Goal: Information Seeking & Learning: Learn about a topic

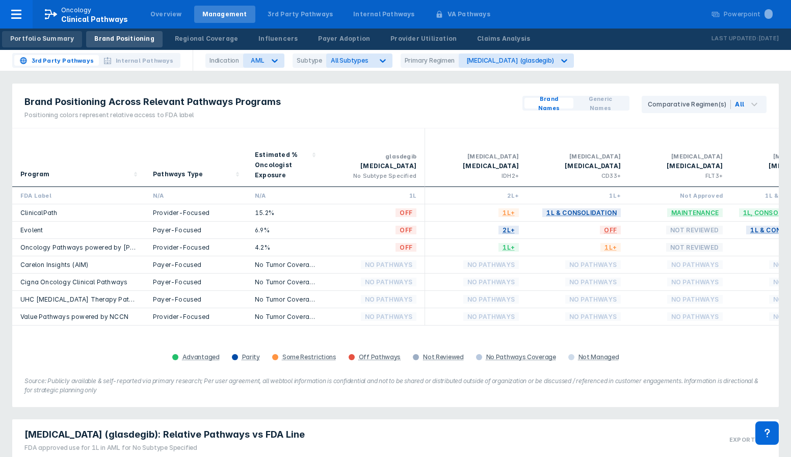
click at [23, 41] on div "Portfolio Summary" at bounding box center [42, 38] width 64 height 9
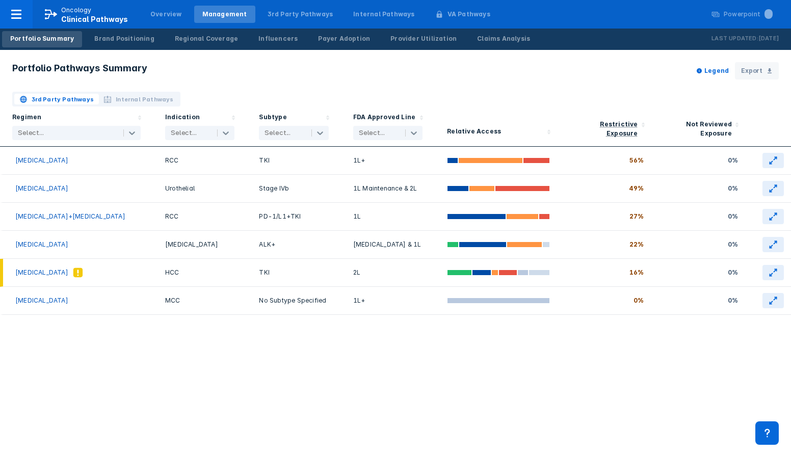
click at [126, 97] on span "Internal Pathways" at bounding box center [145, 99] width 58 height 9
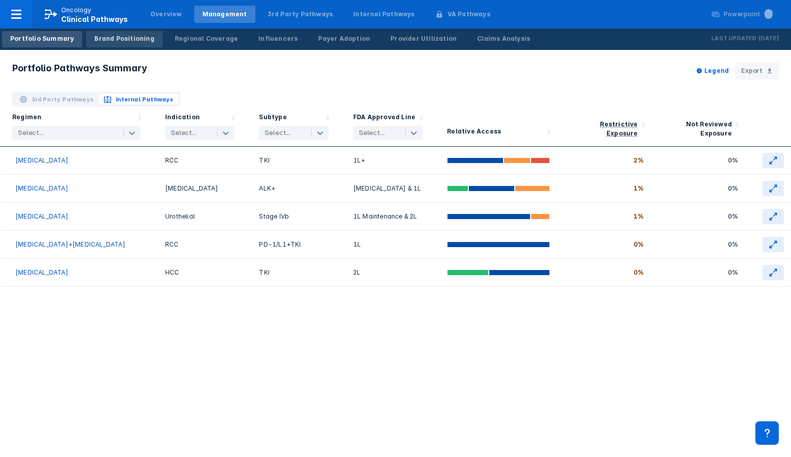
click at [118, 39] on div "Brand Positioning" at bounding box center [124, 38] width 60 height 9
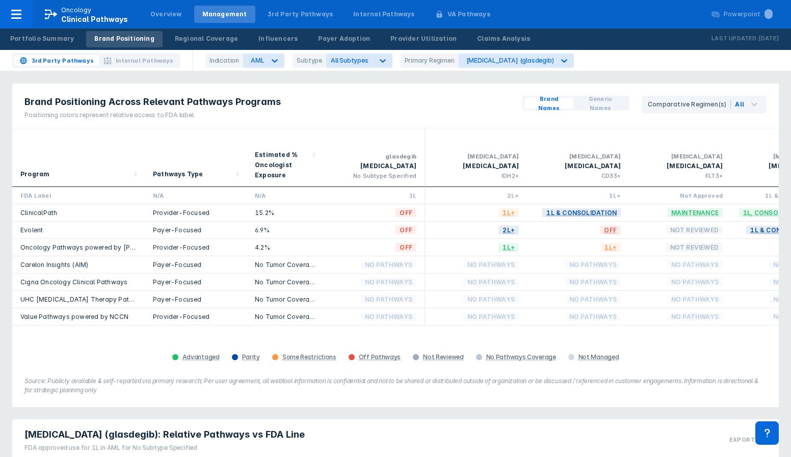
click at [144, 59] on span "Internal Pathways" at bounding box center [145, 60] width 58 height 9
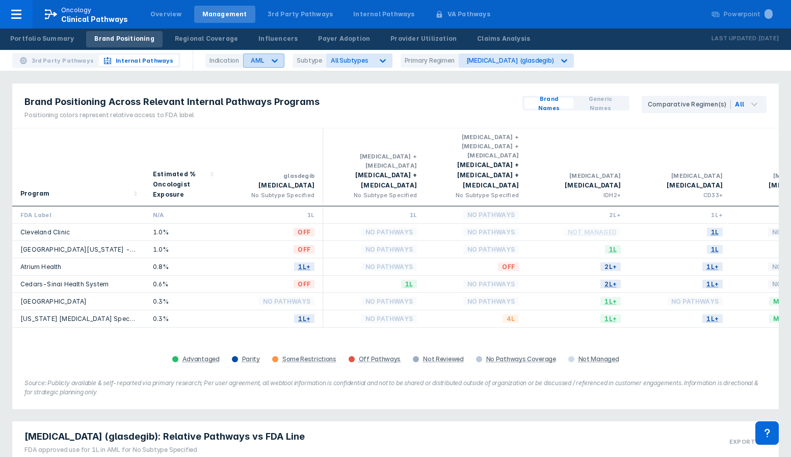
click at [265, 62] on div at bounding box center [274, 60] width 18 height 18
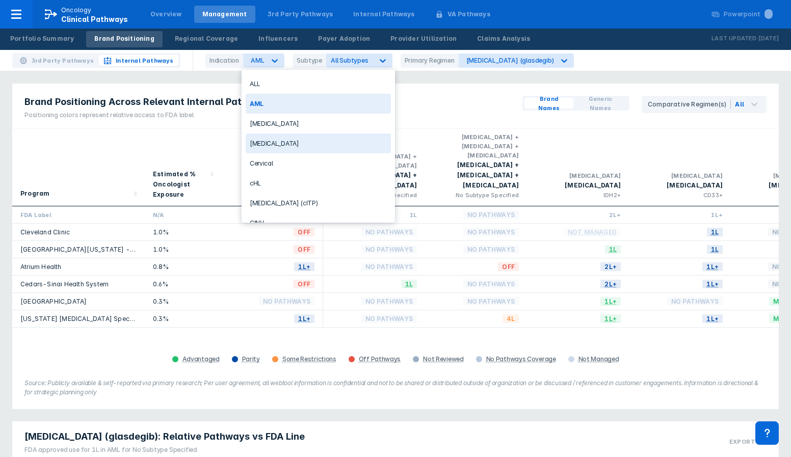
click at [262, 145] on div "[MEDICAL_DATA]" at bounding box center [318, 143] width 145 height 20
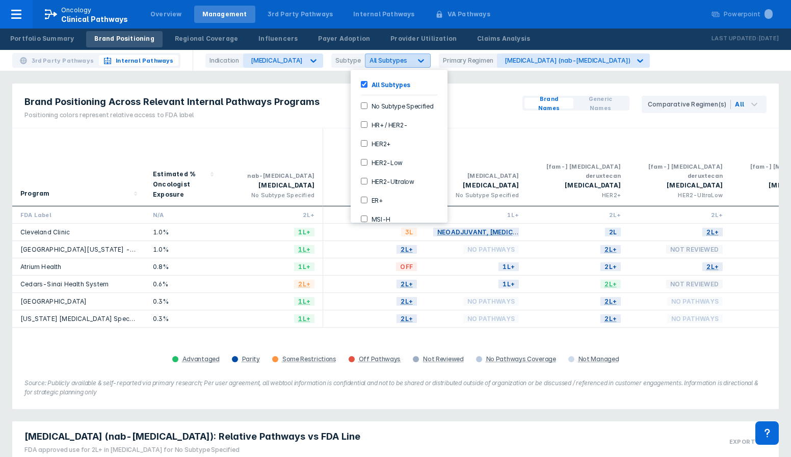
click at [382, 56] on div "All Subtypes" at bounding box center [388, 61] width 46 height 10
click at [382, 106] on label "No Subtype Specified" at bounding box center [400, 105] width 66 height 9
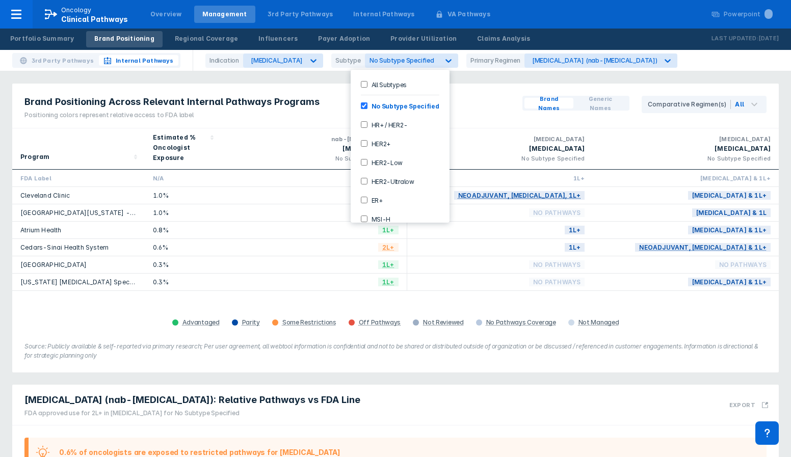
click at [327, 112] on div "Brand Positioning Across Relevant Internal Pathways Programs Positioning colors…" at bounding box center [395, 106] width 766 height 45
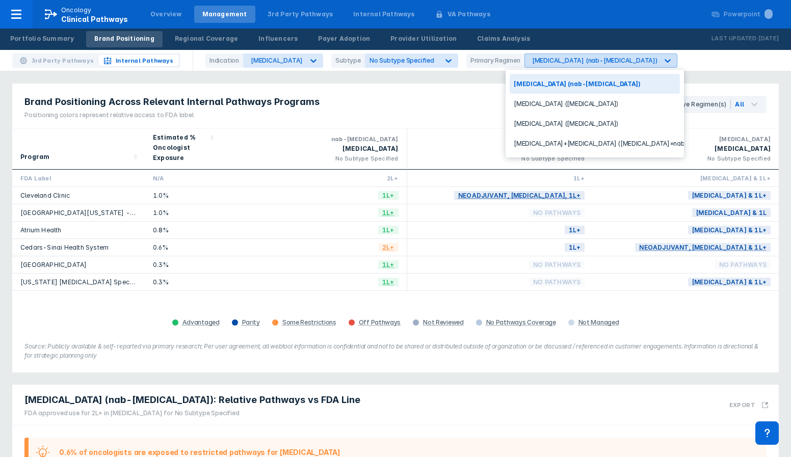
click at [581, 64] on div "Abraxane (nab-paclitaxel)" at bounding box center [594, 61] width 125 height 8
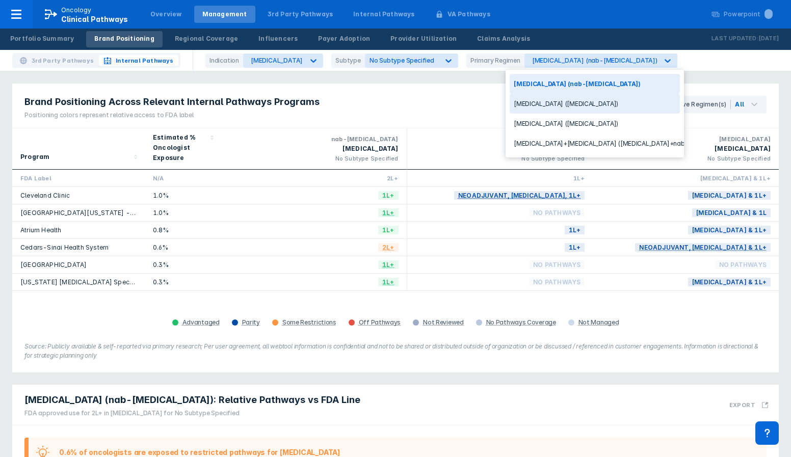
click at [571, 101] on div "docetaxel (docetaxel)" at bounding box center [594, 104] width 170 height 20
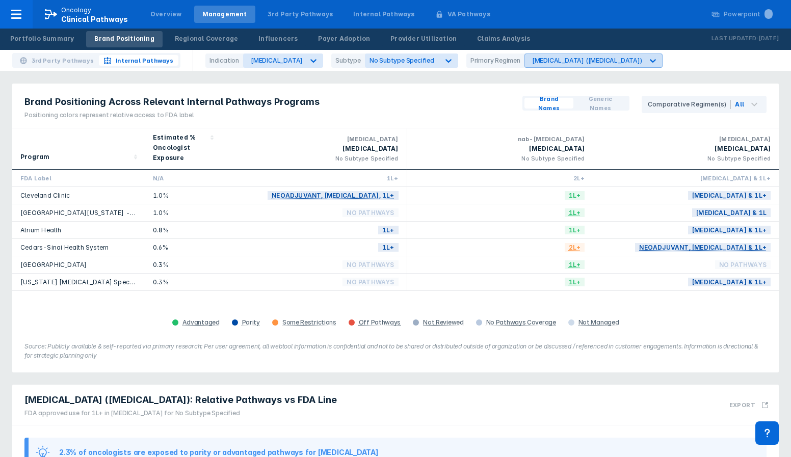
click at [572, 61] on div "docetaxel (docetaxel)" at bounding box center [587, 61] width 110 height 8
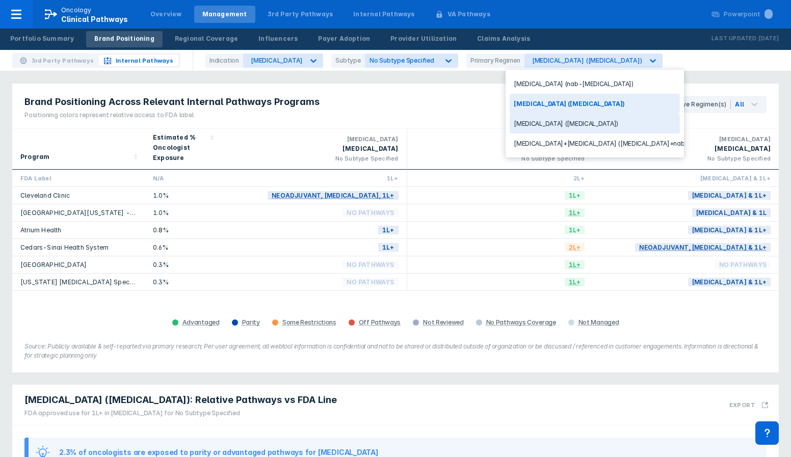
click at [567, 125] on div "paclitaxel (paclitaxel)" at bounding box center [594, 124] width 170 height 20
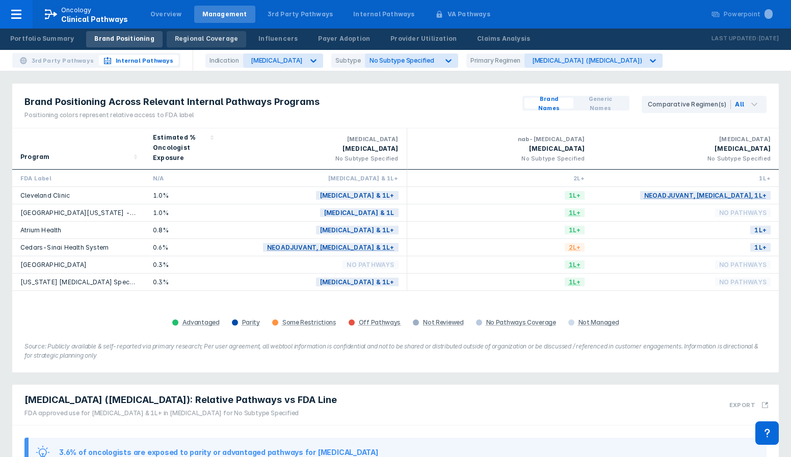
click at [200, 36] on div "Regional Coverage" at bounding box center [206, 38] width 63 height 9
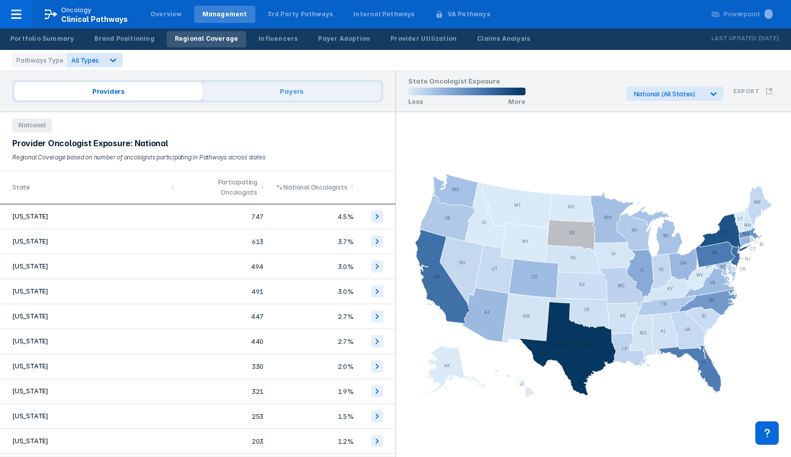
click at [304, 98] on span "Payers" at bounding box center [291, 91] width 179 height 18
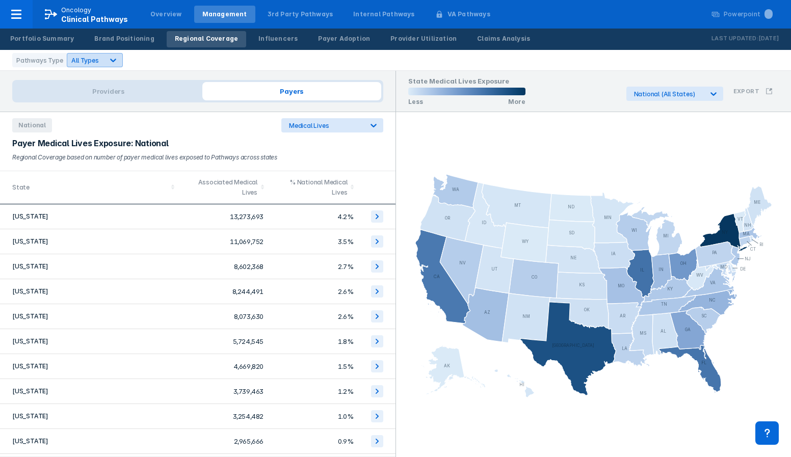
click at [90, 62] on span "All Types" at bounding box center [84, 61] width 27 height 8
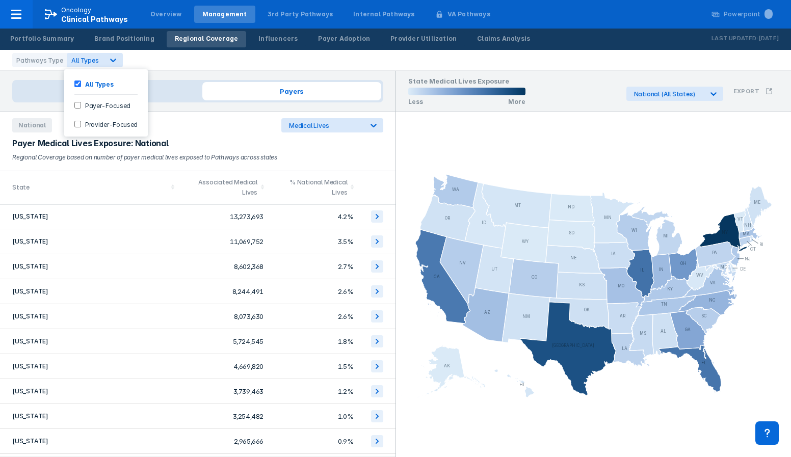
click at [91, 102] on label "Payer-Focused" at bounding box center [105, 105] width 49 height 9
click at [127, 61] on icon at bounding box center [132, 60] width 10 height 10
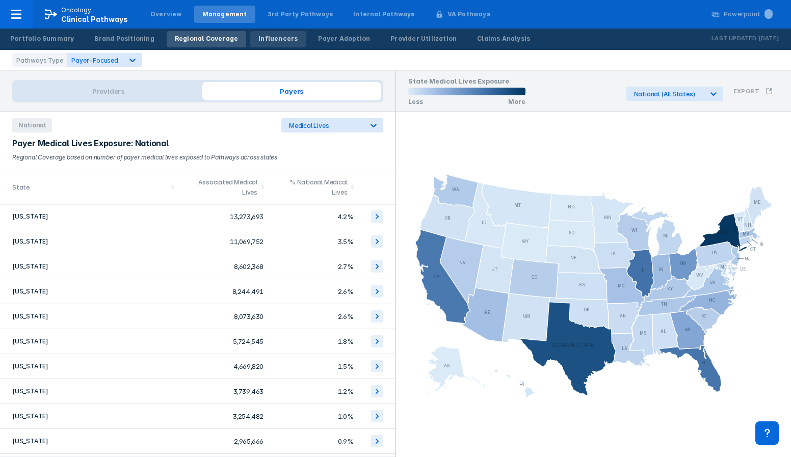
click at [264, 34] on div "Influencers" at bounding box center [277, 38] width 39 height 9
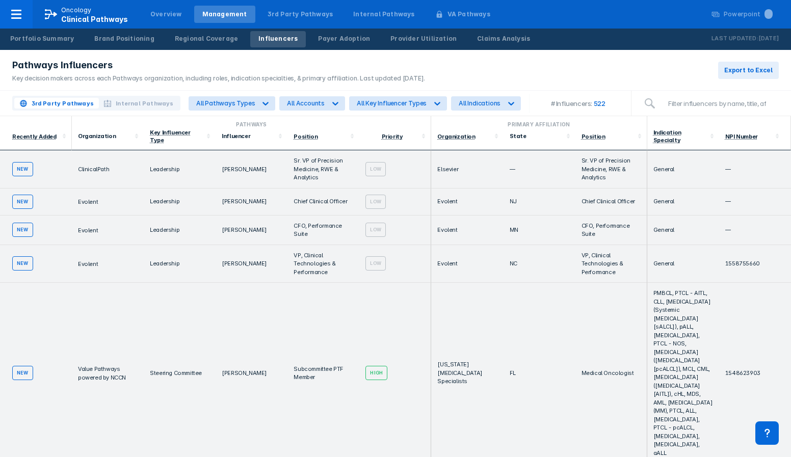
click at [138, 102] on span "Internal Pathways" at bounding box center [145, 103] width 58 height 9
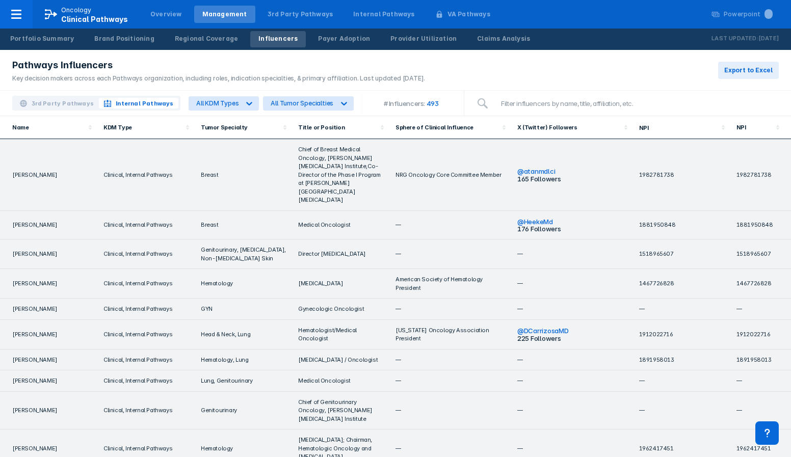
click at [79, 102] on span "3rd Party Pathways" at bounding box center [63, 103] width 63 height 9
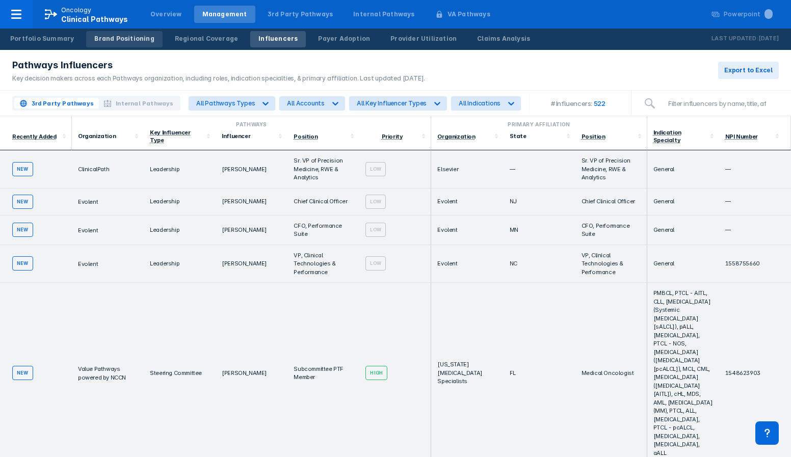
click at [113, 40] on div "Brand Positioning" at bounding box center [124, 38] width 60 height 9
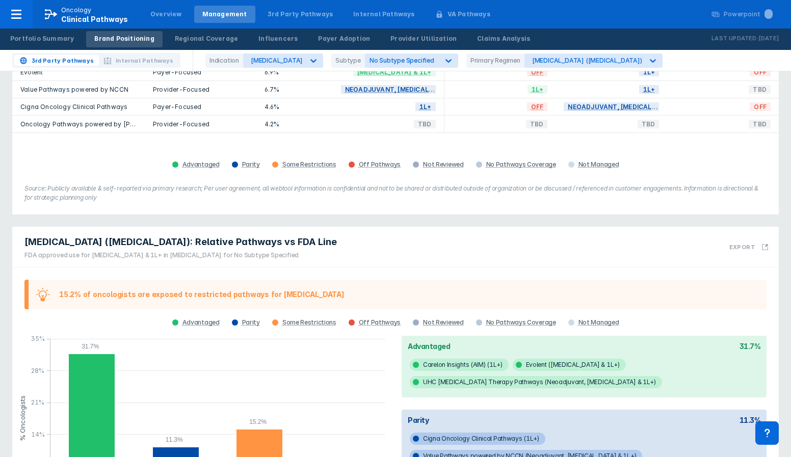
scroll to position [310, 0]
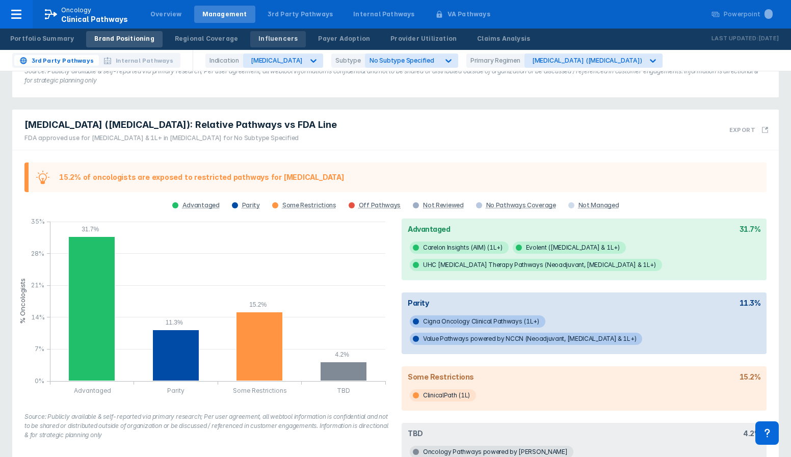
click at [278, 37] on link "Influencers" at bounding box center [278, 39] width 56 height 16
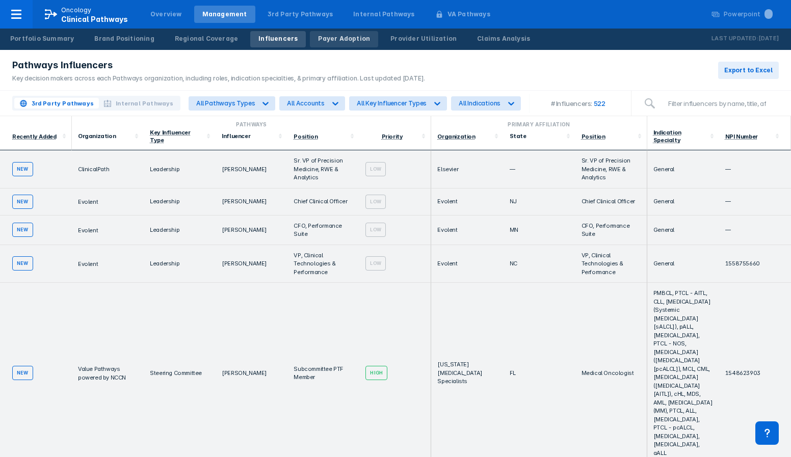
click at [344, 41] on div "Payer Adoption" at bounding box center [344, 38] width 52 height 9
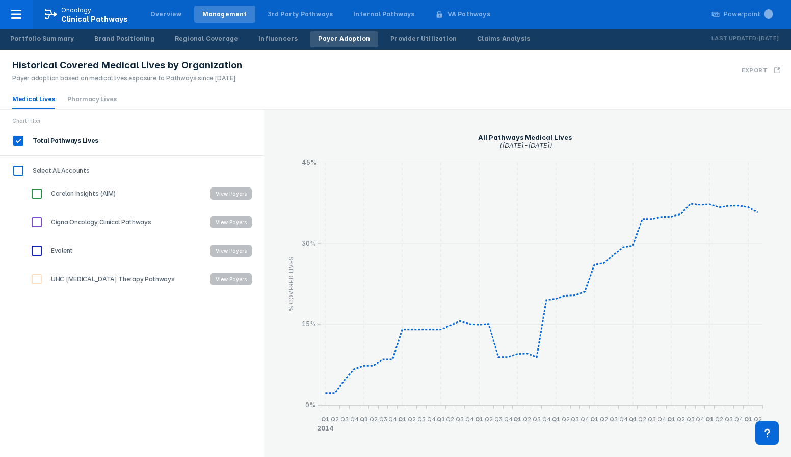
click at [16, 168] on input "Select All Accounts" at bounding box center [18, 170] width 17 height 17
checkbox input "true"
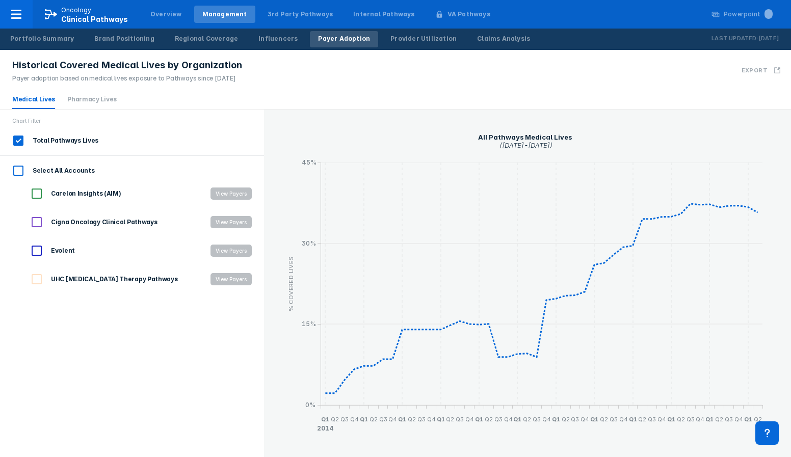
checkbox input "true"
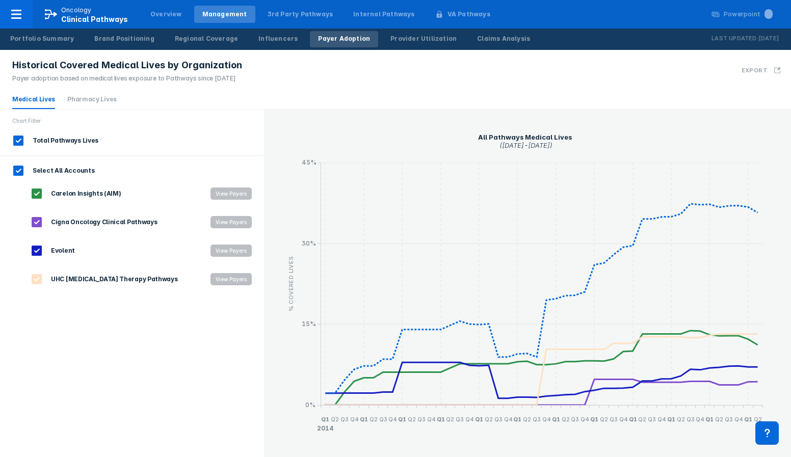
click at [16, 172] on input "Select All Accounts" at bounding box center [18, 170] width 17 height 17
checkbox input "false"
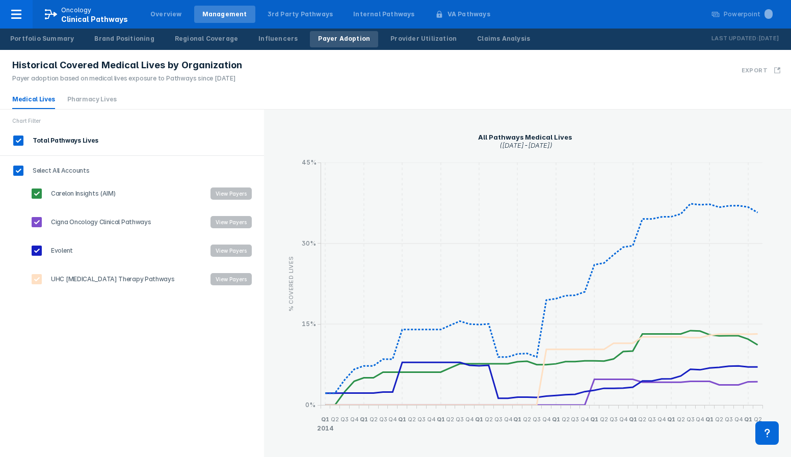
checkbox input "false"
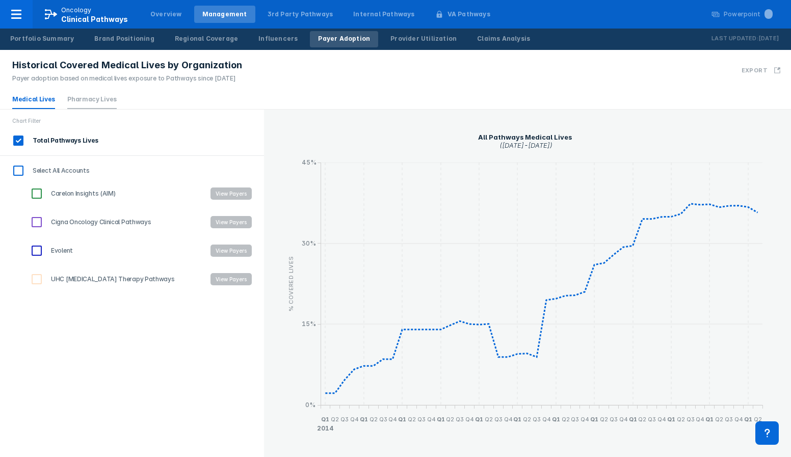
click at [84, 94] on li "Pharmacy Lives" at bounding box center [91, 99] width 49 height 19
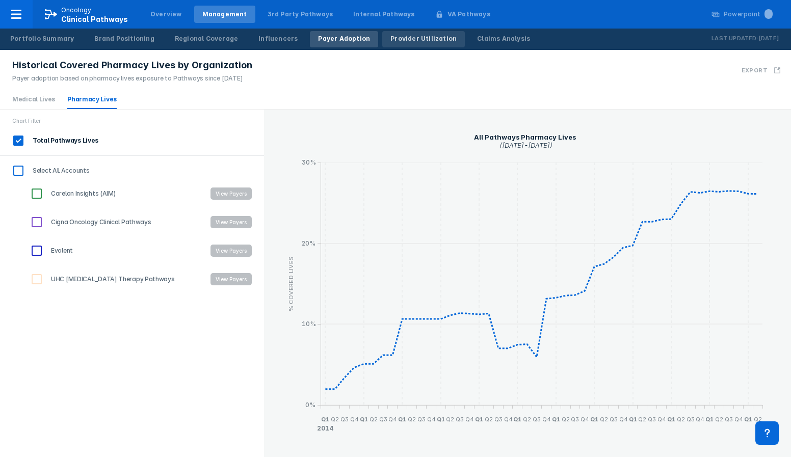
click at [401, 38] on div "Provider Utilization" at bounding box center [423, 38] width 66 height 9
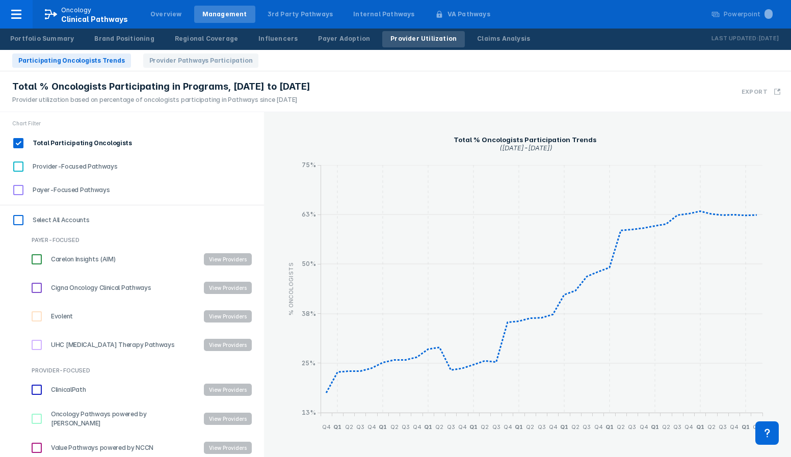
click at [14, 163] on input "Provider-Focused Pathways" at bounding box center [18, 166] width 17 height 17
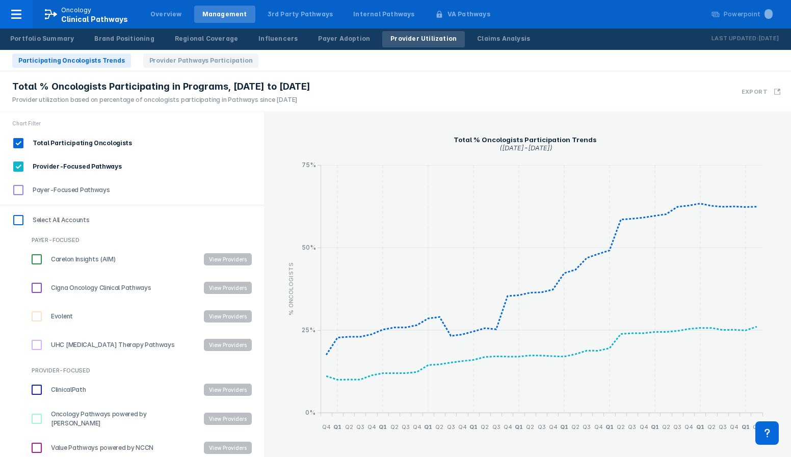
click at [18, 169] on input "Provider-Focused Pathways" at bounding box center [18, 166] width 17 height 17
checkbox input "false"
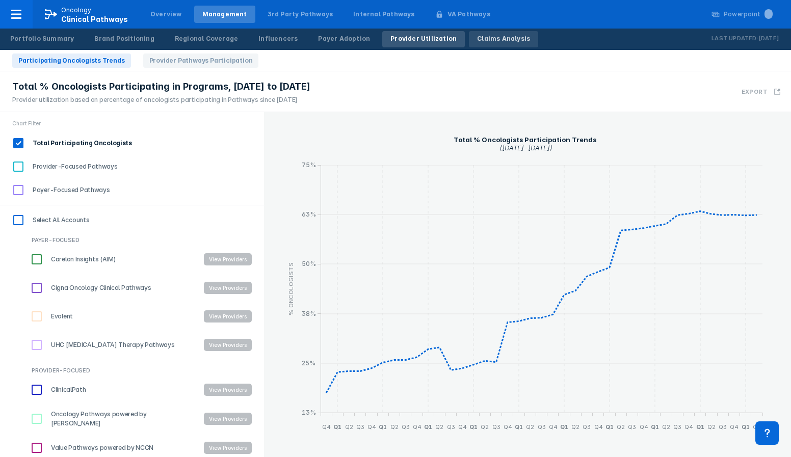
click at [477, 37] on div "Claims Analysis" at bounding box center [503, 38] width 53 height 9
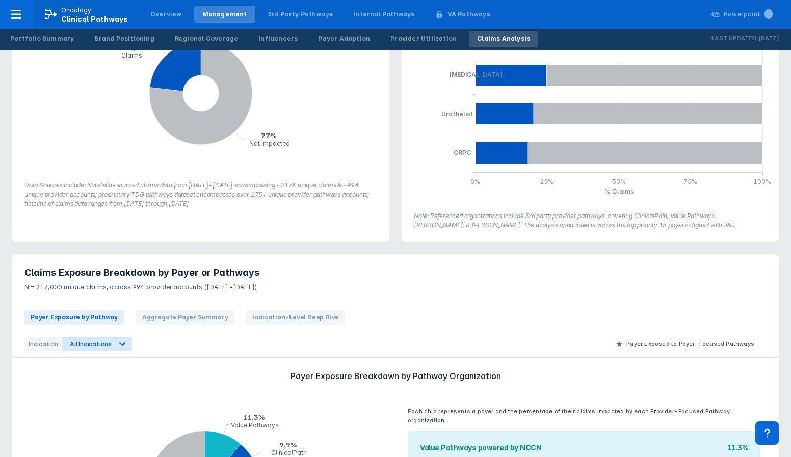
scroll to position [183, 0]
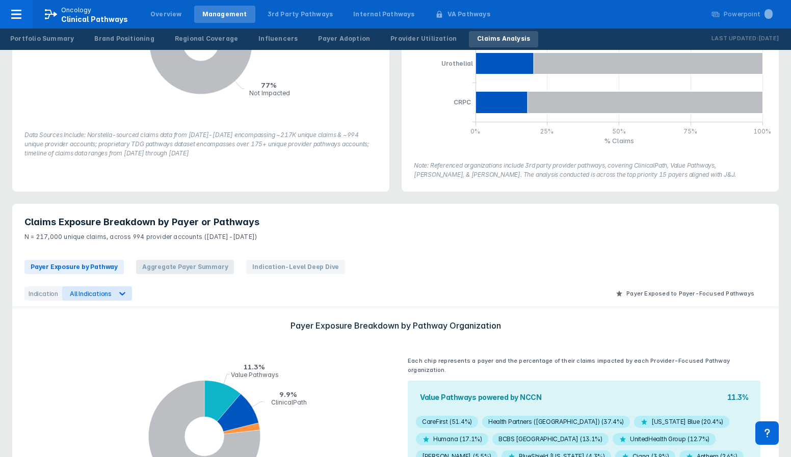
click at [196, 265] on span "Aggregate Payer Summary" at bounding box center [185, 267] width 98 height 14
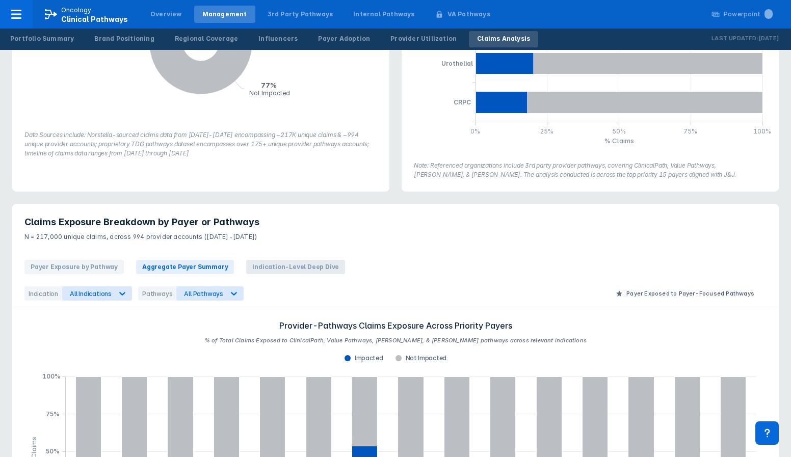
click at [258, 267] on span "Indication-Level Deep Dive" at bounding box center [295, 267] width 99 height 14
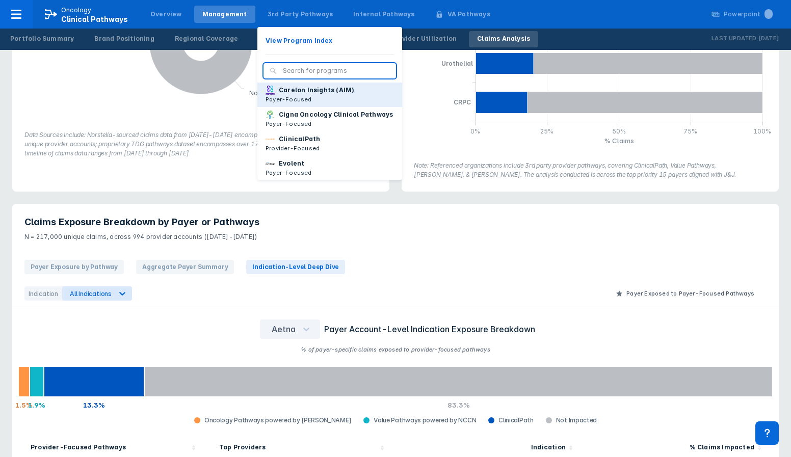
click at [286, 94] on p "Carelon Insights (AIM)" at bounding box center [316, 90] width 75 height 9
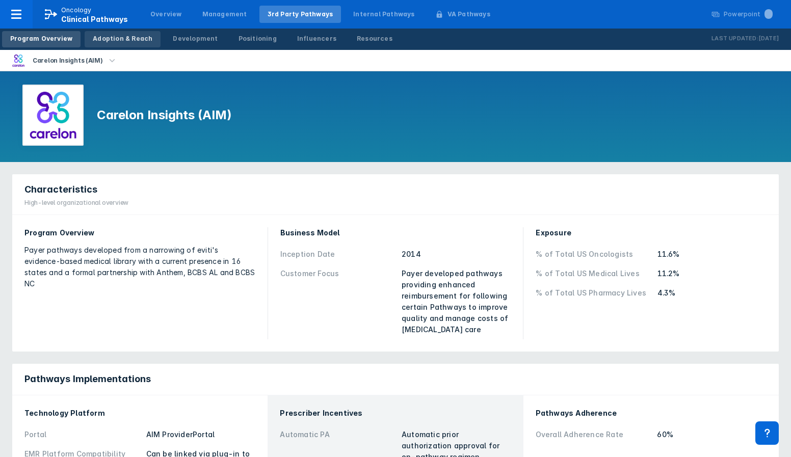
click at [109, 36] on div "Adoption & Reach" at bounding box center [123, 38] width 60 height 9
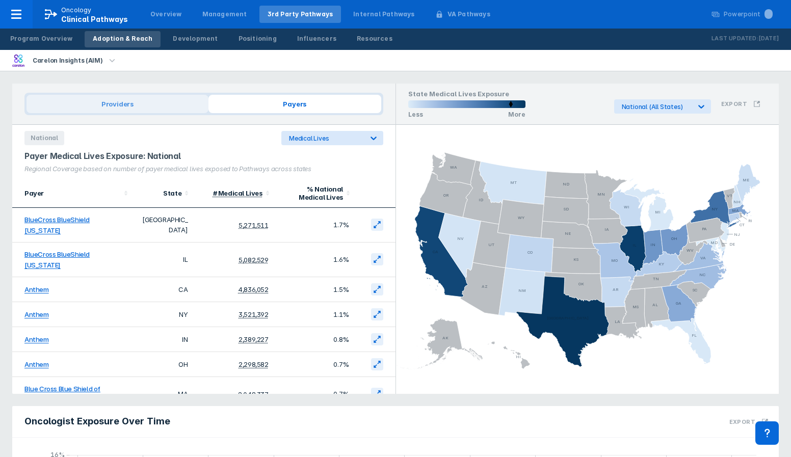
click at [128, 108] on span "Providers" at bounding box center [117, 104] width 182 height 18
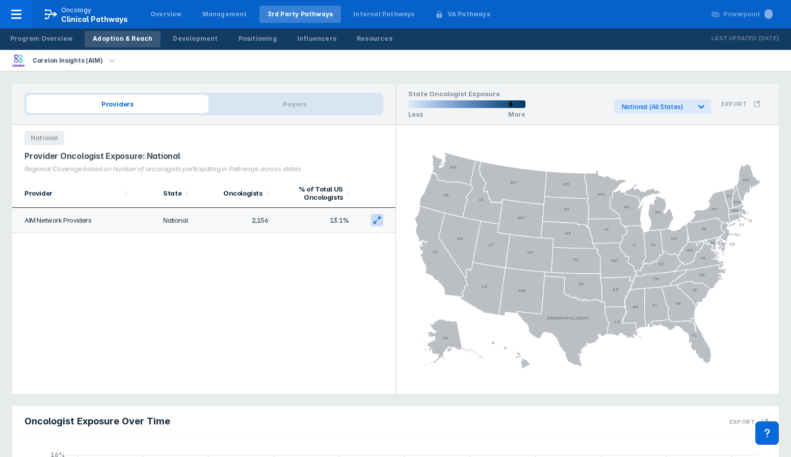
click at [377, 219] on icon at bounding box center [378, 218] width 3 height 3
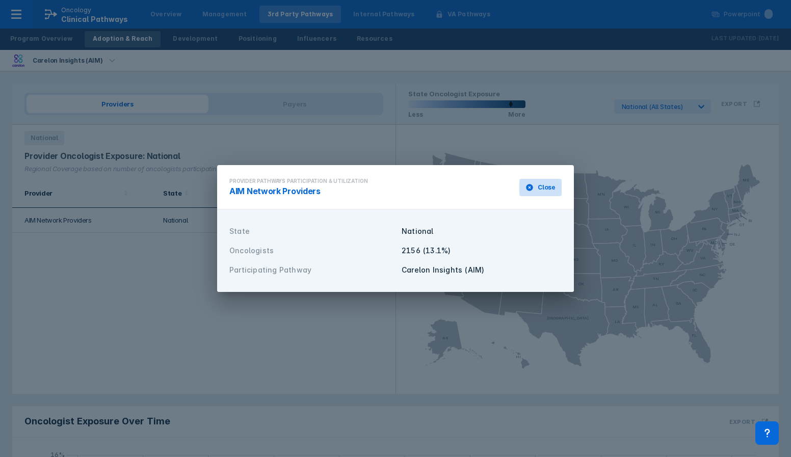
click at [553, 185] on span "Close" at bounding box center [546, 187] width 18 height 9
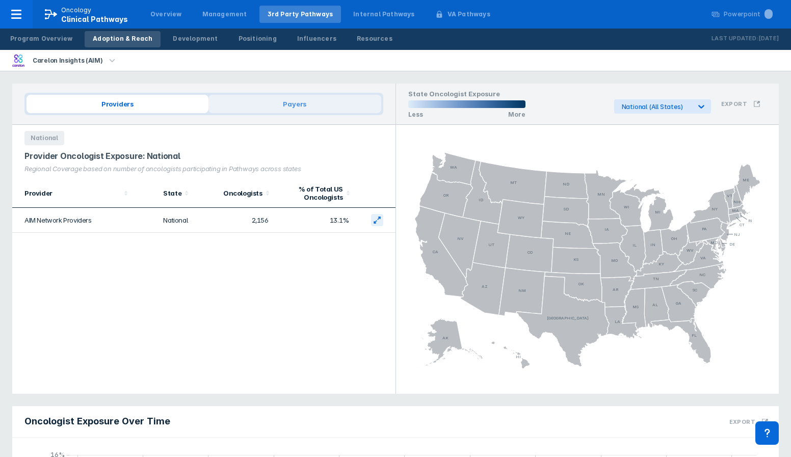
click at [304, 99] on span "Payers" at bounding box center [294, 104] width 173 height 18
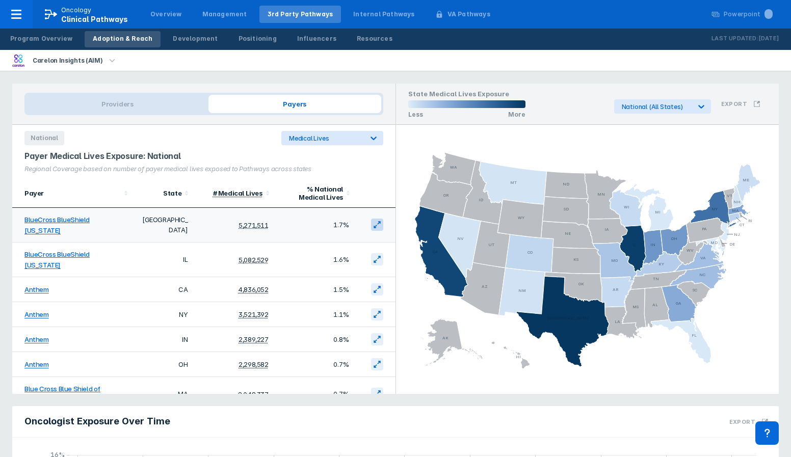
click at [376, 221] on icon at bounding box center [377, 225] width 8 height 8
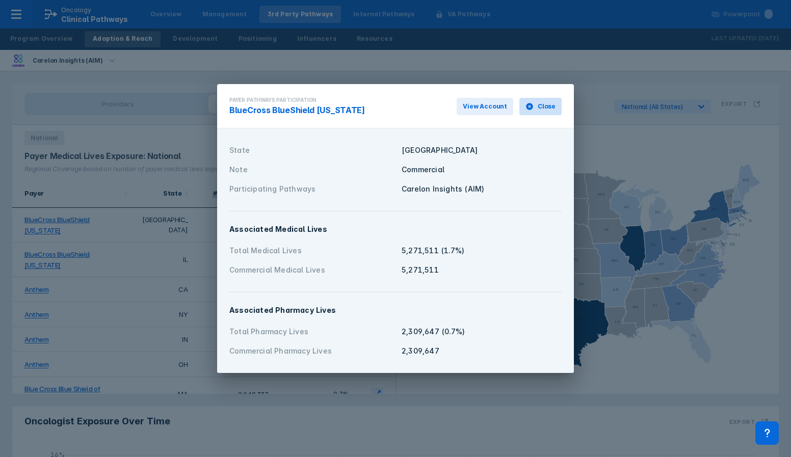
click at [546, 102] on span "Close" at bounding box center [546, 106] width 18 height 9
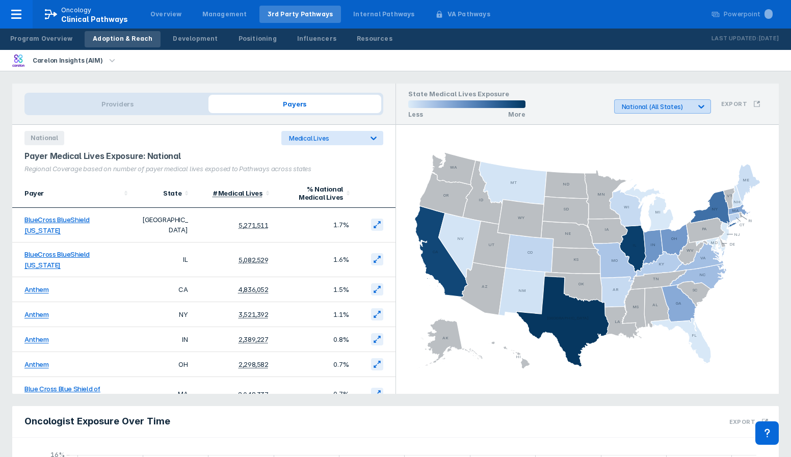
click at [686, 107] on div "National (All States)" at bounding box center [656, 107] width 69 height 8
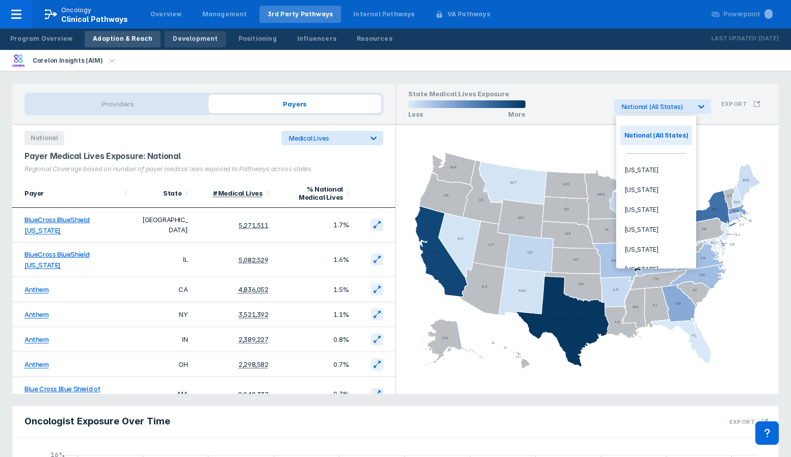
click at [185, 42] on div "Development" at bounding box center [195, 38] width 45 height 9
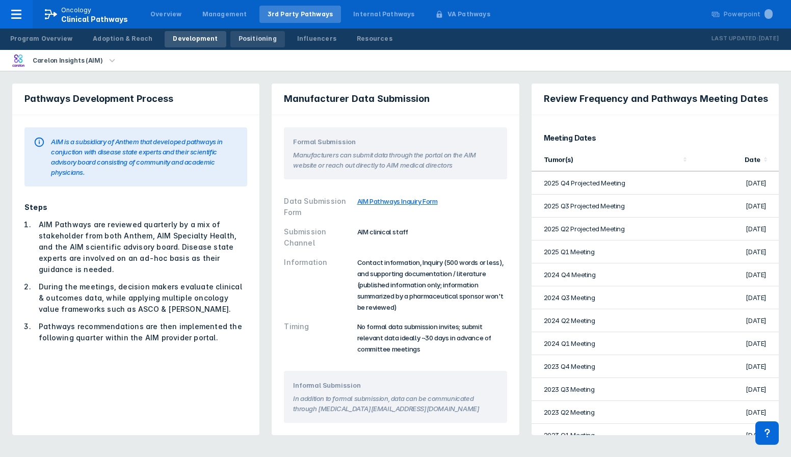
click at [241, 36] on div "Positioning" at bounding box center [257, 38] width 38 height 9
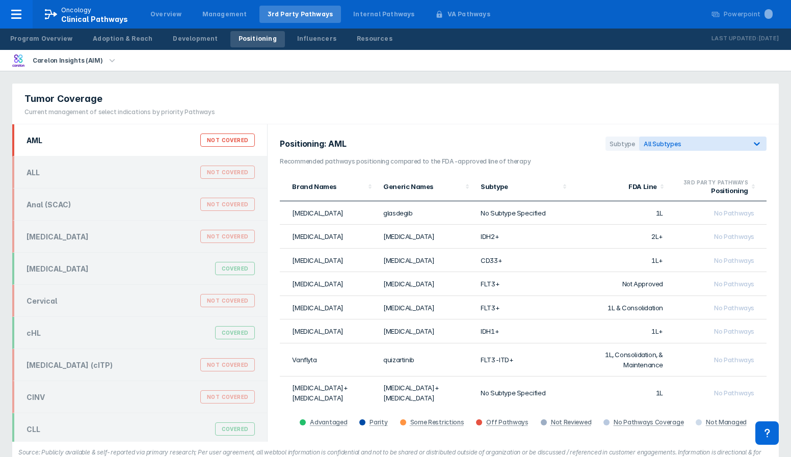
scroll to position [92, 0]
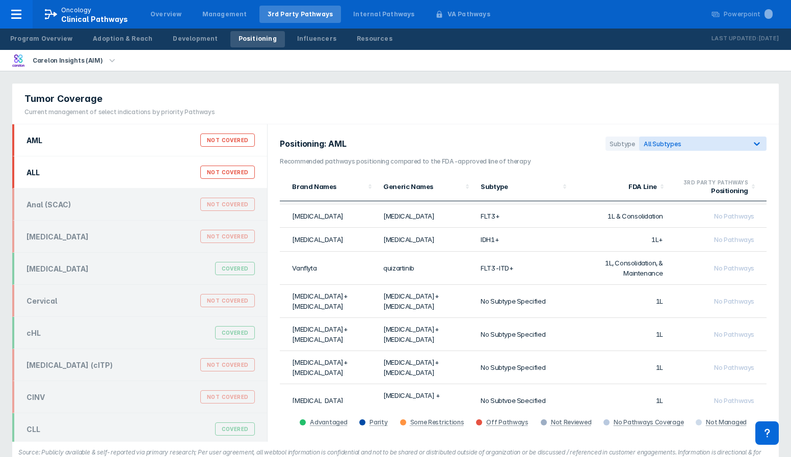
click at [140, 172] on div "ALL Not Covered" at bounding box center [140, 172] width 240 height 19
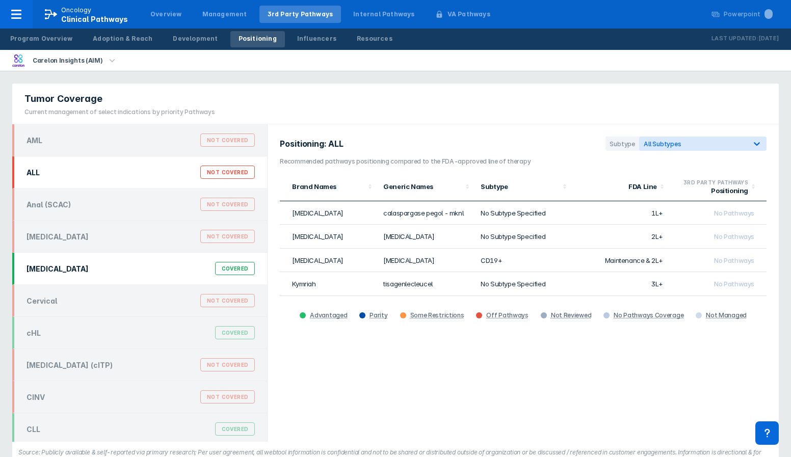
click at [140, 273] on div "Breast Cancer Covered" at bounding box center [140, 268] width 240 height 19
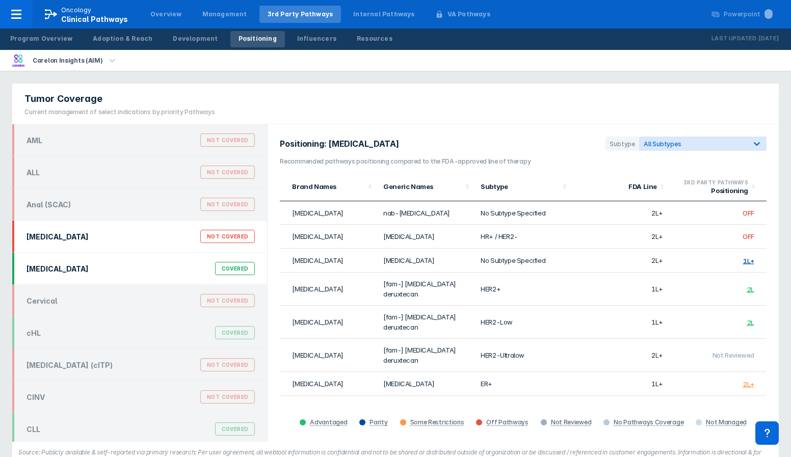
click at [141, 224] on div "Basal Cell Carcinoma Not Covered" at bounding box center [139, 237] width 255 height 32
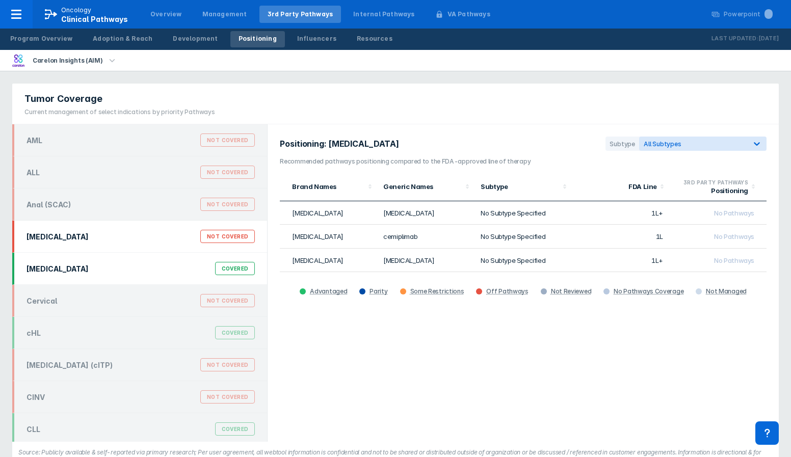
click at [139, 277] on div "Breast Cancer Covered" at bounding box center [140, 268] width 240 height 19
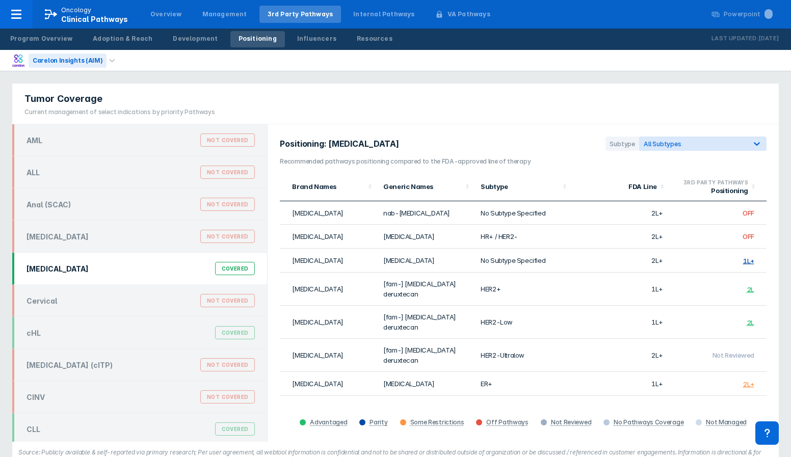
click at [92, 62] on div "Carelon Insights (AIM)" at bounding box center [68, 60] width 78 height 14
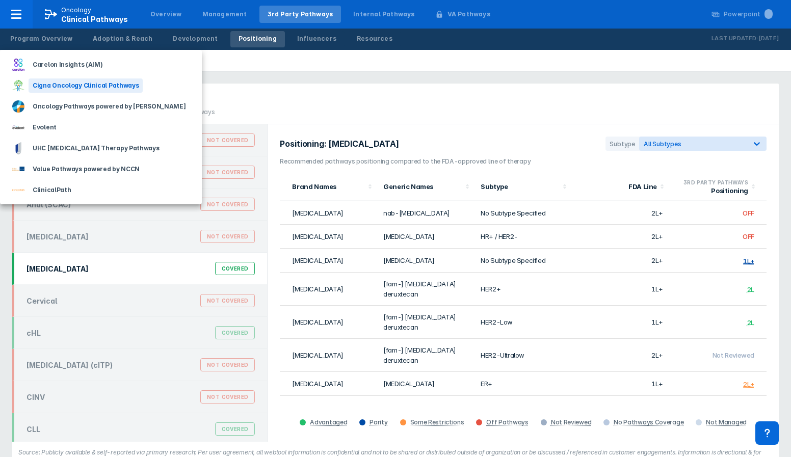
click at [84, 86] on div "Cigna Oncology Clinical Pathways" at bounding box center [86, 85] width 114 height 14
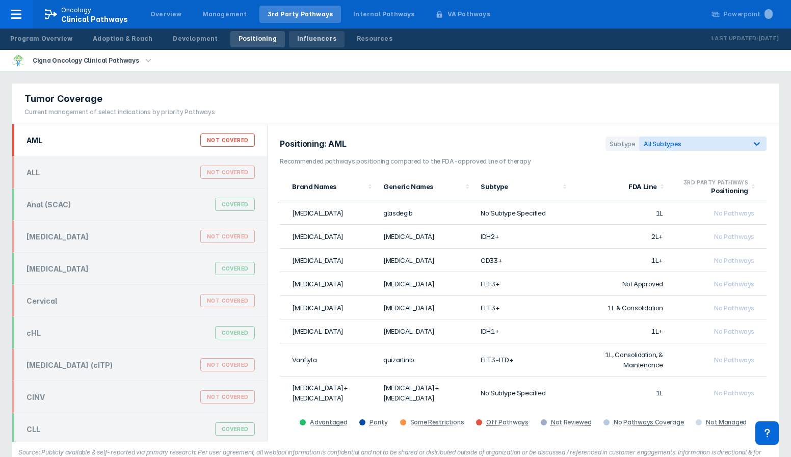
click at [313, 40] on div "Influencers" at bounding box center [316, 38] width 39 height 9
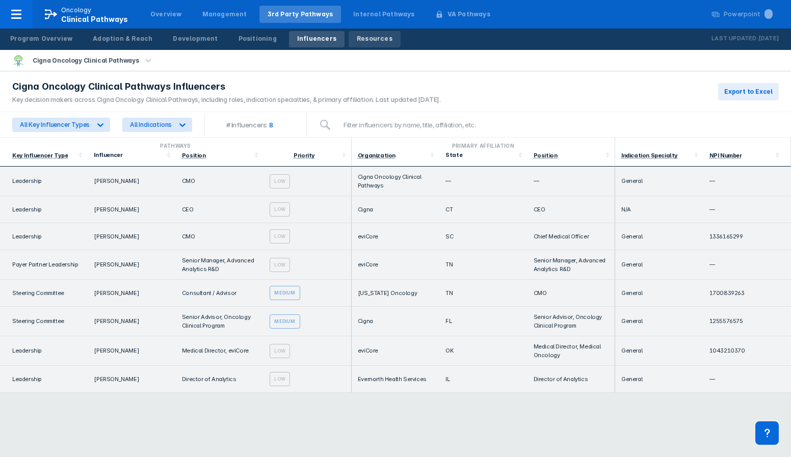
click at [357, 39] on div "Resources" at bounding box center [375, 38] width 36 height 9
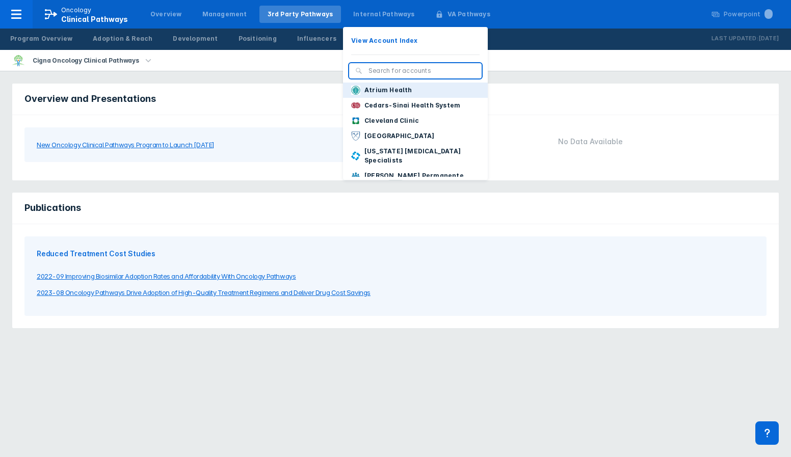
click at [366, 89] on p "Atrium Health" at bounding box center [388, 90] width 48 height 9
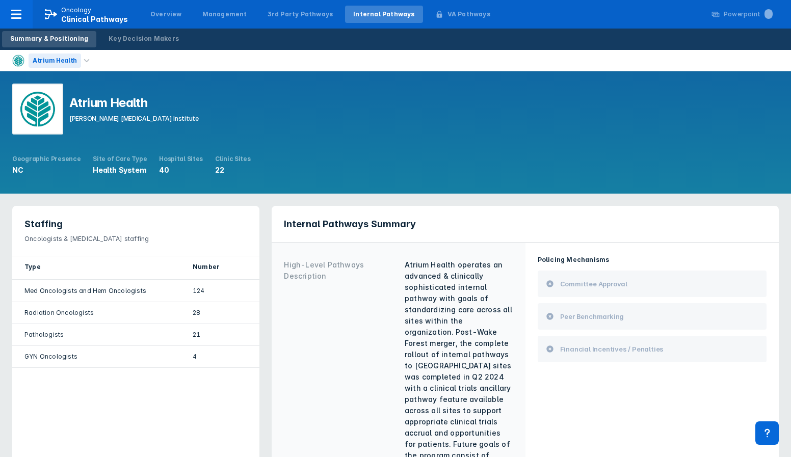
click at [71, 59] on div "Atrium Health" at bounding box center [55, 60] width 52 height 14
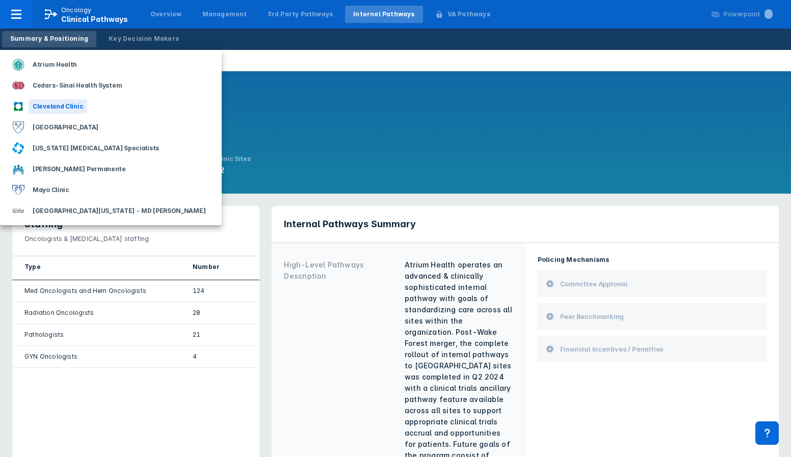
click at [57, 107] on div "Cleveland Clinic" at bounding box center [58, 106] width 59 height 14
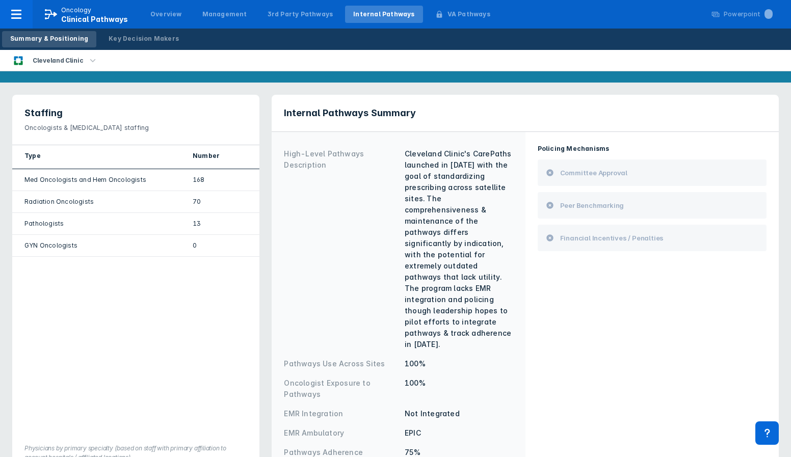
scroll to position [210, 0]
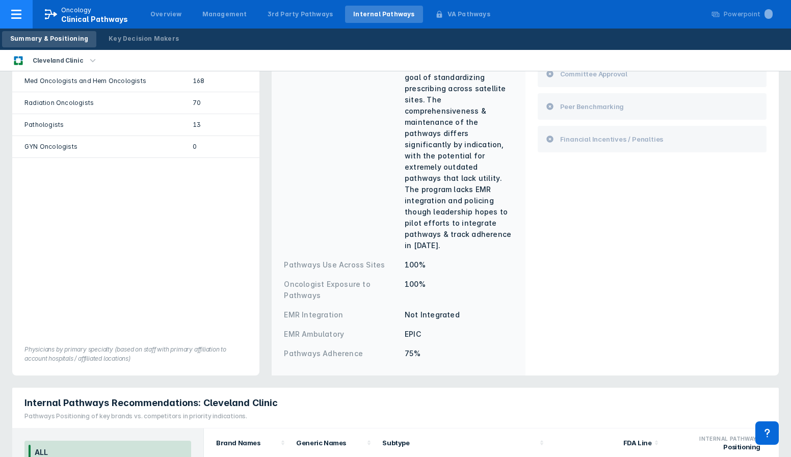
click at [13, 21] on div at bounding box center [16, 14] width 33 height 29
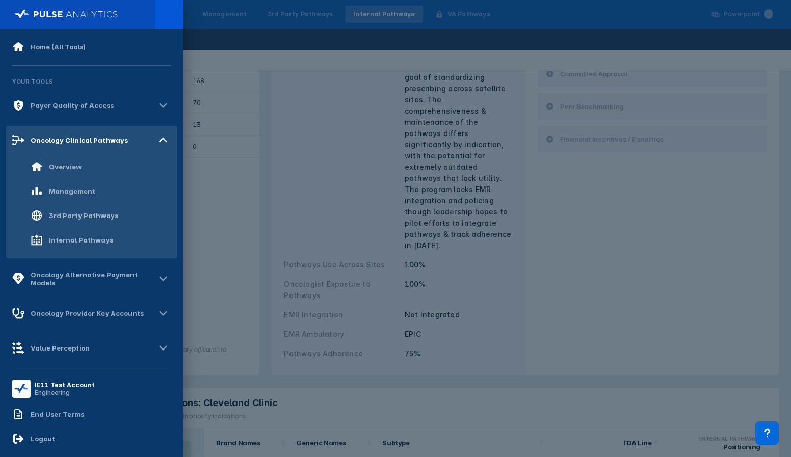
scroll to position [0, 0]
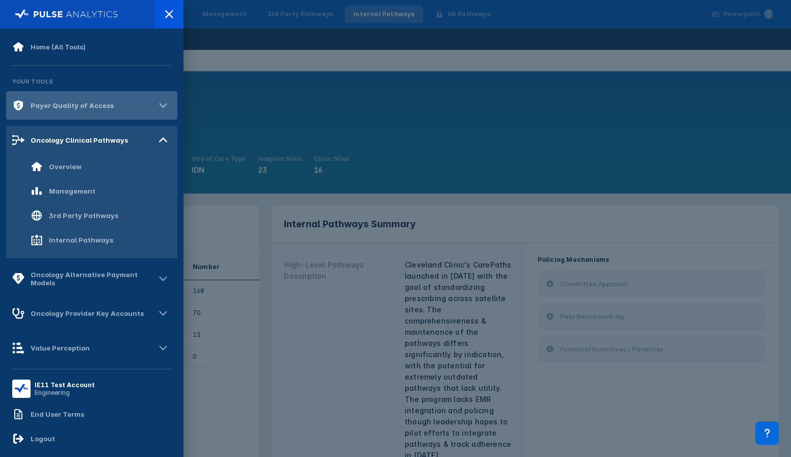
click at [50, 107] on div "Payer Quality of Access" at bounding box center [72, 105] width 83 height 8
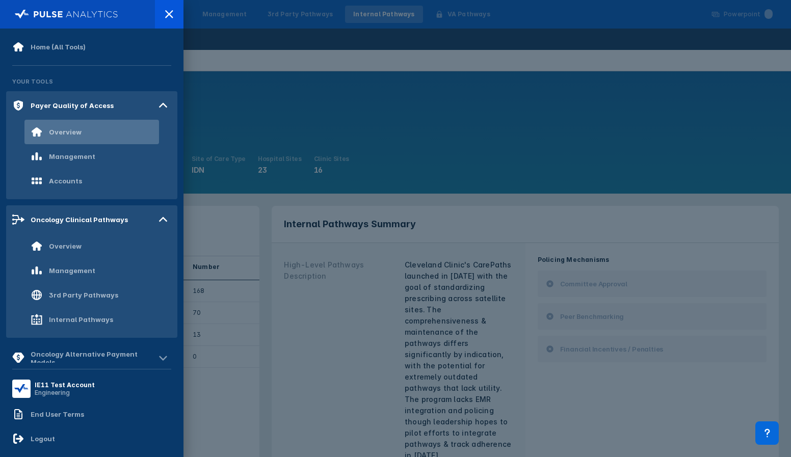
click at [62, 133] on div "Overview" at bounding box center [65, 132] width 33 height 8
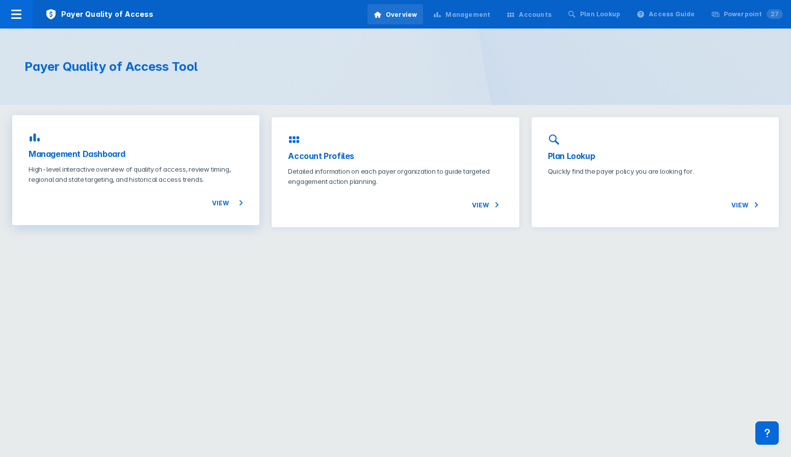
click at [183, 173] on p "High-level interactive overview of quality of access, review timing, regional a…" at bounding box center [136, 174] width 214 height 20
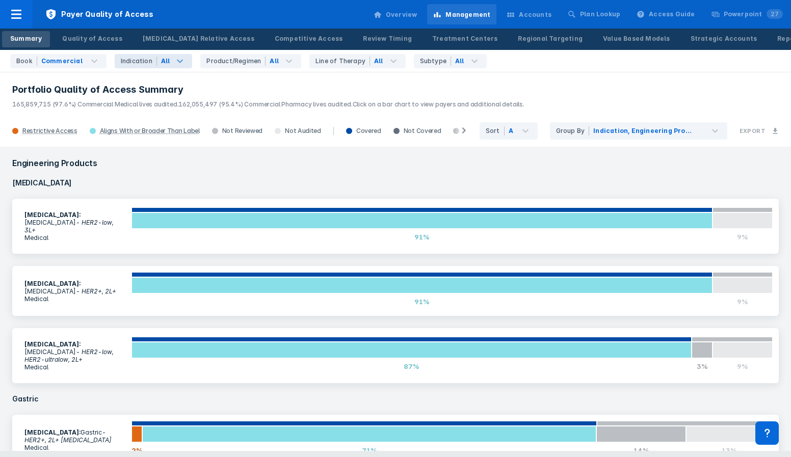
click at [174, 59] on icon at bounding box center [180, 61] width 12 height 12
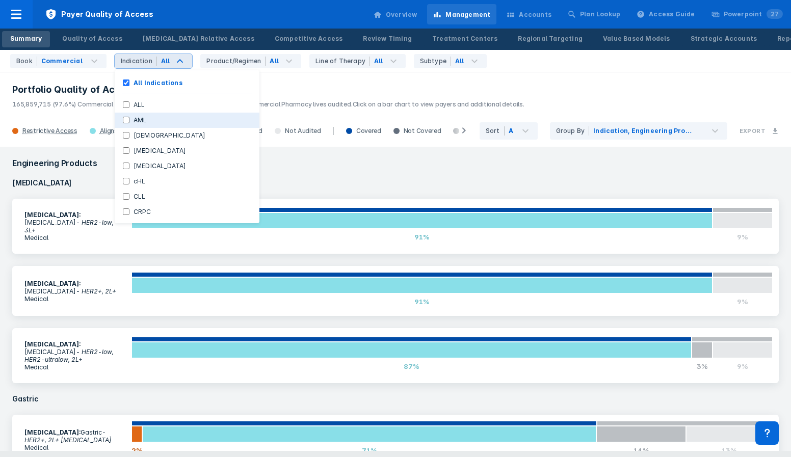
click at [156, 117] on button "AML" at bounding box center [187, 120] width 145 height 15
checkbox Indications "false"
checkbox input "true"
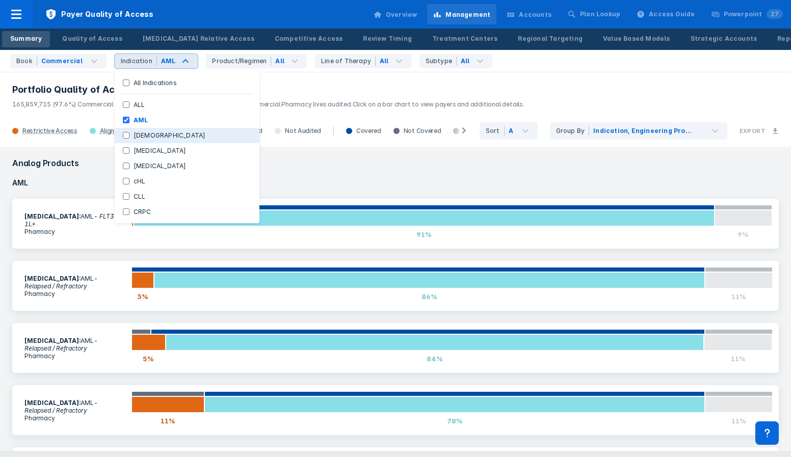
click at [139, 131] on label "Asthma" at bounding box center [169, 135] width 80 height 9
click at [129, 132] on input "Asthma" at bounding box center [126, 135] width 7 height 7
checkbox input "true"
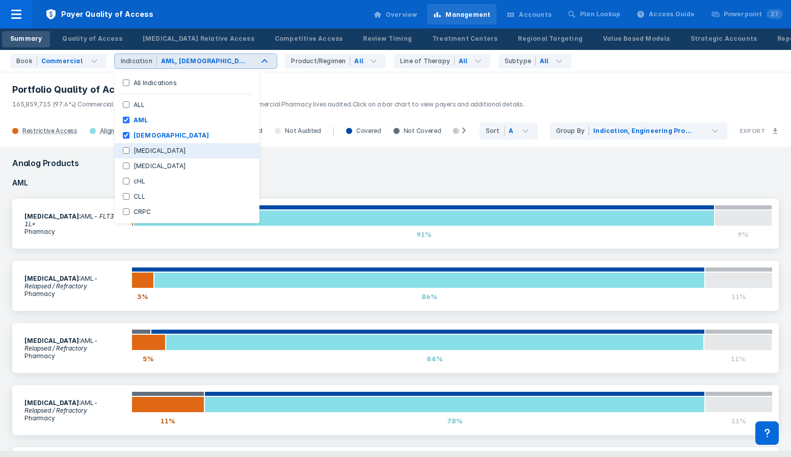
click at [136, 152] on label "Atopic Dermatitis" at bounding box center [159, 150] width 61 height 9
click at [129, 152] on Dermatitis "Atopic Dermatitis" at bounding box center [126, 150] width 7 height 7
checkbox Dermatitis "true"
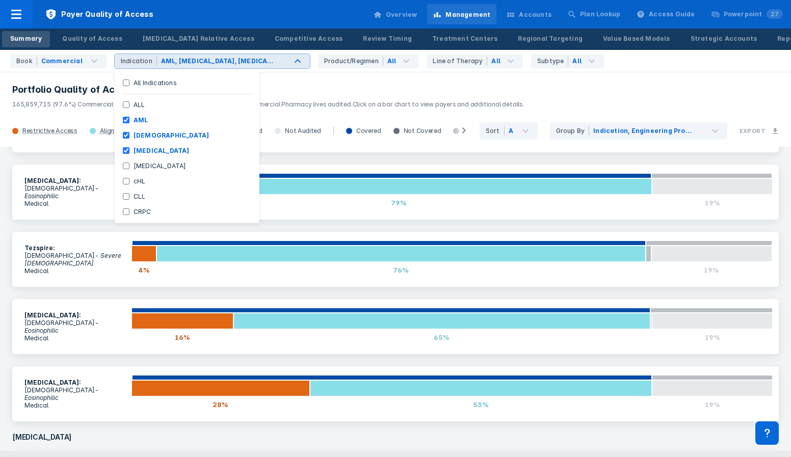
scroll to position [621, 0]
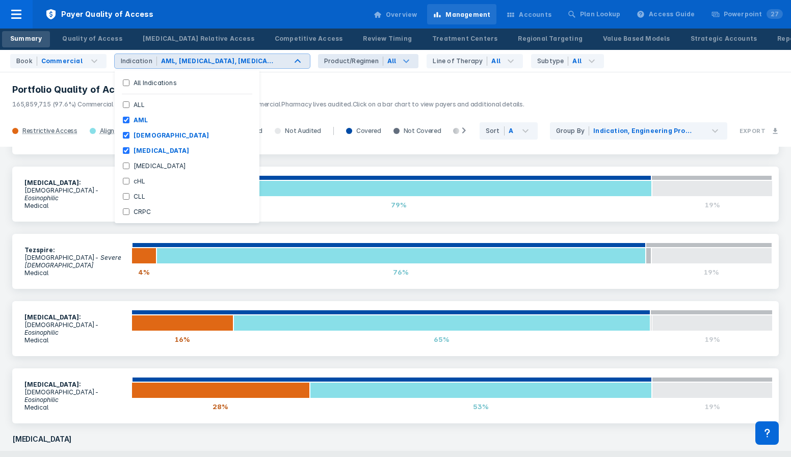
click at [324, 59] on div "Product/Regimen" at bounding box center [353, 61] width 59 height 9
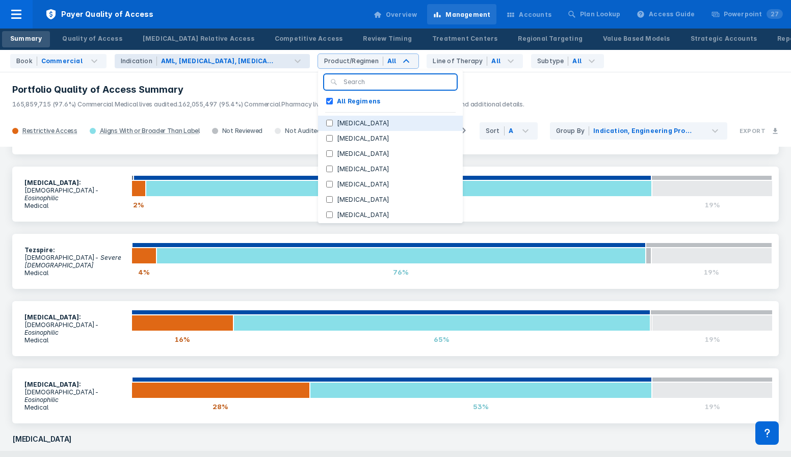
click at [333, 122] on label "Cinqair" at bounding box center [363, 123] width 61 height 9
click at [326, 122] on input "Cinqair" at bounding box center [329, 123] width 7 height 7
checkbox input "true"
checkbox Regimens "false"
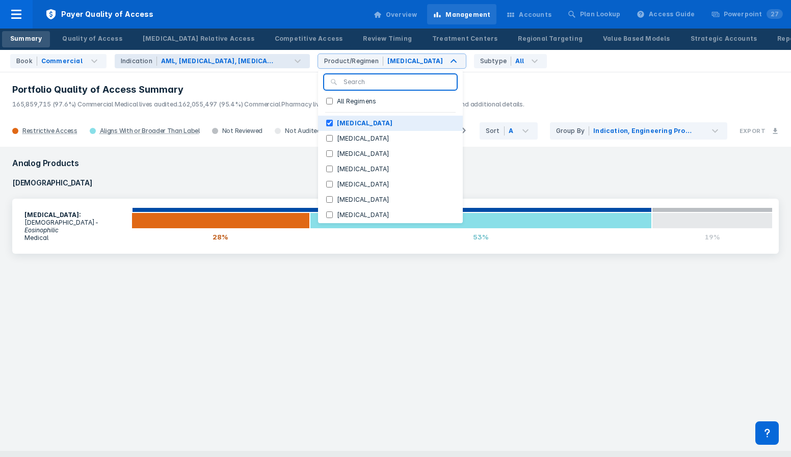
click at [333, 122] on label "Cinqair" at bounding box center [365, 123] width 64 height 9
click at [326, 122] on input "Cinqair" at bounding box center [329, 123] width 7 height 7
checkbox input "false"
checkbox Regimens "true"
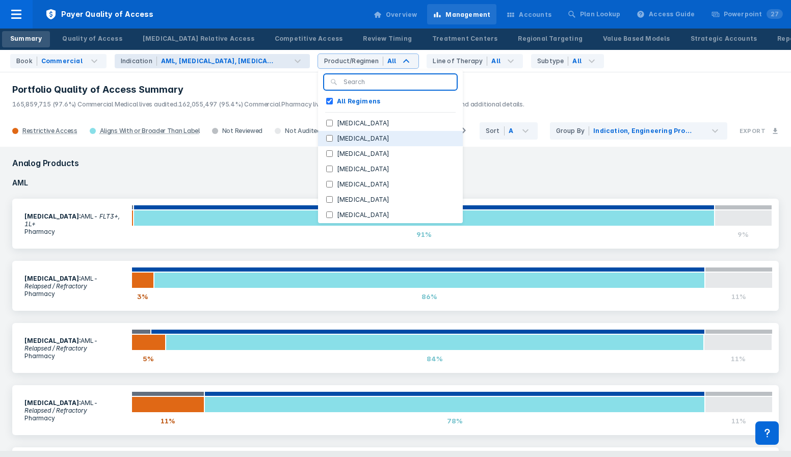
click at [333, 142] on label "Dupixent" at bounding box center [363, 138] width 61 height 9
click at [326, 142] on input "Dupixent" at bounding box center [329, 138] width 7 height 7
checkbox input "true"
checkbox Regimens "false"
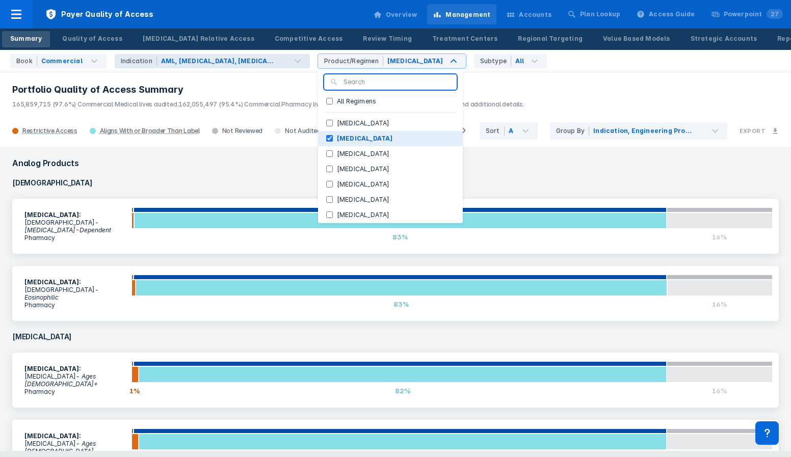
click at [333, 142] on label "Dupixent" at bounding box center [365, 138] width 64 height 9
click at [326, 142] on input "Dupixent" at bounding box center [329, 138] width 7 height 7
checkbox input "false"
checkbox Regimens "true"
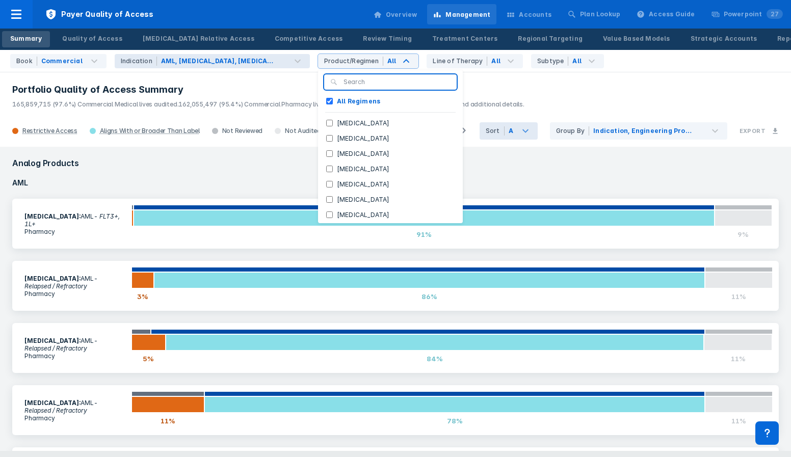
click at [509, 134] on div "Access (Least to Most Restrictive)" at bounding box center [510, 130] width 5 height 9
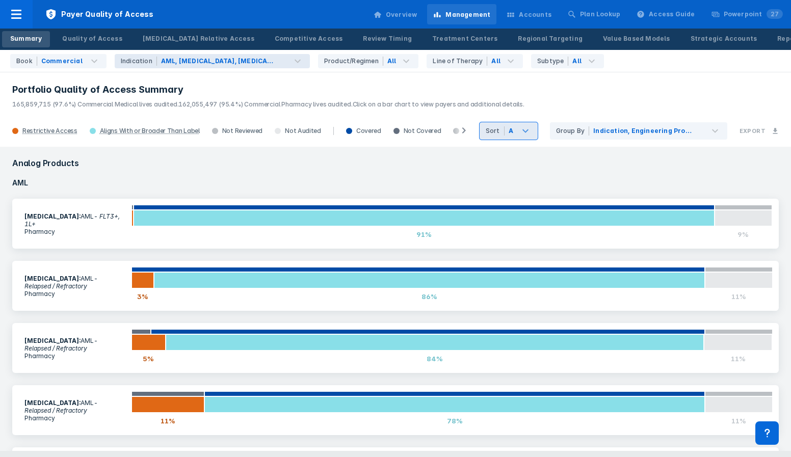
click at [509, 134] on div "Access (Least to Most Restrictive)" at bounding box center [510, 130] width 5 height 9
click at [609, 136] on div "Indication, Engineering Products" at bounding box center [658, 130] width 138 height 17
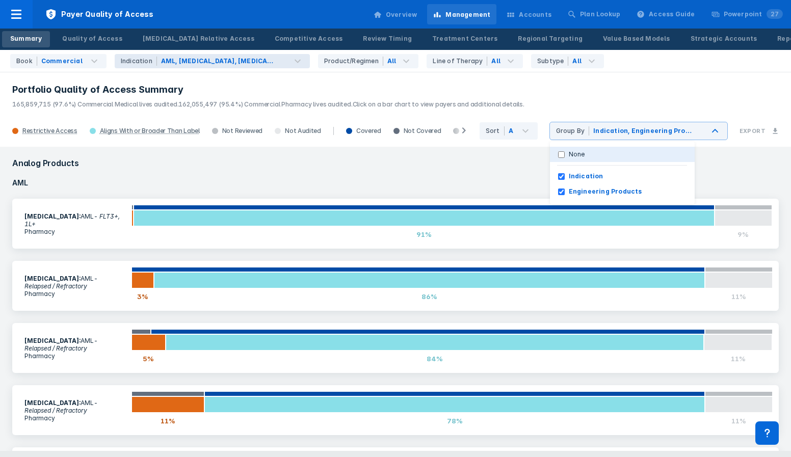
click at [589, 152] on label "None" at bounding box center [576, 154] width 24 height 9
click at [564, 152] on input "None" at bounding box center [561, 154] width 7 height 7
checkbox input "true"
checkbox input "false"
checkbox Products "false"
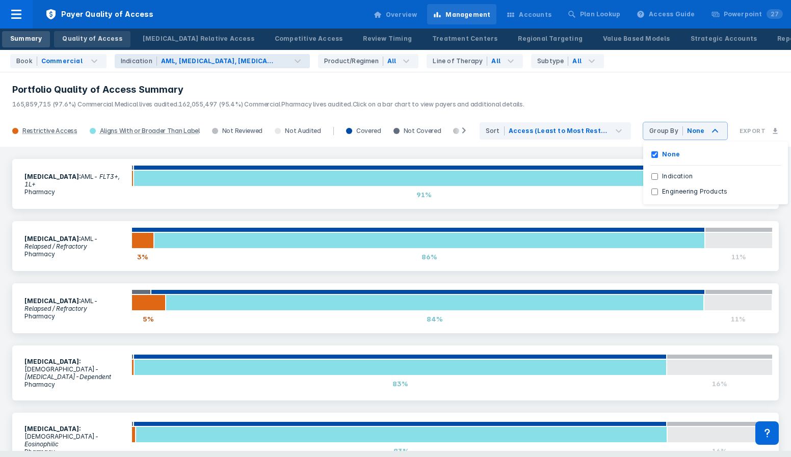
click at [100, 38] on div "Quality of Access" at bounding box center [92, 38] width 60 height 9
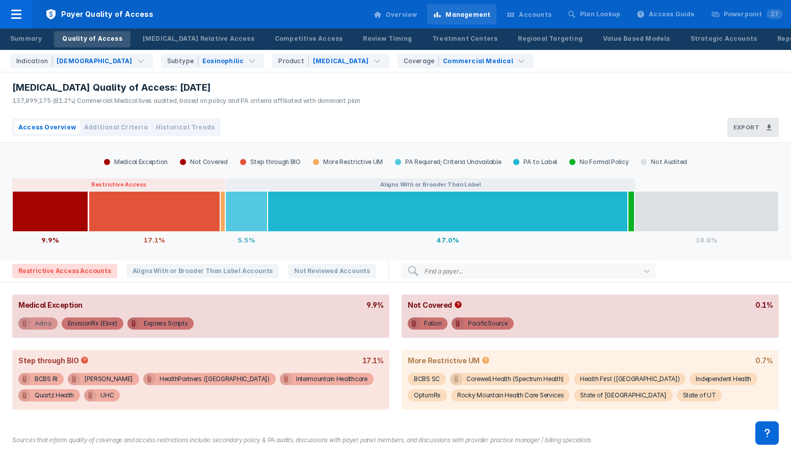
click at [46, 326] on div "Aetna" at bounding box center [43, 323] width 17 height 12
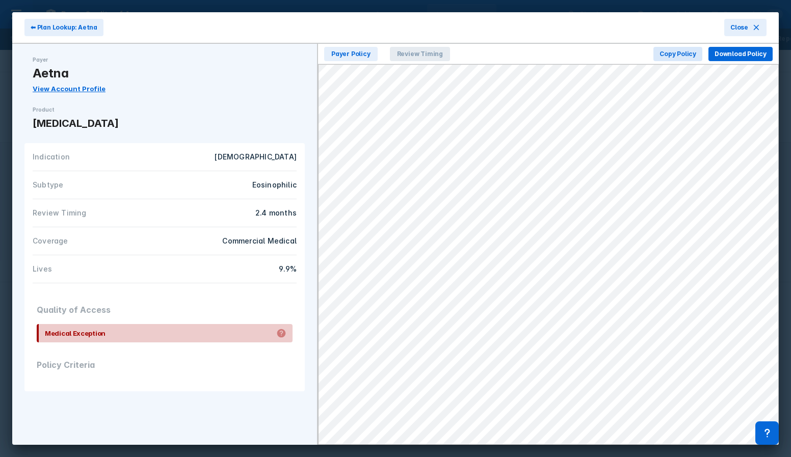
click at [422, 51] on span "Review Timing" at bounding box center [420, 54] width 60 height 14
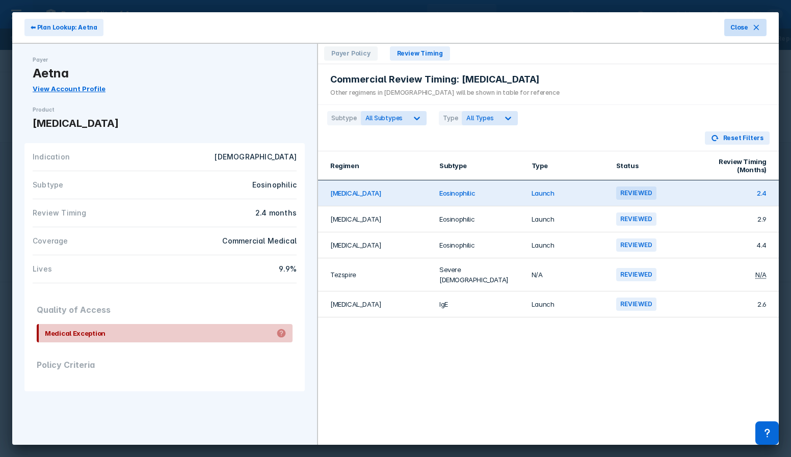
click at [755, 24] on icon at bounding box center [756, 27] width 8 height 8
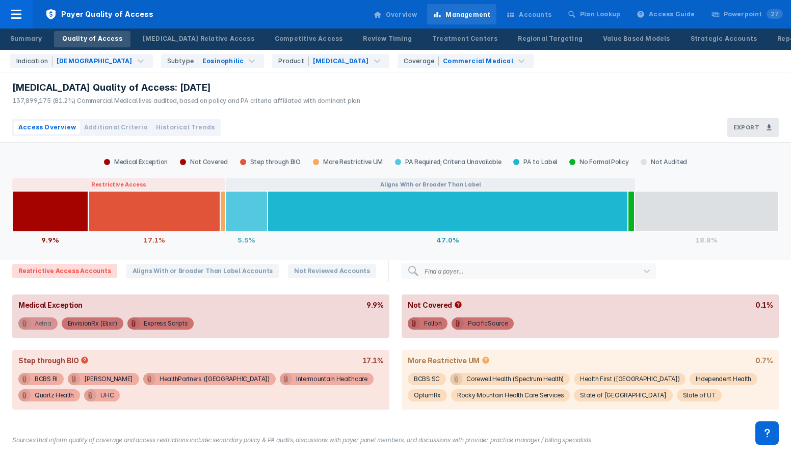
click at [35, 323] on div "Aetna" at bounding box center [43, 323] width 17 height 12
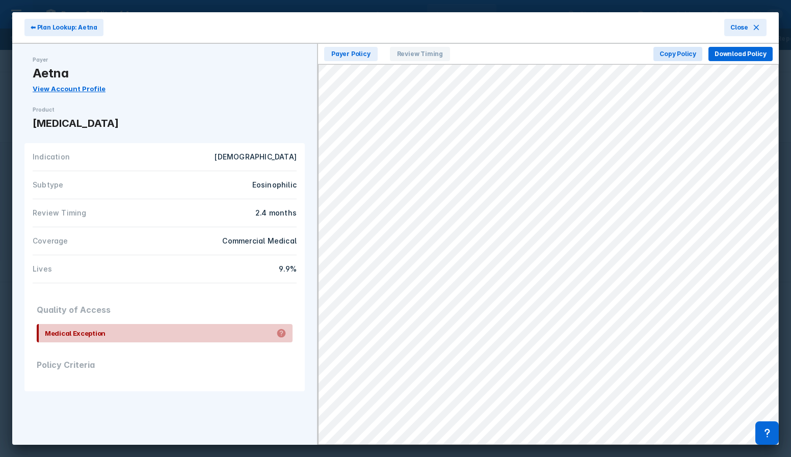
click at [61, 90] on link "View Account Profile" at bounding box center [69, 89] width 73 height 8
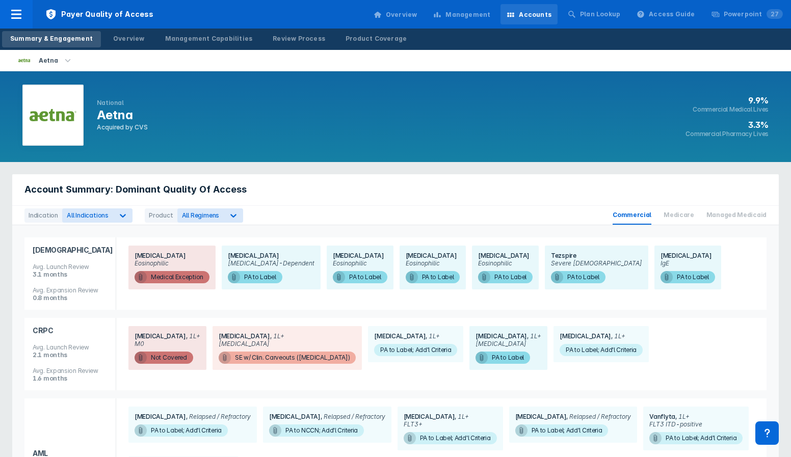
click at [469, 11] on div "Management" at bounding box center [467, 14] width 45 height 9
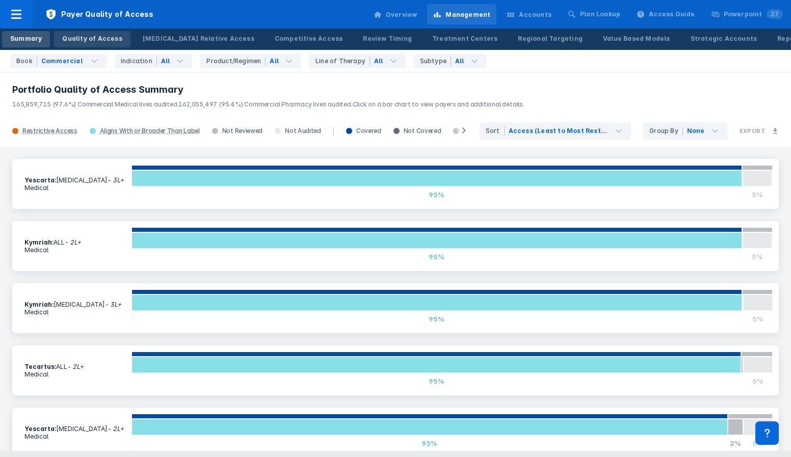
click at [95, 36] on div "Quality of Access" at bounding box center [92, 38] width 60 height 9
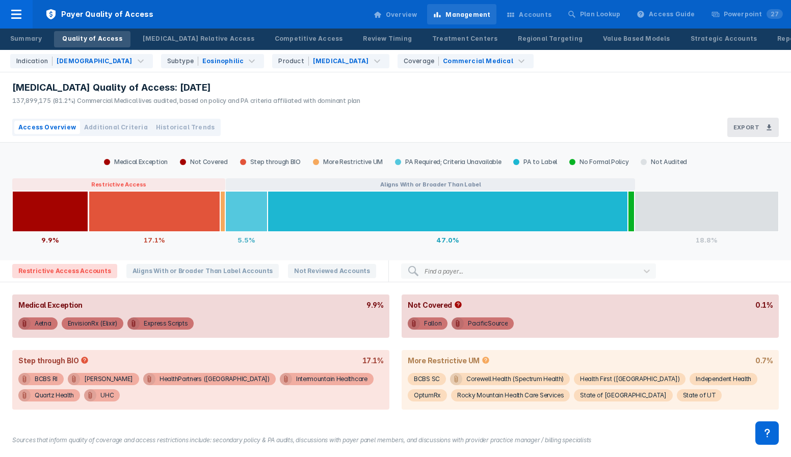
click at [123, 129] on span "Additional Criteria" at bounding box center [116, 127] width 64 height 9
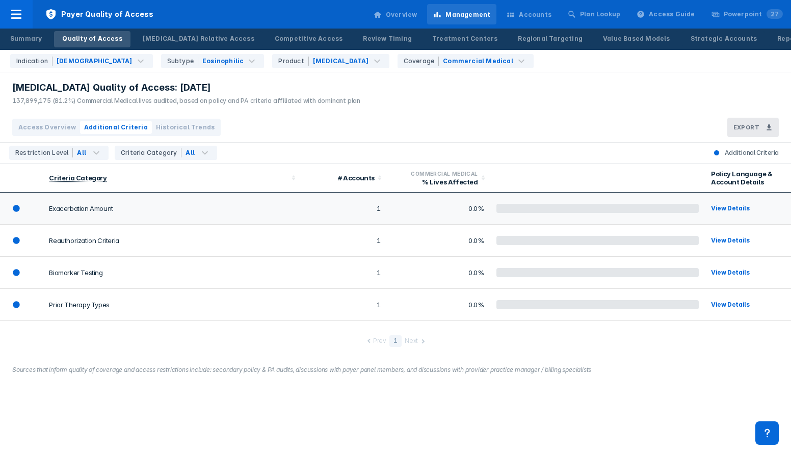
click at [722, 202] on td "View Details" at bounding box center [748, 209] width 86 height 32
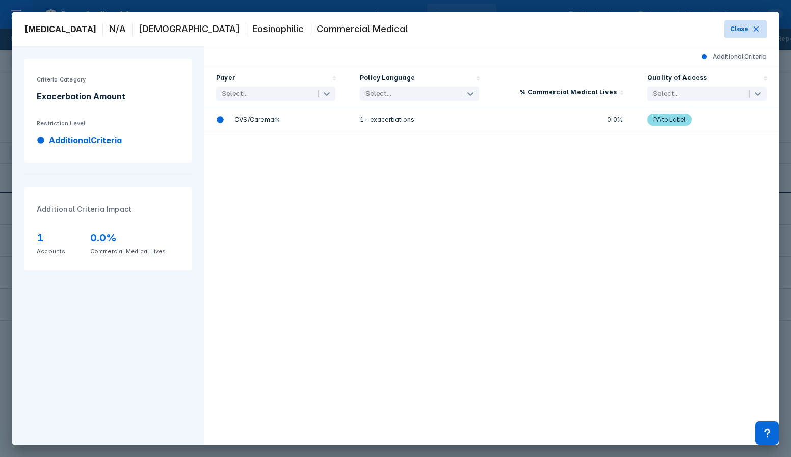
click at [747, 27] on span "Close" at bounding box center [739, 28] width 18 height 9
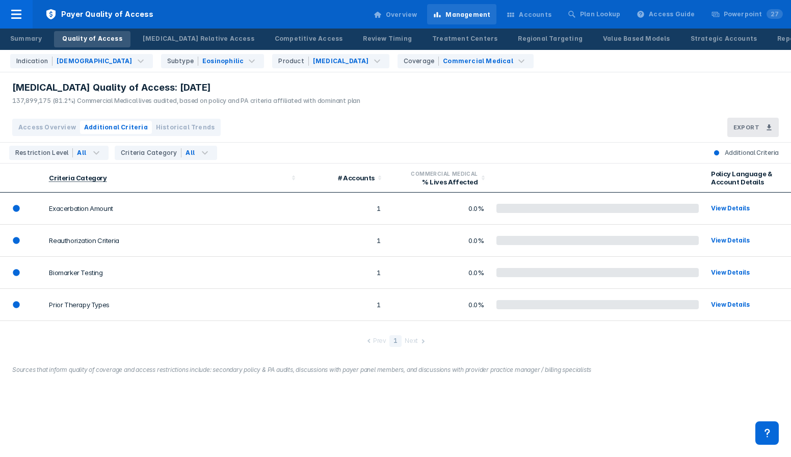
click at [179, 125] on span "Historical Trends" at bounding box center [185, 127] width 59 height 9
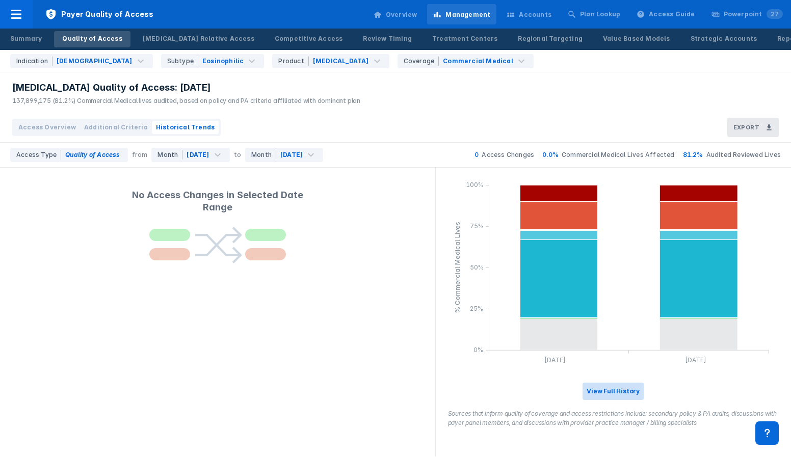
click at [616, 394] on button "View Full History" at bounding box center [612, 391] width 61 height 17
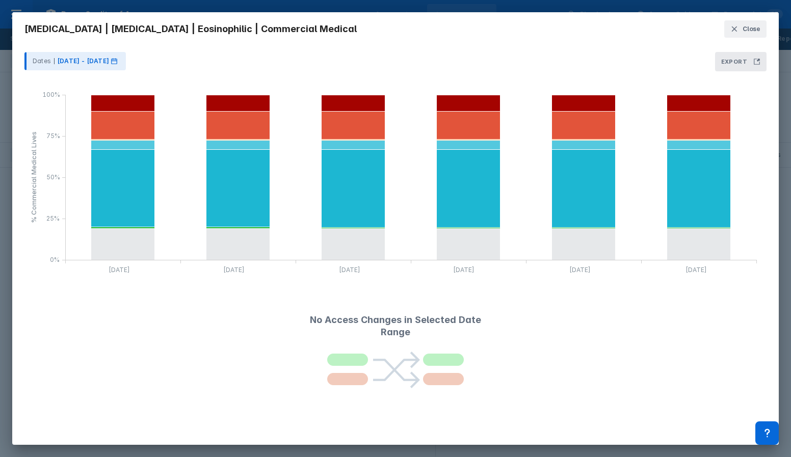
click at [42, 60] on div "Dates Feb 2025 - Jul 2025" at bounding box center [71, 61] width 76 height 9
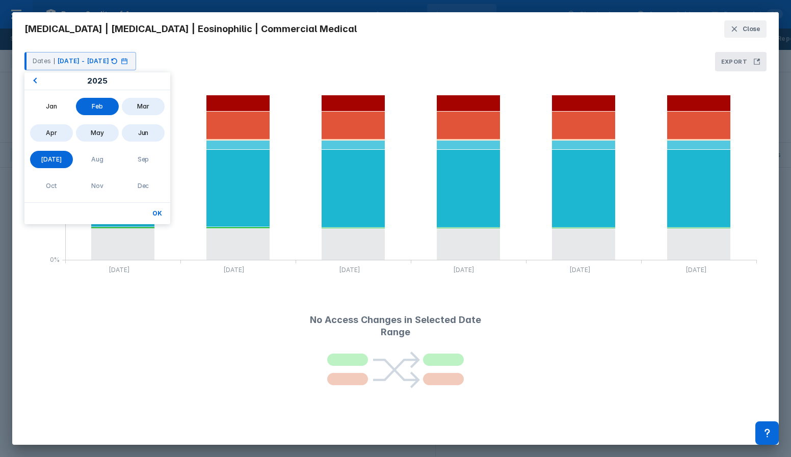
click at [35, 80] on span "Previous Year" at bounding box center [35, 81] width 0 height 12
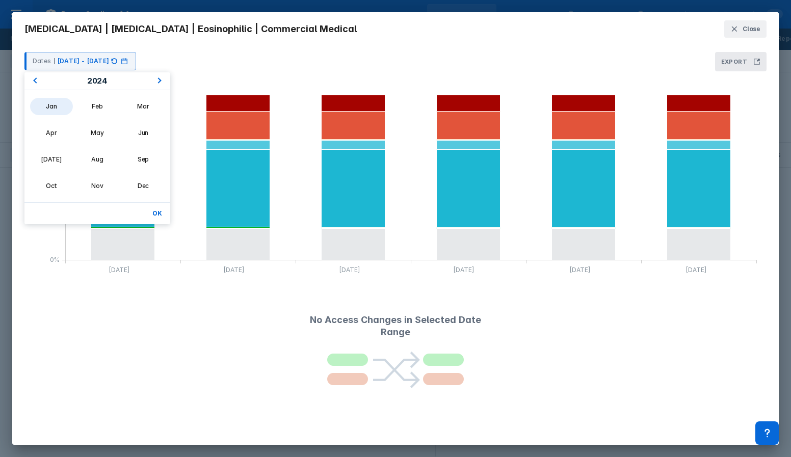
click at [51, 106] on div "Jan" at bounding box center [51, 106] width 43 height 17
click at [160, 79] on span "Next Year" at bounding box center [160, 81] width 0 height 12
click at [141, 132] on div "Jun" at bounding box center [143, 132] width 43 height 17
click at [157, 212] on button "OK" at bounding box center [157, 213] width 18 height 13
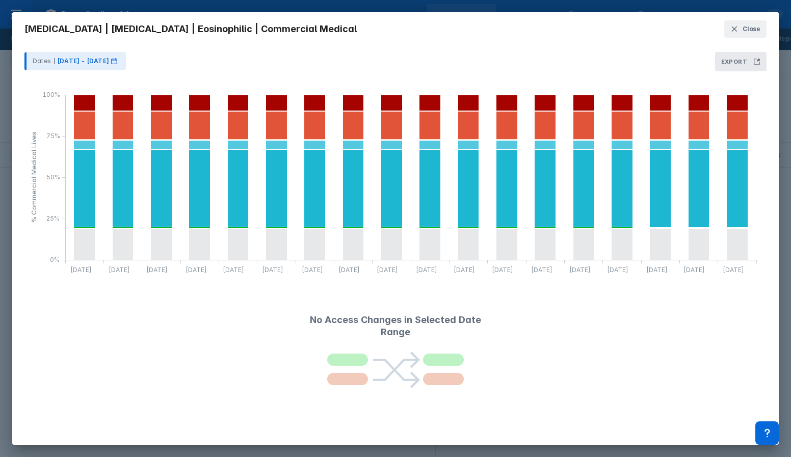
click at [102, 57] on p "Jan 2024 - Jun 2025" at bounding box center [83, 61] width 51 height 9
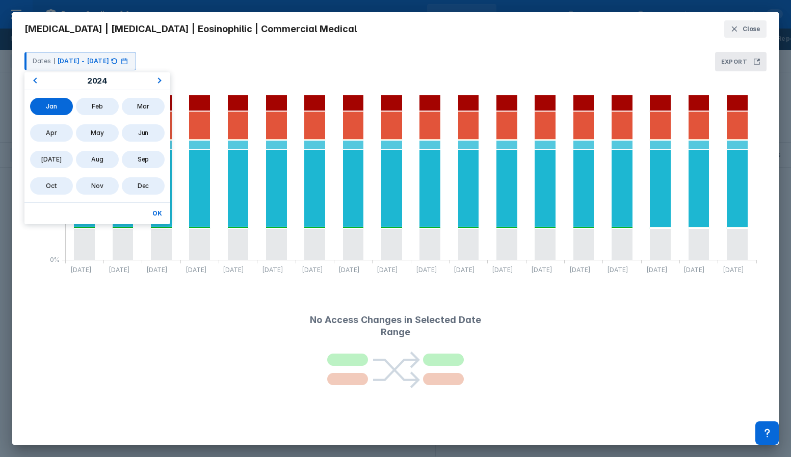
click at [36, 76] on button "Previous Year" at bounding box center [33, 81] width 16 height 16
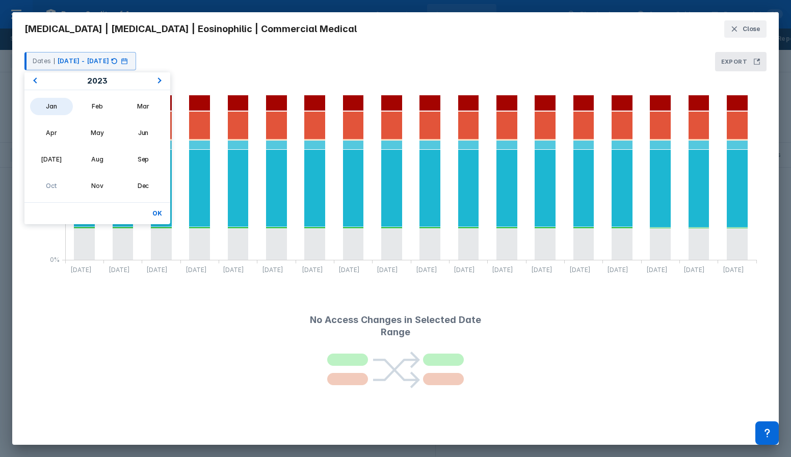
click at [44, 111] on div "Jan" at bounding box center [51, 106] width 43 height 17
click at [160, 79] on span "Next Year" at bounding box center [160, 81] width 0 height 12
click at [156, 79] on div "2025" at bounding box center [97, 81] width 146 height 18
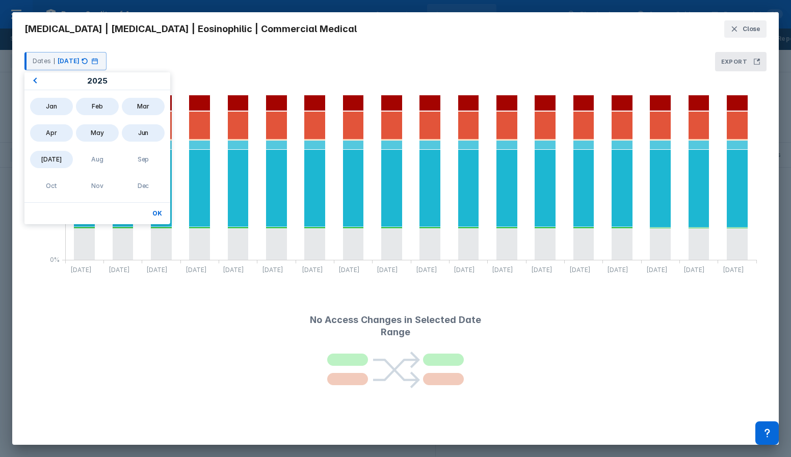
click at [55, 165] on div "Jul" at bounding box center [51, 159] width 43 height 17
click at [158, 215] on button "OK" at bounding box center [157, 213] width 18 height 13
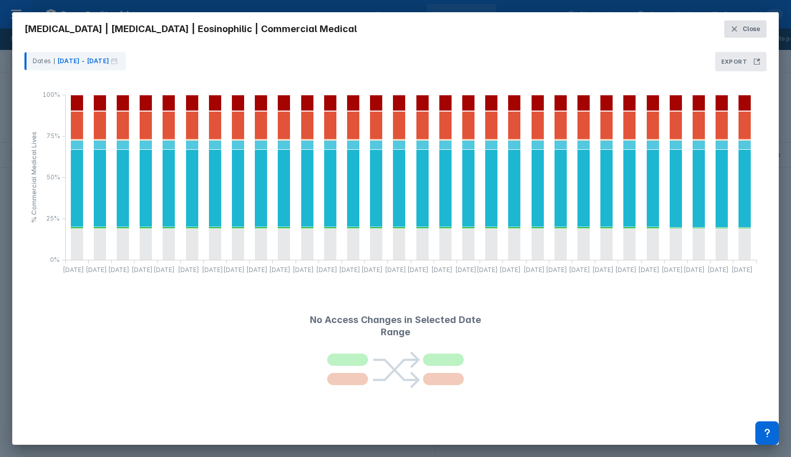
click at [736, 26] on icon at bounding box center [734, 29] width 8 height 8
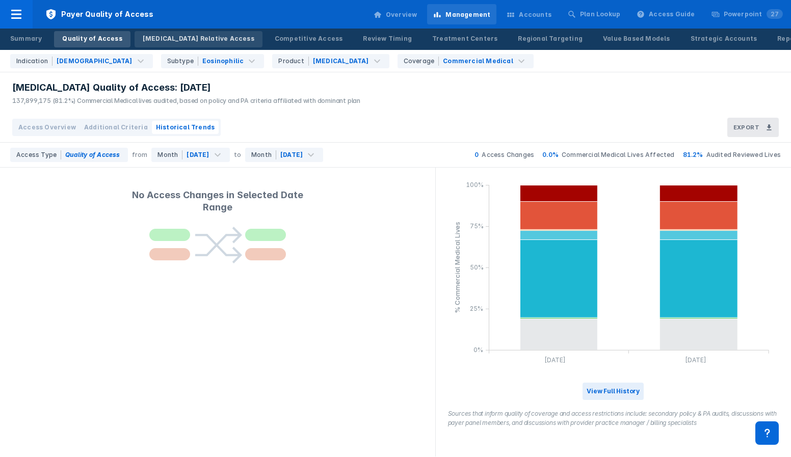
click at [163, 36] on div "Dupixent Relative Access" at bounding box center [199, 38] width 112 height 9
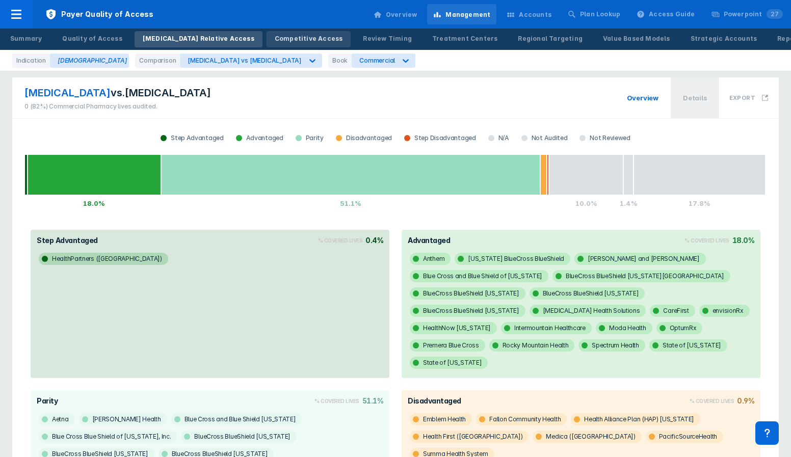
click at [275, 39] on div "Competitive Access" at bounding box center [309, 38] width 68 height 9
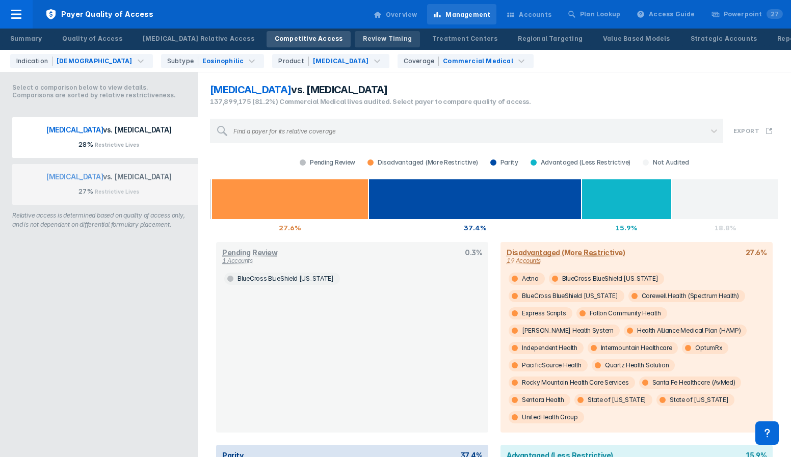
click at [363, 40] on div "Review Timing" at bounding box center [387, 38] width 49 height 9
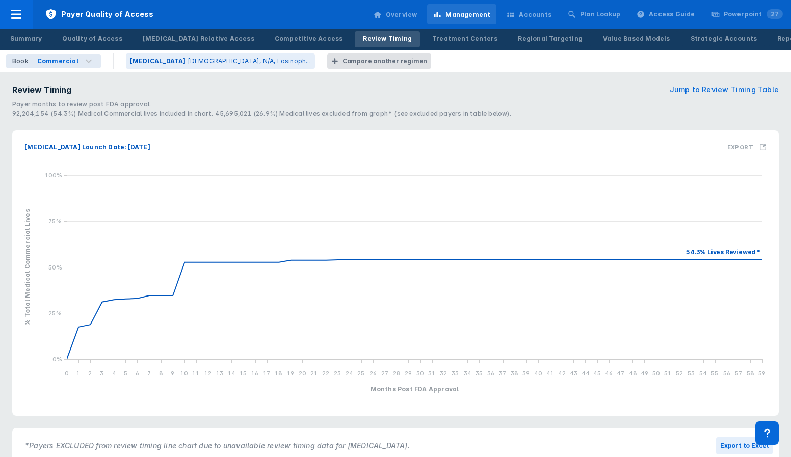
click at [342, 61] on div "Compare another regimen" at bounding box center [384, 61] width 85 height 9
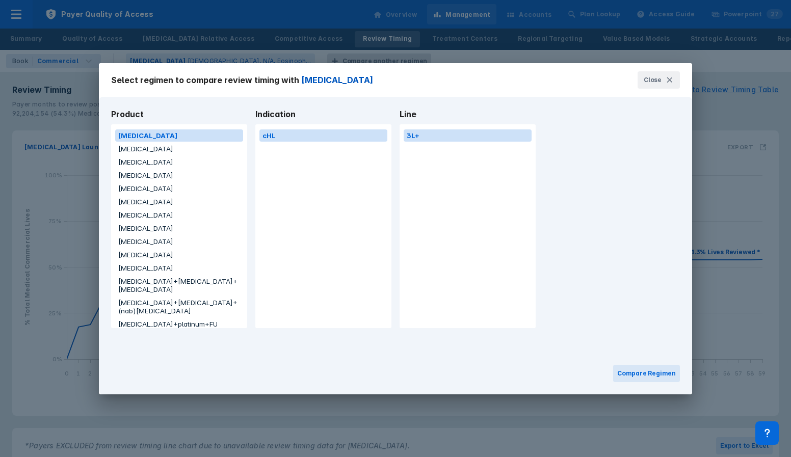
click at [193, 173] on button "Darzalex" at bounding box center [179, 175] width 128 height 12
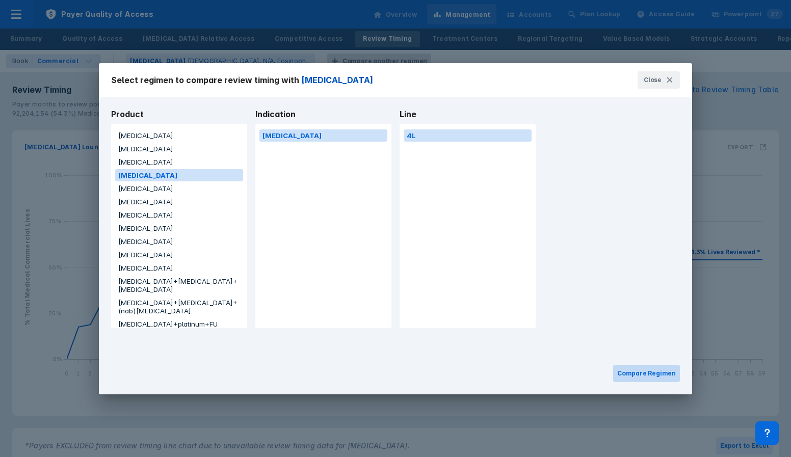
click at [643, 372] on button "Compare Regimen" at bounding box center [646, 373] width 67 height 17
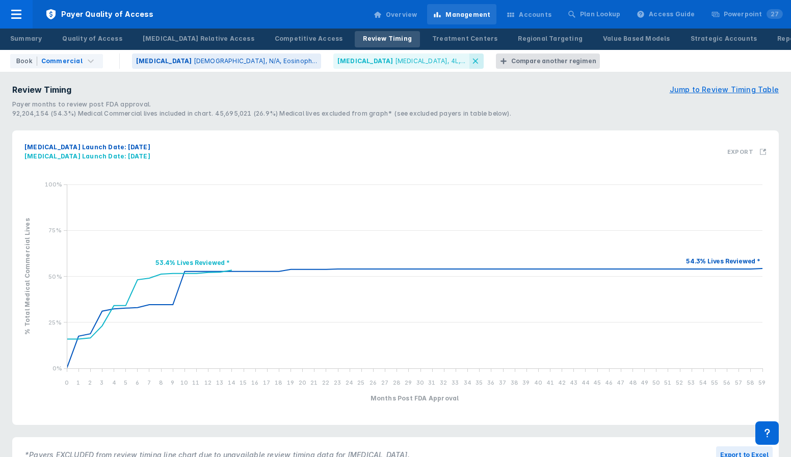
click at [471, 59] on icon at bounding box center [475, 61] width 8 height 8
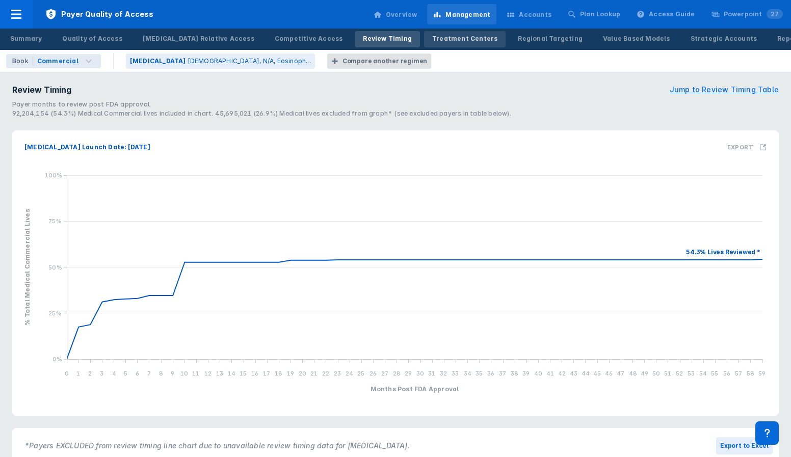
click at [432, 35] on div "Treatment Centers" at bounding box center [464, 38] width 65 height 9
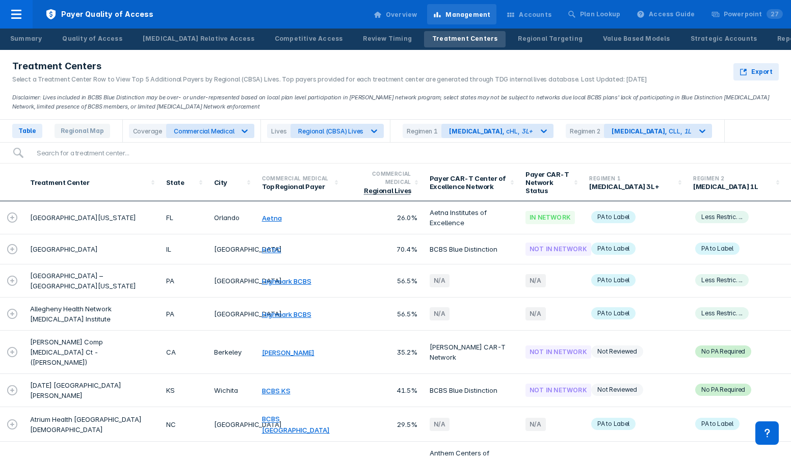
click at [14, 221] on icon at bounding box center [12, 217] width 10 height 10
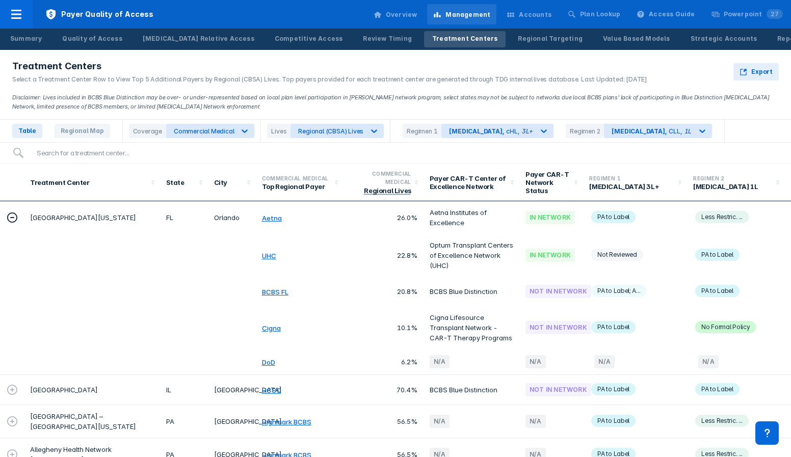
click at [14, 221] on icon at bounding box center [12, 217] width 12 height 12
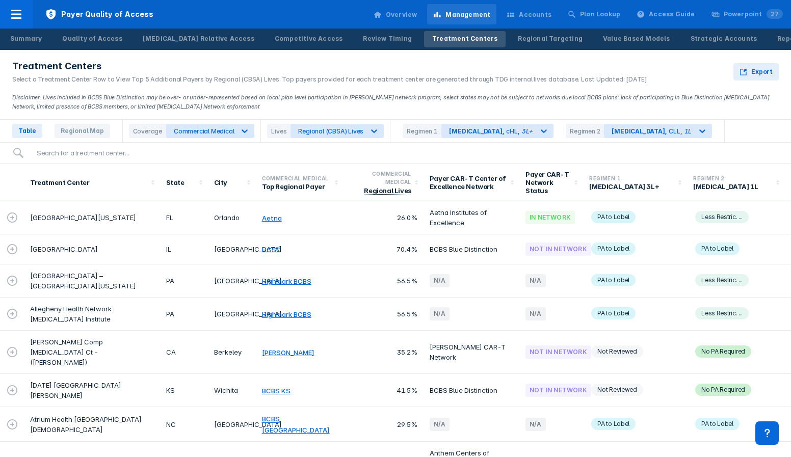
click at [14, 246] on icon at bounding box center [12, 249] width 12 height 12
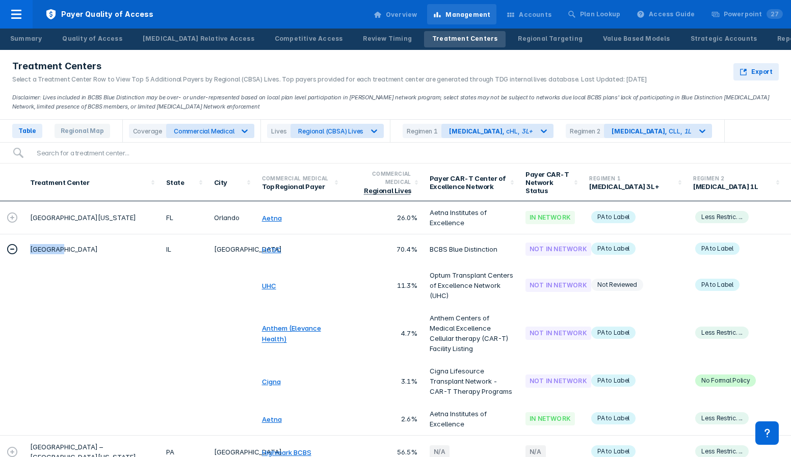
click at [14, 246] on icon at bounding box center [12, 249] width 12 height 12
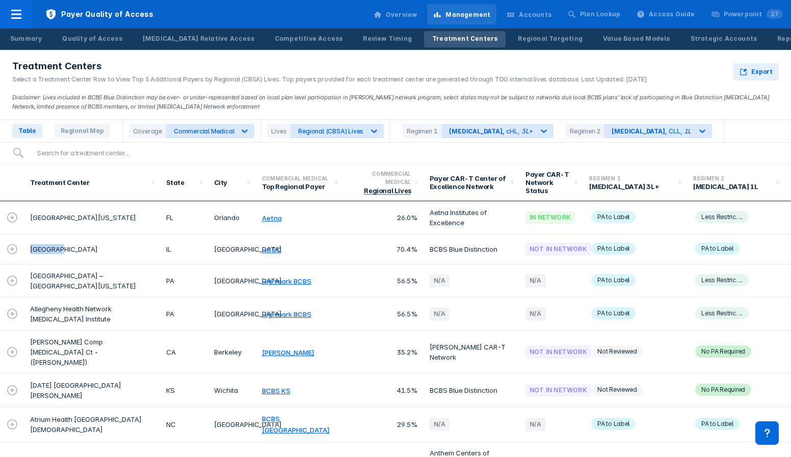
click at [273, 218] on link "Aetna" at bounding box center [272, 218] width 20 height 8
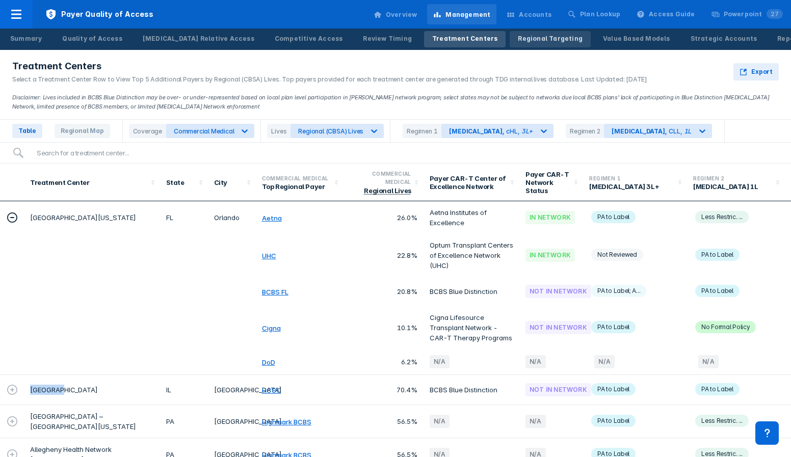
click at [518, 42] on div "Regional Targeting" at bounding box center [550, 38] width 65 height 9
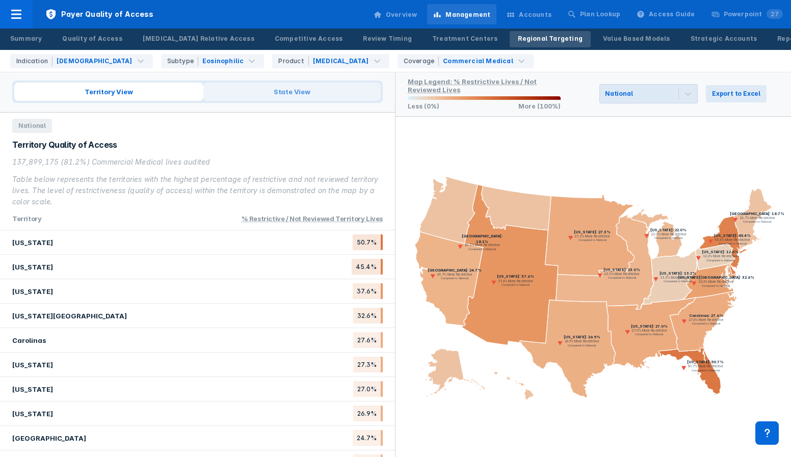
click at [320, 84] on span "State View" at bounding box center [291, 92] width 177 height 18
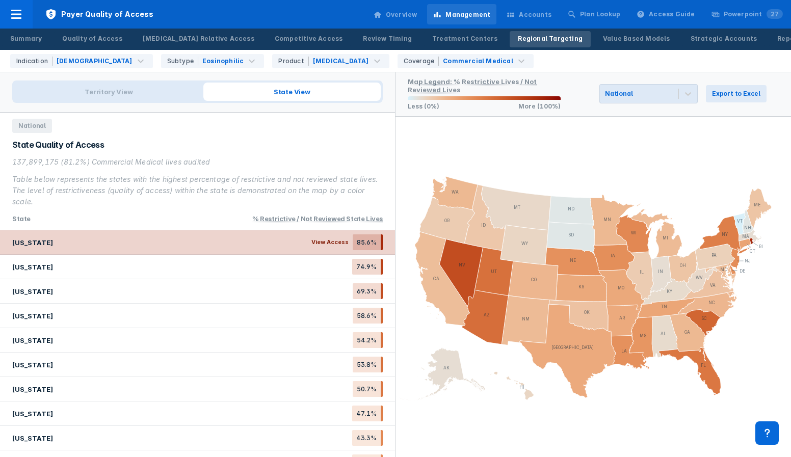
click at [339, 246] on span "View Access" at bounding box center [329, 242] width 45 height 16
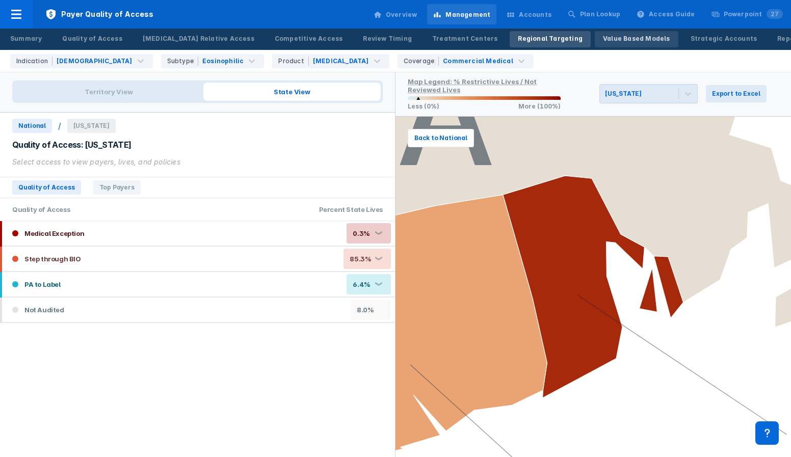
click at [603, 38] on div "Value Based Models" at bounding box center [636, 38] width 67 height 9
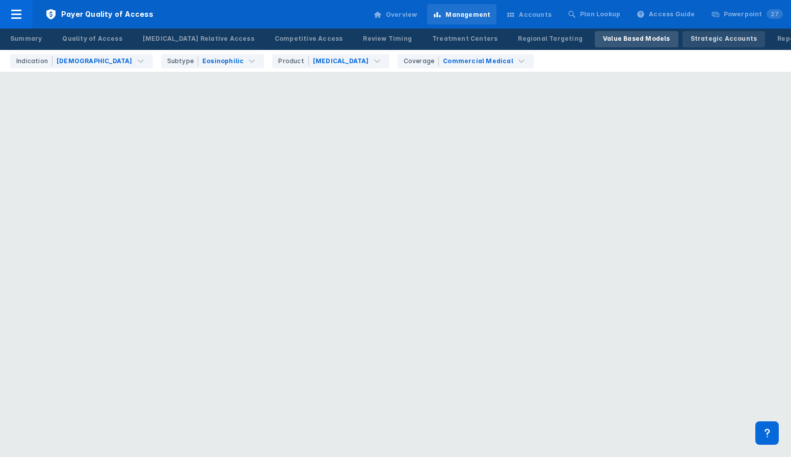
click at [690, 39] on div "Strategic Accounts" at bounding box center [723, 38] width 67 height 9
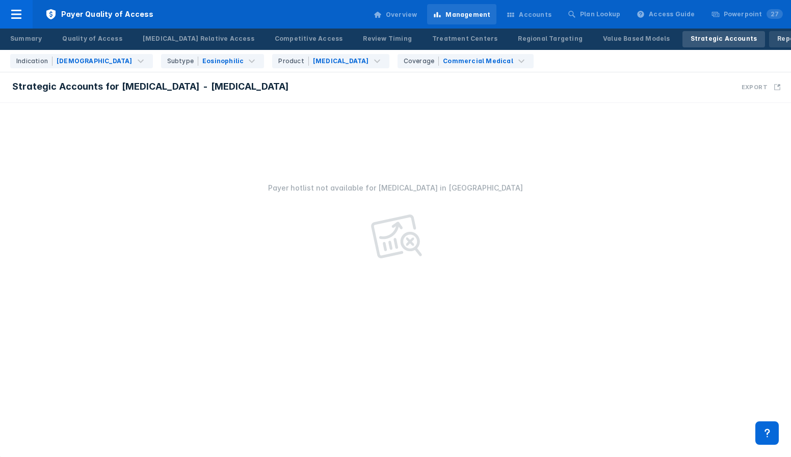
click at [777, 40] on div "Reports" at bounding box center [790, 38] width 26 height 9
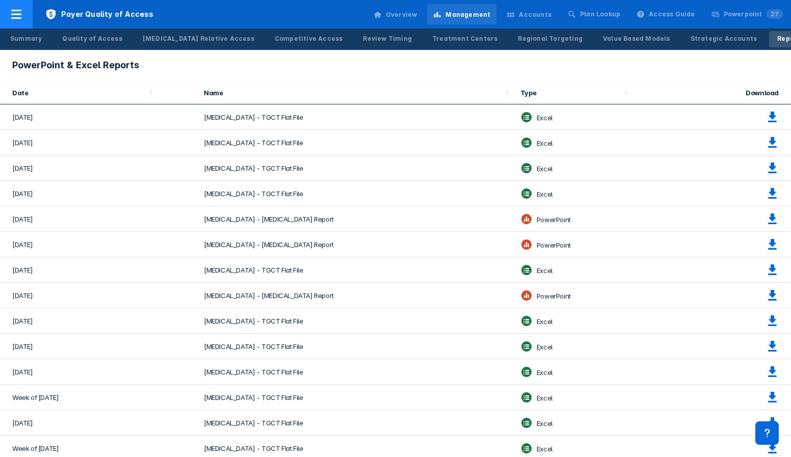
click at [23, 16] on div at bounding box center [16, 14] width 33 height 29
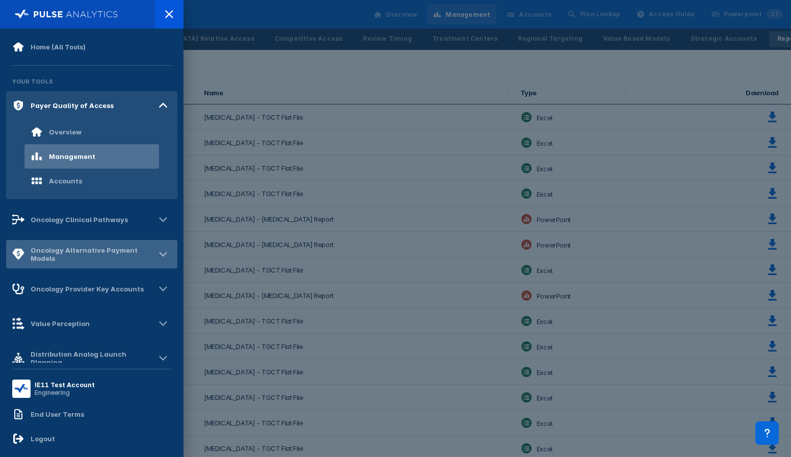
click at [55, 258] on div "Oncology Alternative Payment Models" at bounding box center [93, 254] width 124 height 16
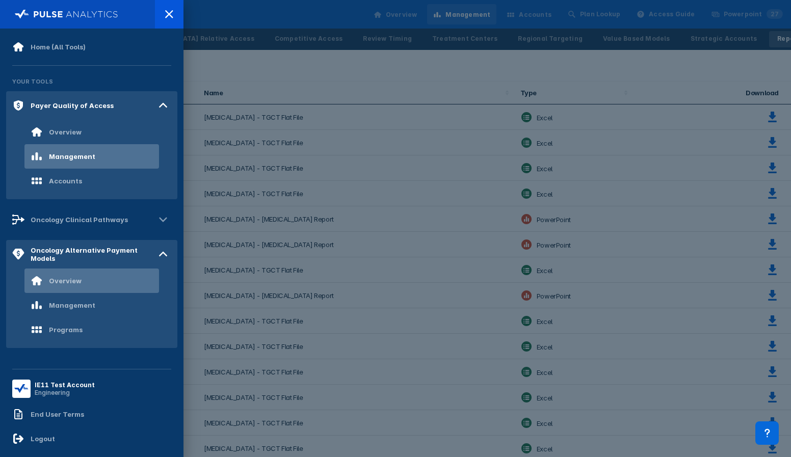
click at [55, 289] on div "Overview" at bounding box center [91, 280] width 134 height 24
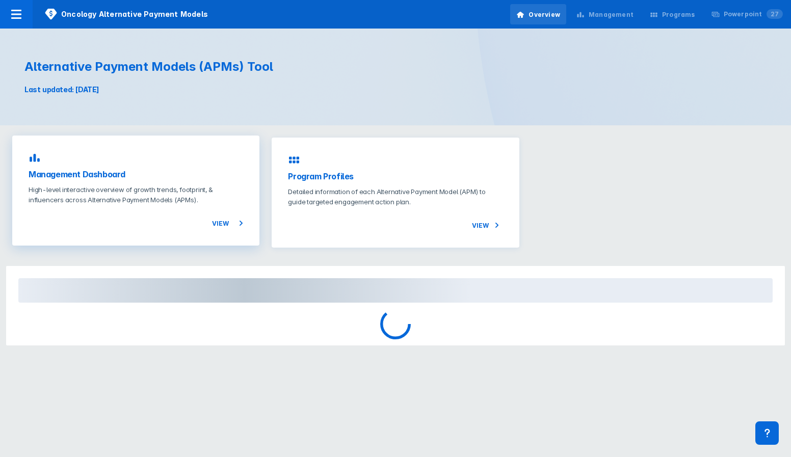
click at [132, 199] on p "High-level interactive overview of growth trends, footprint, & influencers acro…" at bounding box center [136, 194] width 214 height 20
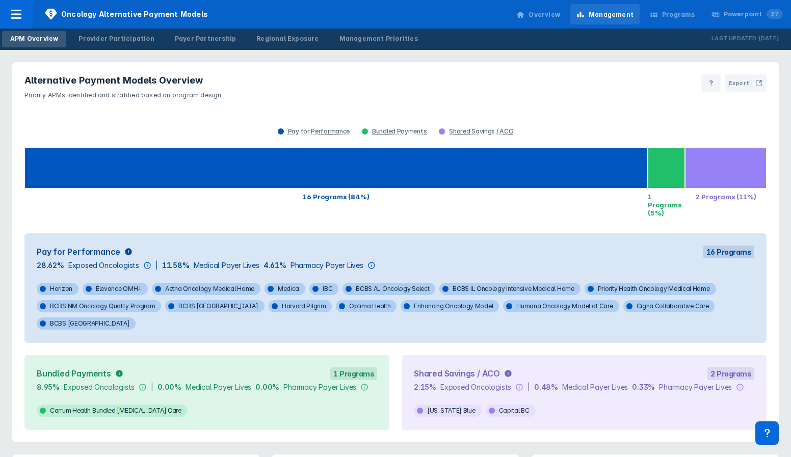
click at [550, 19] on div "Overview" at bounding box center [544, 14] width 32 height 9
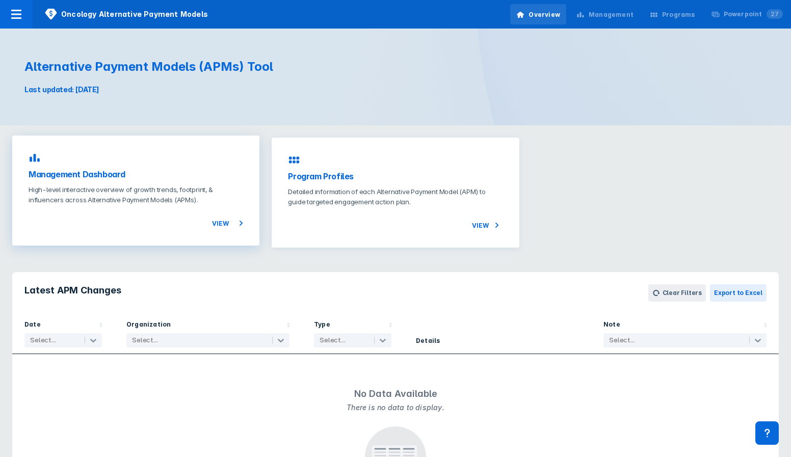
click at [192, 205] on div "View" at bounding box center [136, 217] width 214 height 24
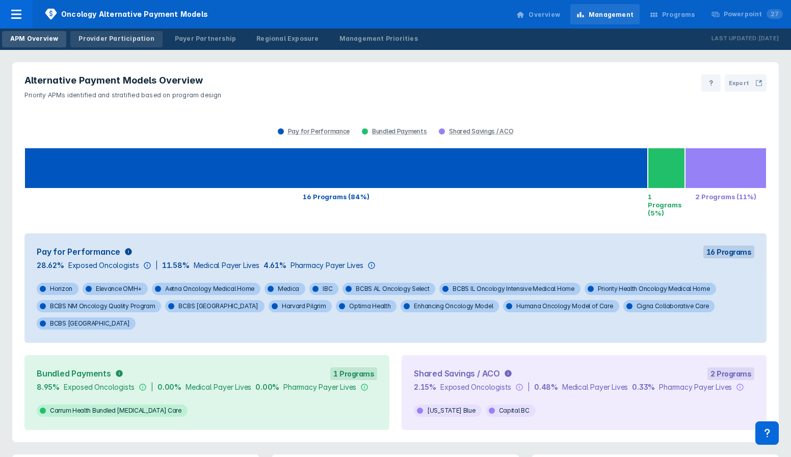
click at [99, 40] on div "Provider Participation" at bounding box center [115, 38] width 75 height 9
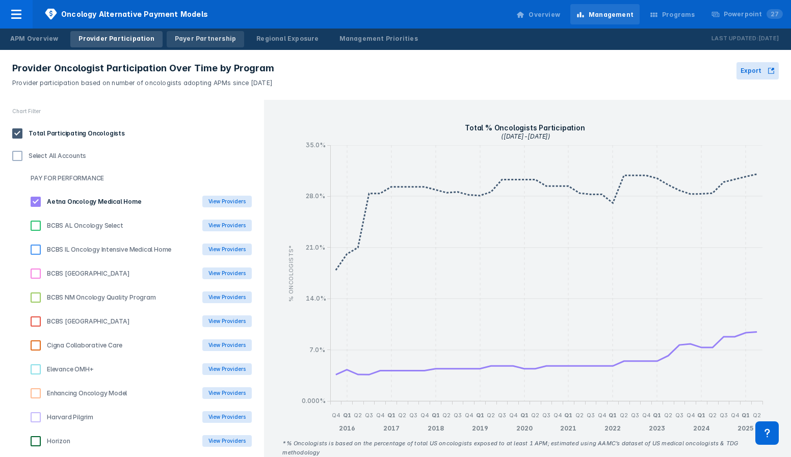
click at [191, 36] on div "Payer Partnership" at bounding box center [205, 38] width 61 height 9
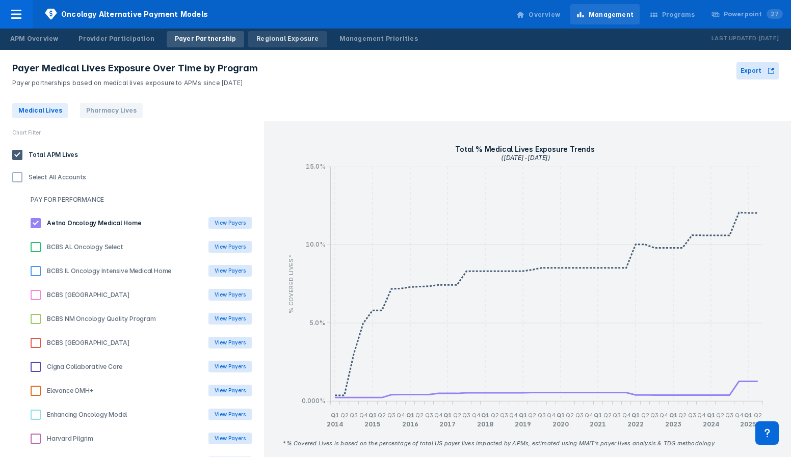
click at [265, 36] on div "Regional Exposure" at bounding box center [287, 38] width 62 height 9
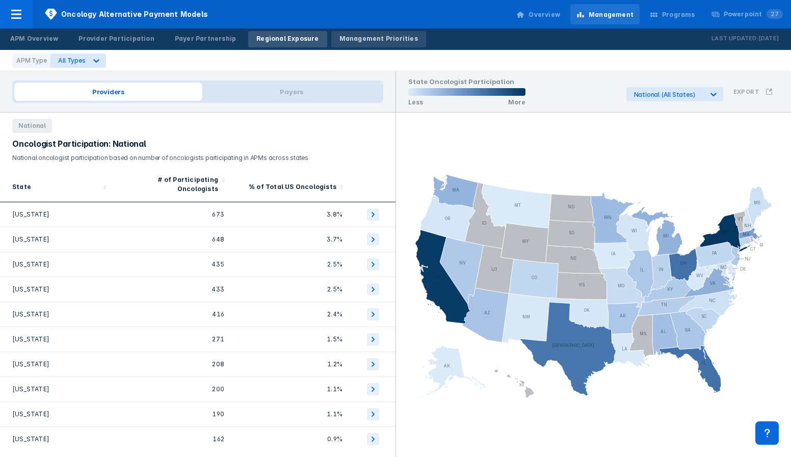
click at [367, 42] on div "Management Priorities" at bounding box center [378, 38] width 78 height 9
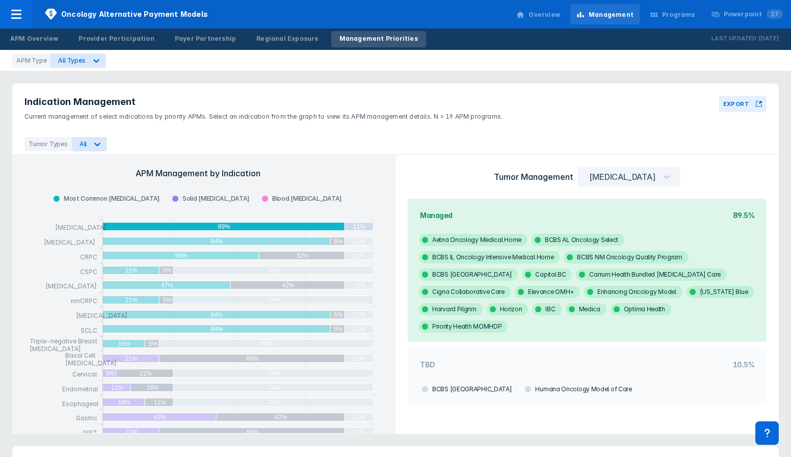
click at [679, 15] on div "Programs" at bounding box center [678, 14] width 33 height 9
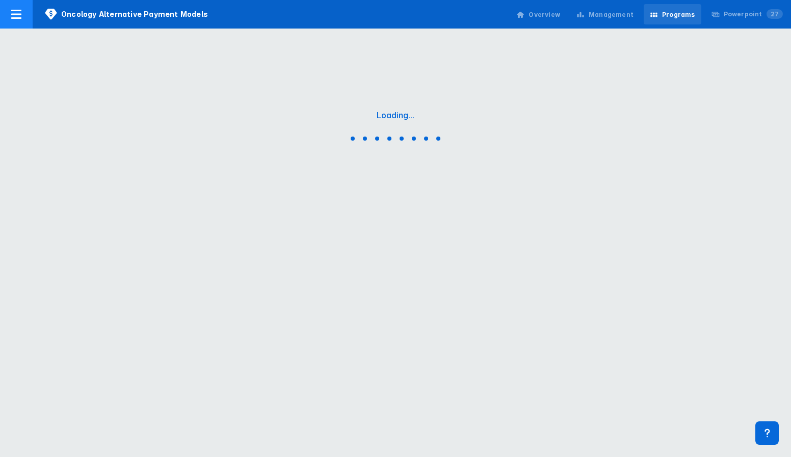
click at [16, 19] on icon at bounding box center [16, 14] width 12 height 12
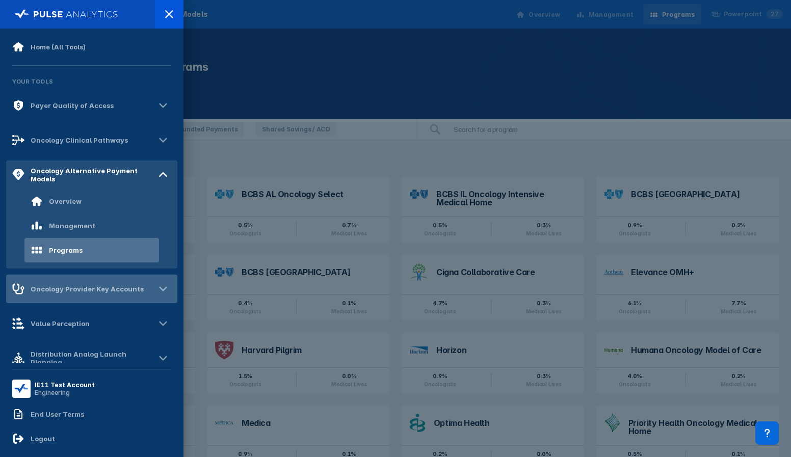
click at [93, 286] on div "Oncology Provider Key Accounts" at bounding box center [87, 289] width 113 height 8
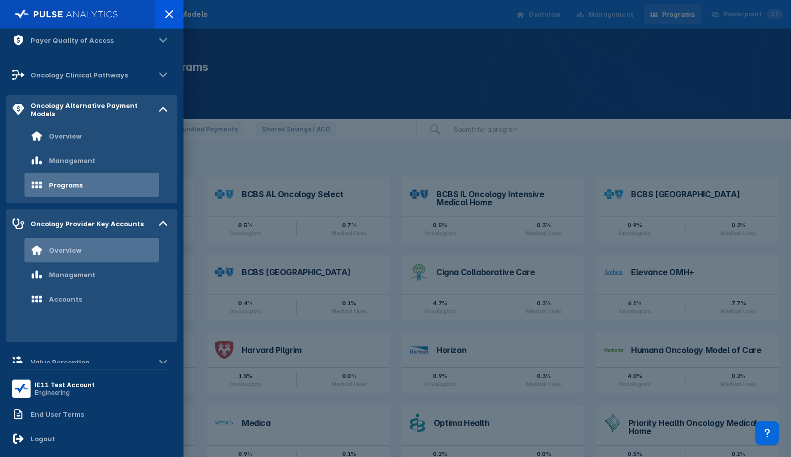
scroll to position [68, 0]
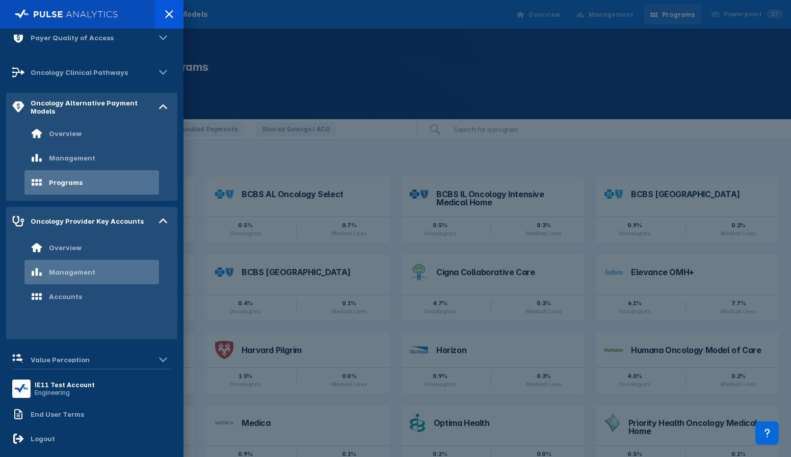
click at [62, 273] on div "Management" at bounding box center [72, 272] width 46 height 8
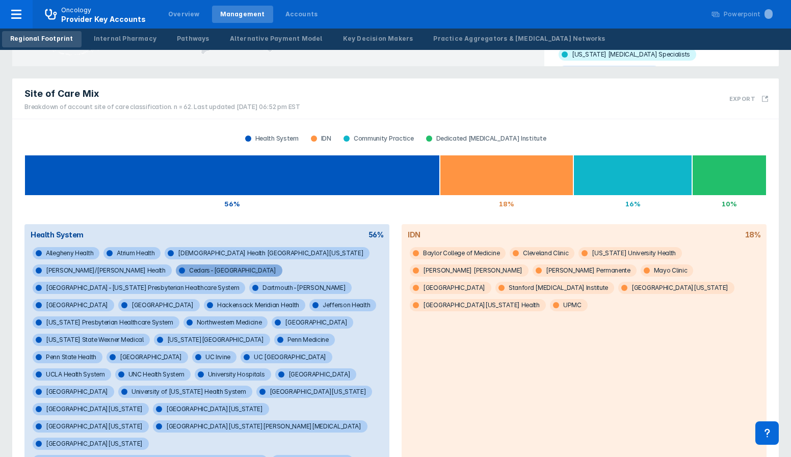
scroll to position [479, 0]
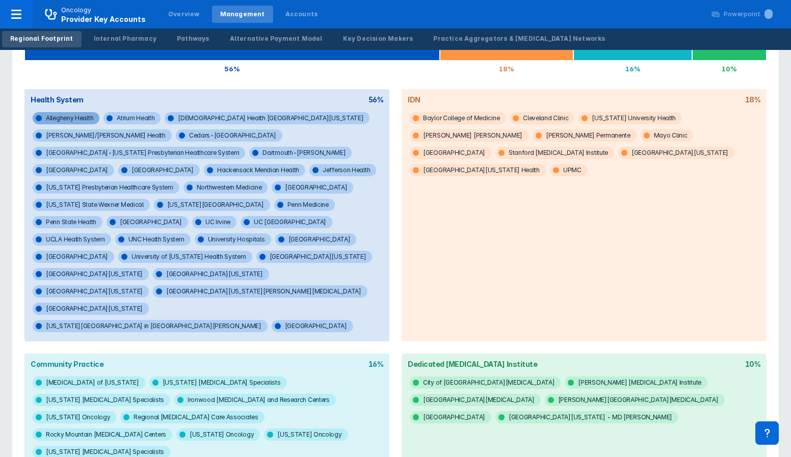
click at [75, 118] on span "Allegheny Health" at bounding box center [66, 118] width 67 height 12
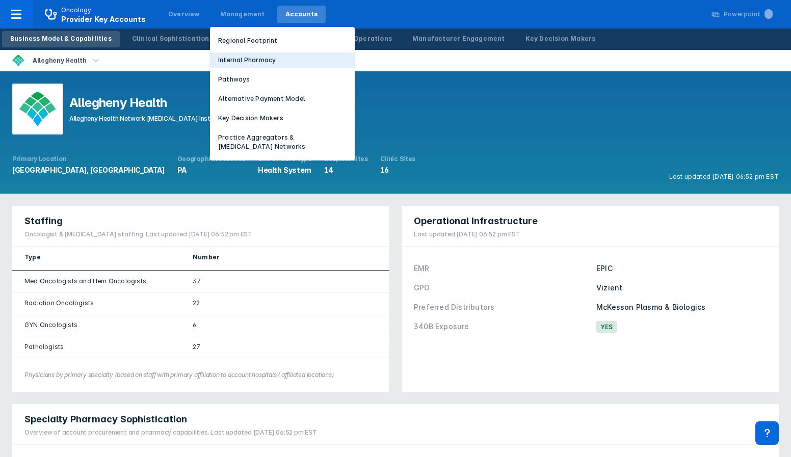
click at [226, 64] on p "Internal Pharmacy" at bounding box center [247, 60] width 58 height 9
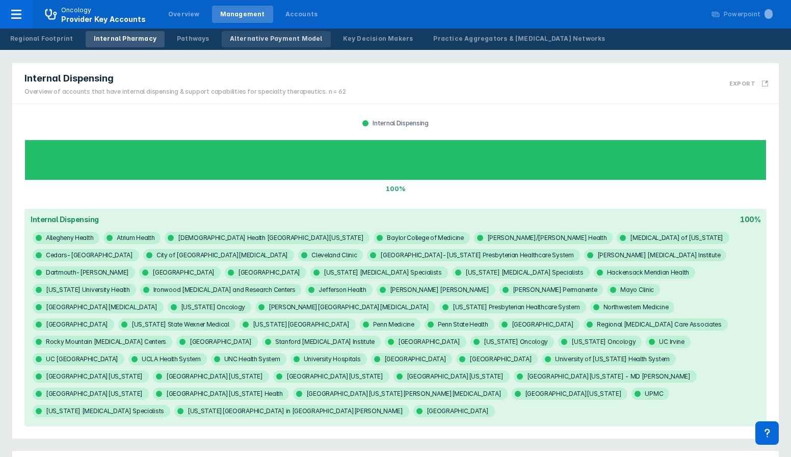
click at [262, 38] on div "Alternative Payment Model" at bounding box center [276, 38] width 93 height 9
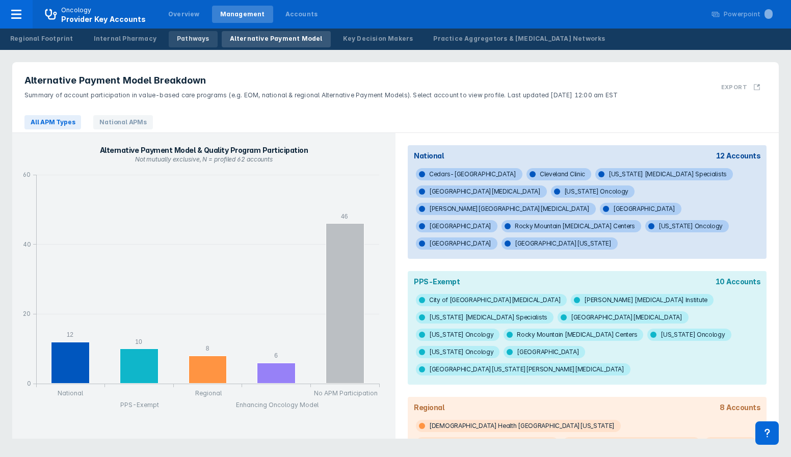
click at [181, 39] on div "Pathways" at bounding box center [193, 38] width 33 height 9
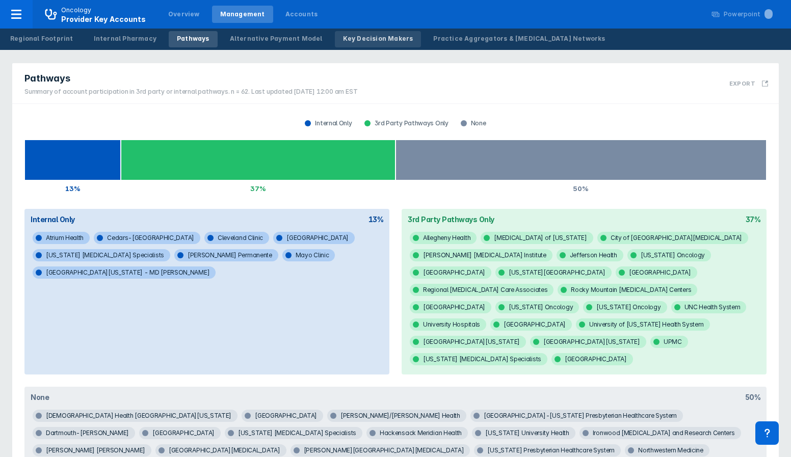
click at [372, 38] on div "Key Decision Makers" at bounding box center [378, 38] width 70 height 9
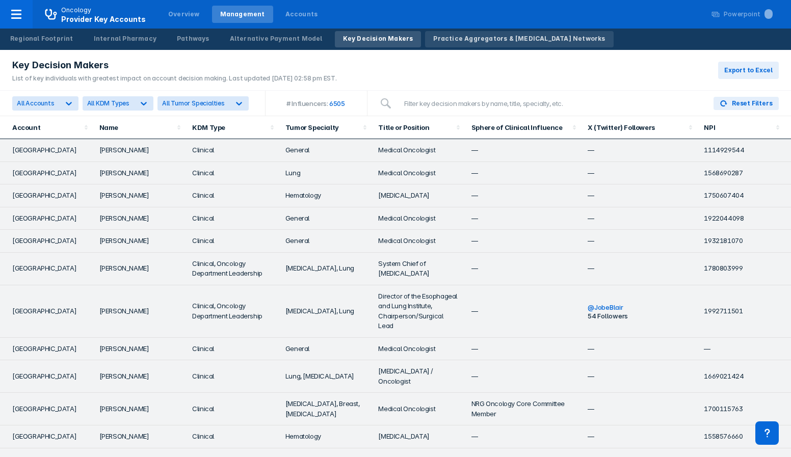
click at [480, 41] on div "Practice Aggregators & Cancer Networks" at bounding box center [519, 38] width 172 height 9
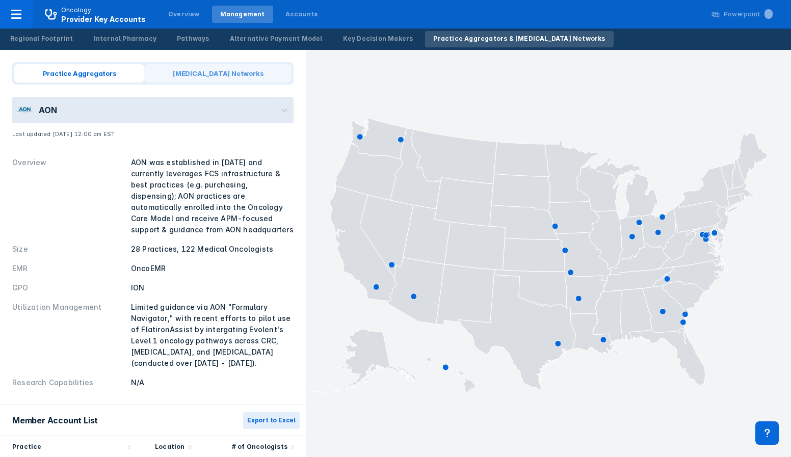
click at [205, 74] on span "Cancer Networks" at bounding box center [217, 73] width 147 height 18
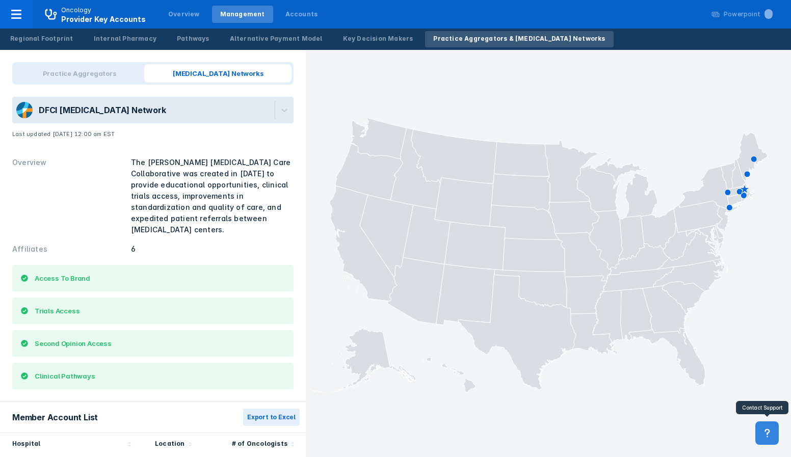
click at [767, 431] on icon at bounding box center [766, 432] width 11 height 11
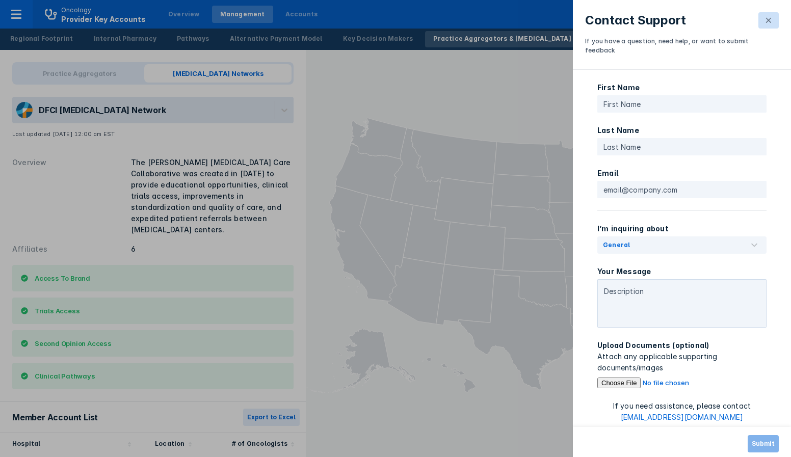
click at [771, 23] on icon at bounding box center [768, 20] width 8 height 8
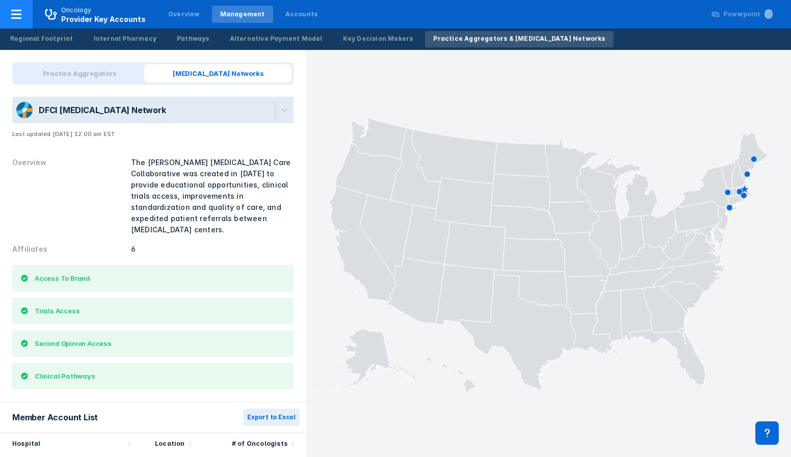
click at [14, 20] on icon at bounding box center [16, 14] width 12 height 12
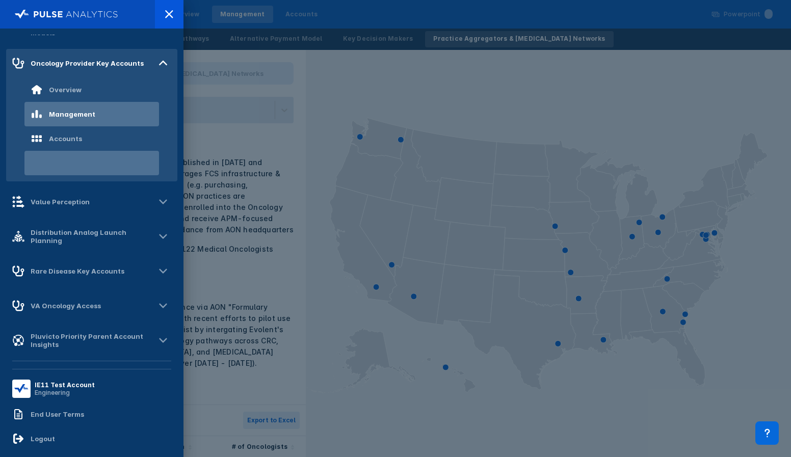
scroll to position [151, 0]
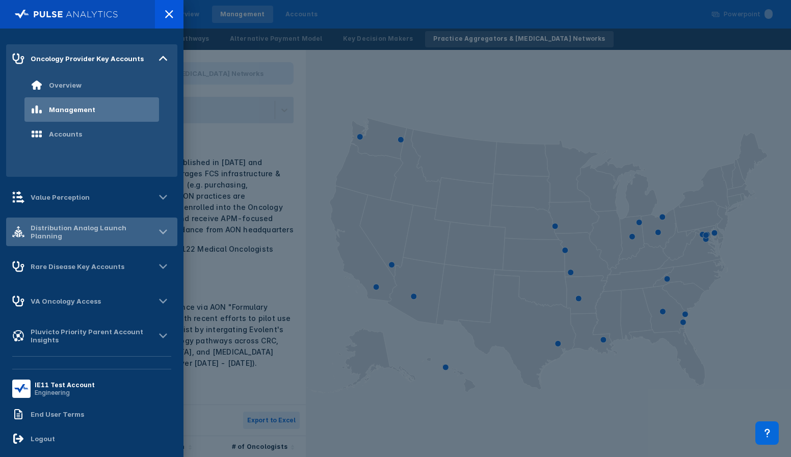
click at [64, 235] on div "Distribution Analog Launch Planning" at bounding box center [93, 232] width 124 height 16
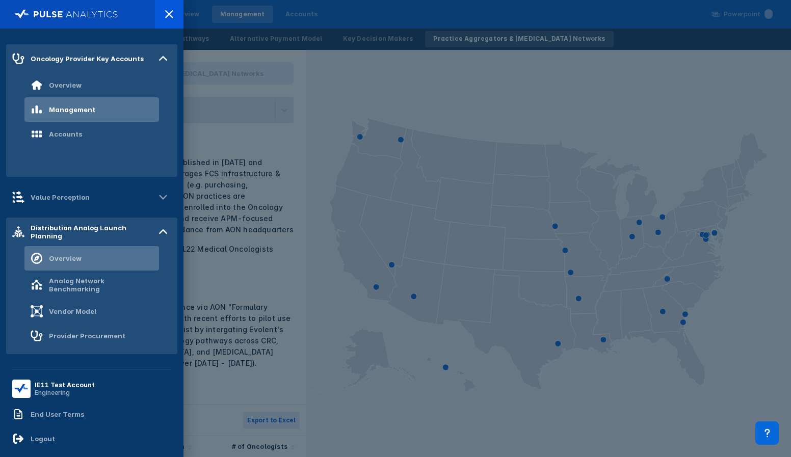
click at [65, 259] on div "Overview" at bounding box center [65, 258] width 33 height 8
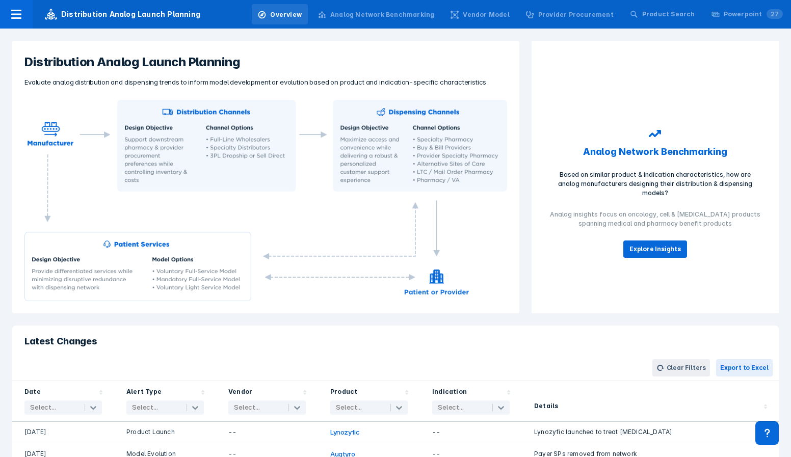
click at [378, 12] on div "Analog Network Benchmarking" at bounding box center [382, 14] width 104 height 9
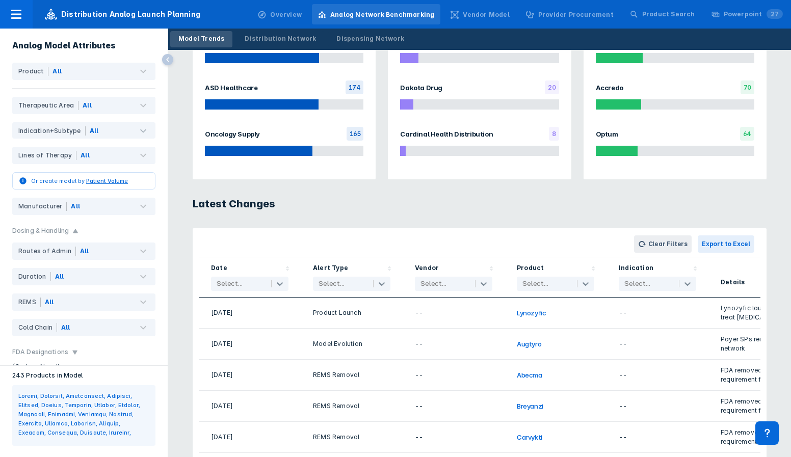
scroll to position [768, 0]
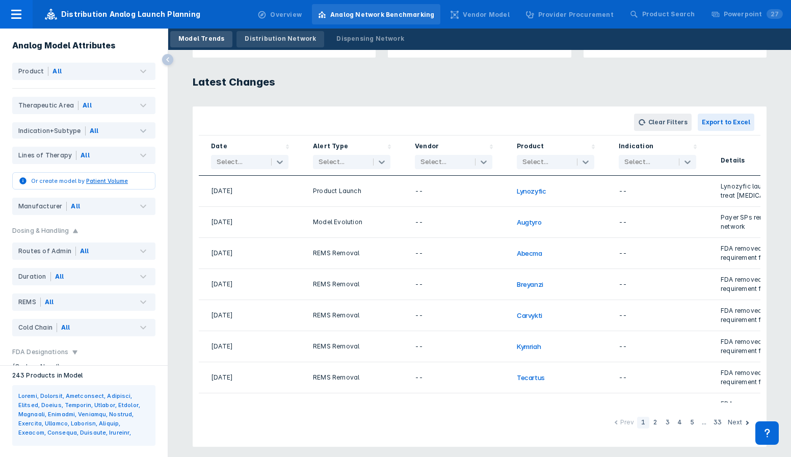
click at [285, 37] on div "Distribution Network" at bounding box center [280, 38] width 71 height 9
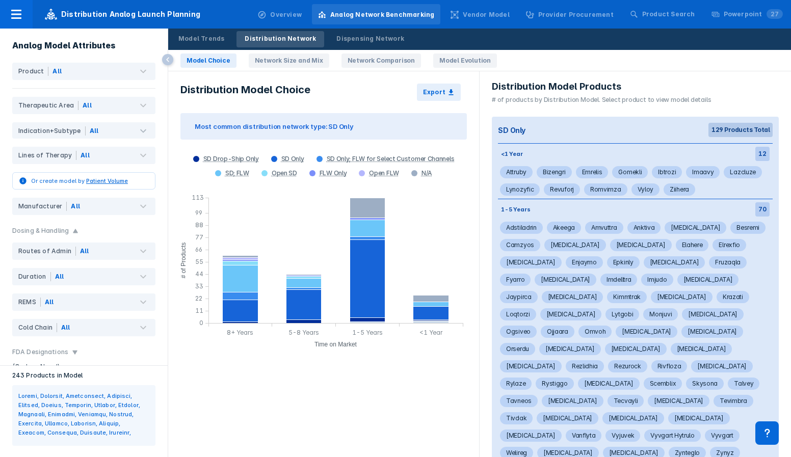
click at [283, 60] on link "Network Size and Mix" at bounding box center [289, 60] width 80 height 14
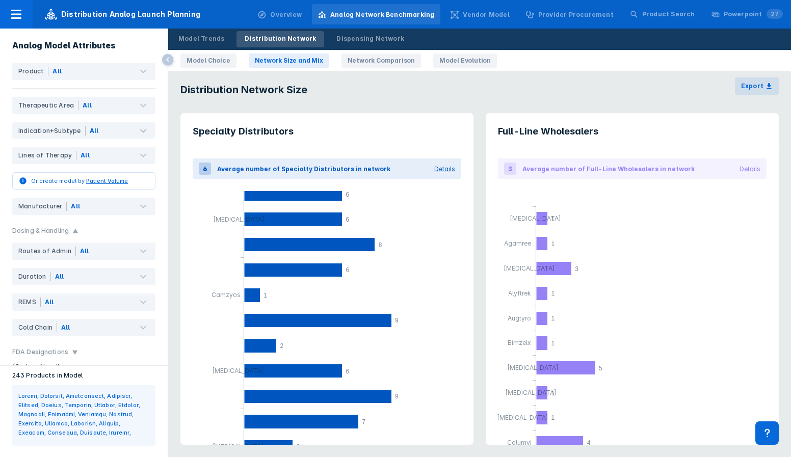
scroll to position [646, 0]
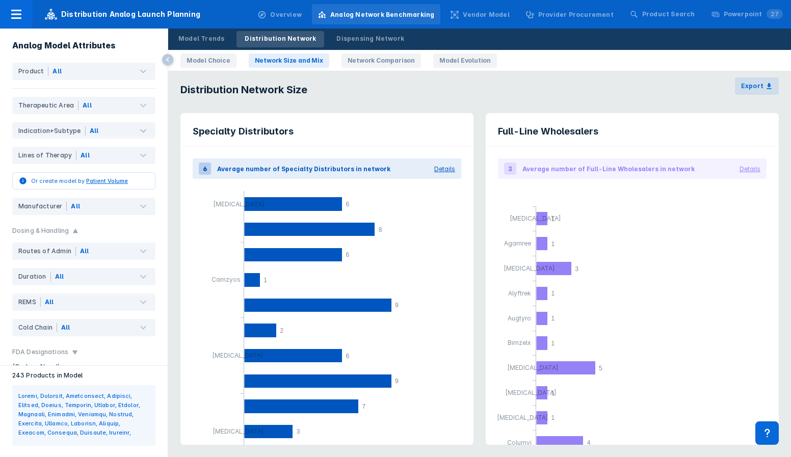
click at [393, 61] on link "Network Comparison" at bounding box center [380, 60] width 79 height 14
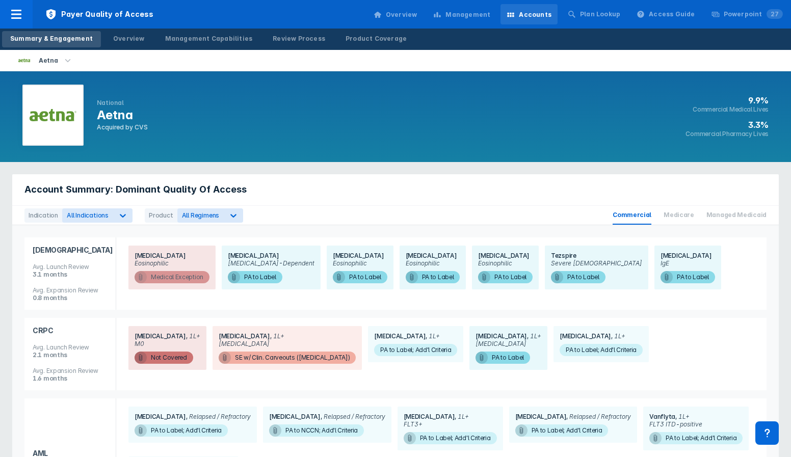
click at [177, 276] on span "Medical Exception" at bounding box center [171, 277] width 75 height 12
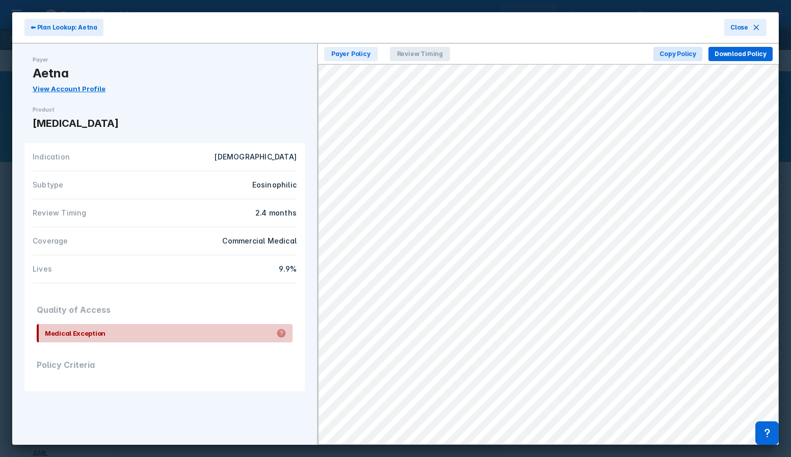
click at [425, 57] on span "Review Timing" at bounding box center [420, 54] width 60 height 14
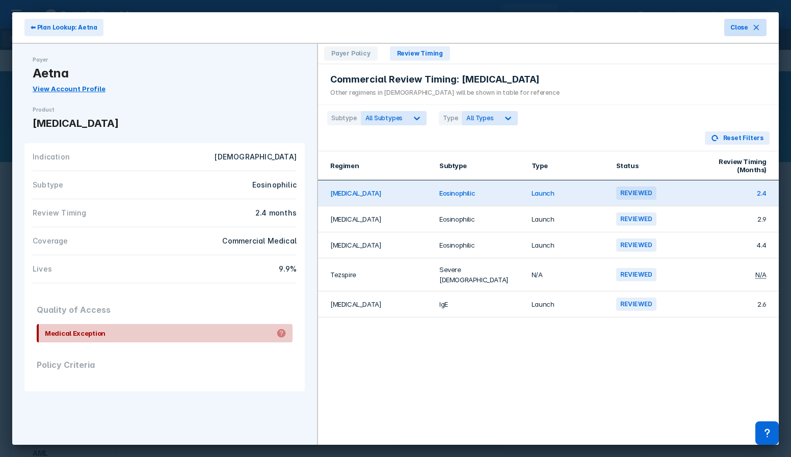
click at [749, 30] on button "Close" at bounding box center [745, 27] width 42 height 17
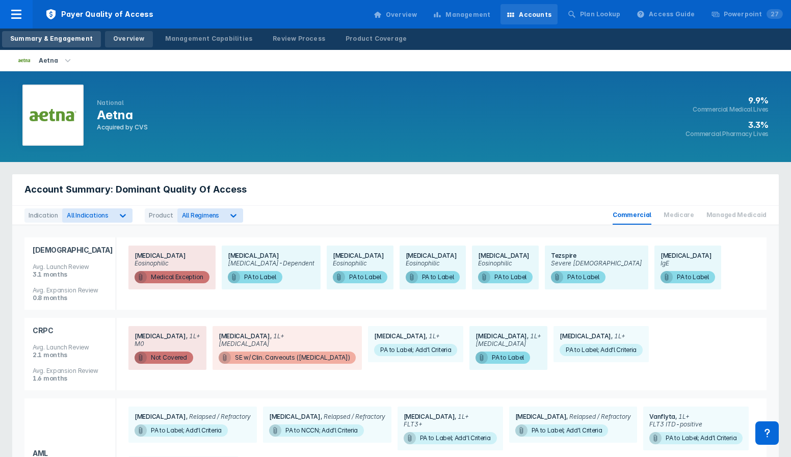
click at [128, 41] on div "Overview" at bounding box center [129, 38] width 32 height 9
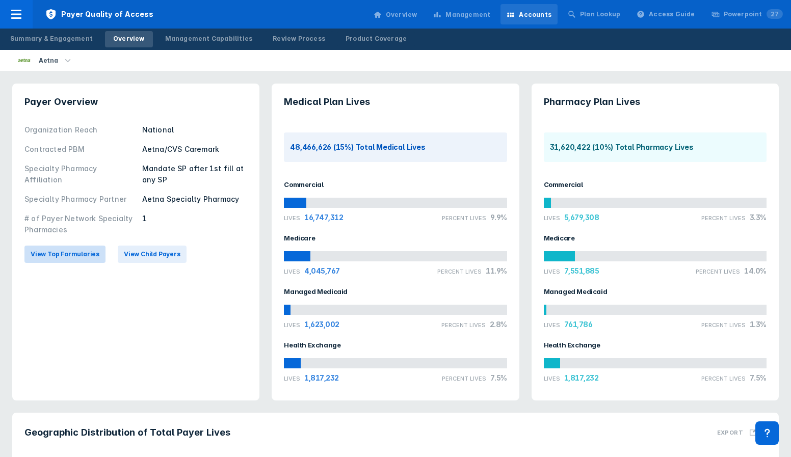
click at [83, 256] on span "View Top Formularies" at bounding box center [65, 254] width 69 height 9
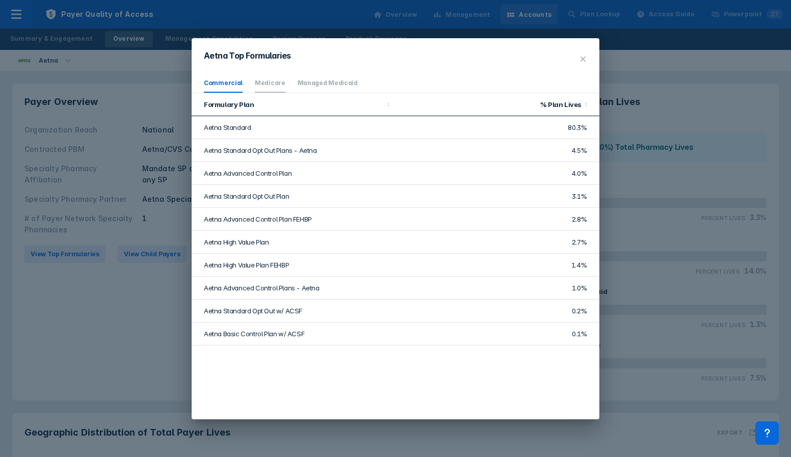
click at [267, 89] on li "Medicare" at bounding box center [270, 83] width 31 height 19
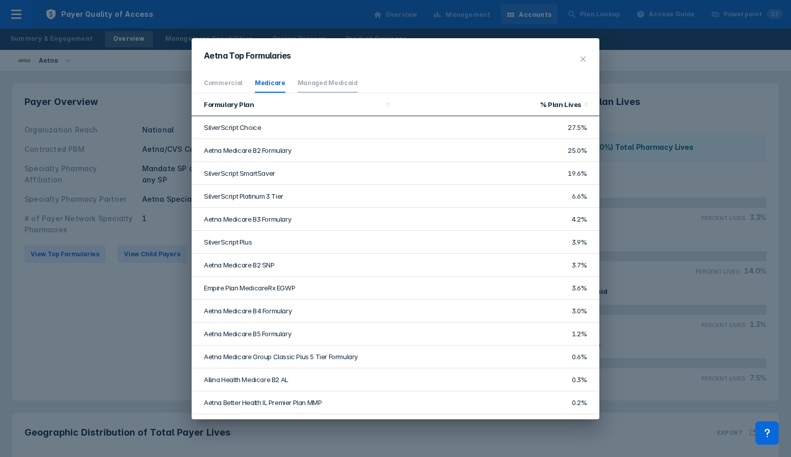
click at [315, 87] on li "Managed Medicaid" at bounding box center [328, 83] width 60 height 19
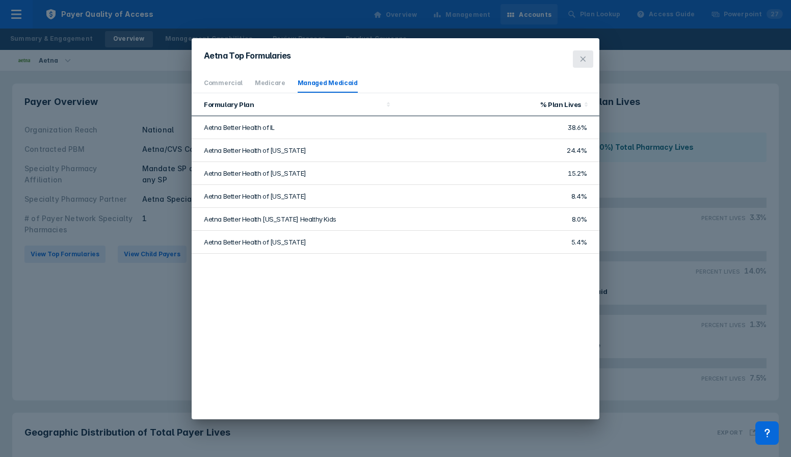
click at [585, 60] on icon at bounding box center [583, 59] width 8 height 8
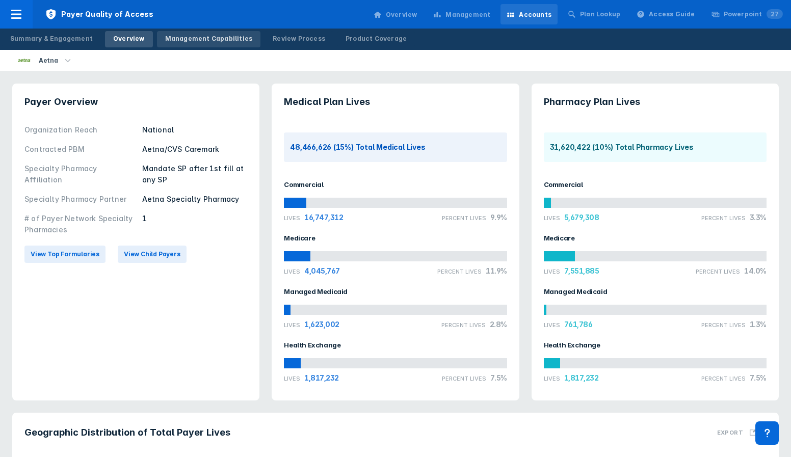
click at [194, 41] on div "Management Capabilities" at bounding box center [209, 38] width 88 height 9
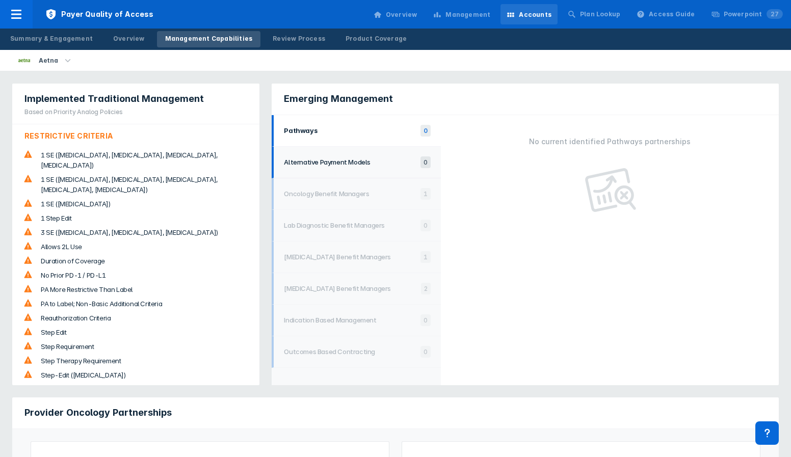
click at [311, 159] on h1 "Alternative Payment Models" at bounding box center [349, 162] width 131 height 8
click at [281, 40] on div "Review Process" at bounding box center [299, 38] width 52 height 9
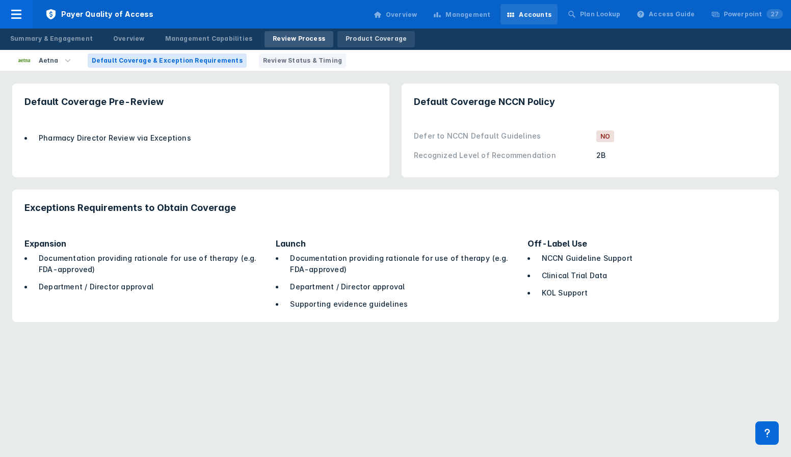
click at [349, 39] on div "Product Coverage" at bounding box center [375, 38] width 61 height 9
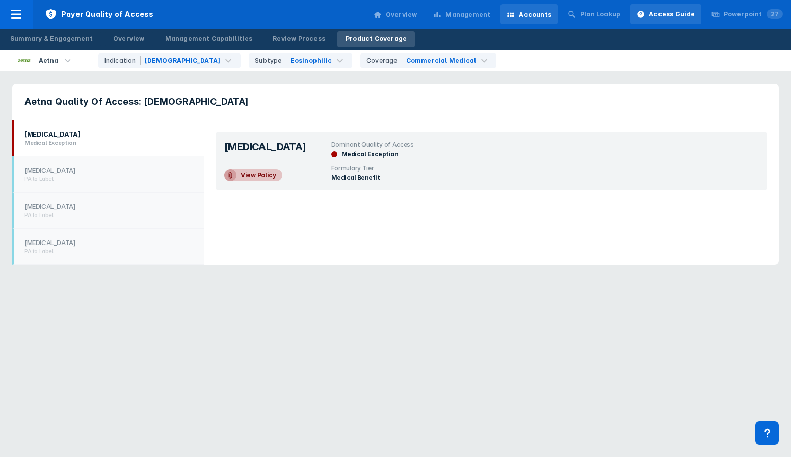
click at [666, 17] on div "Access Guide" at bounding box center [672, 14] width 46 height 9
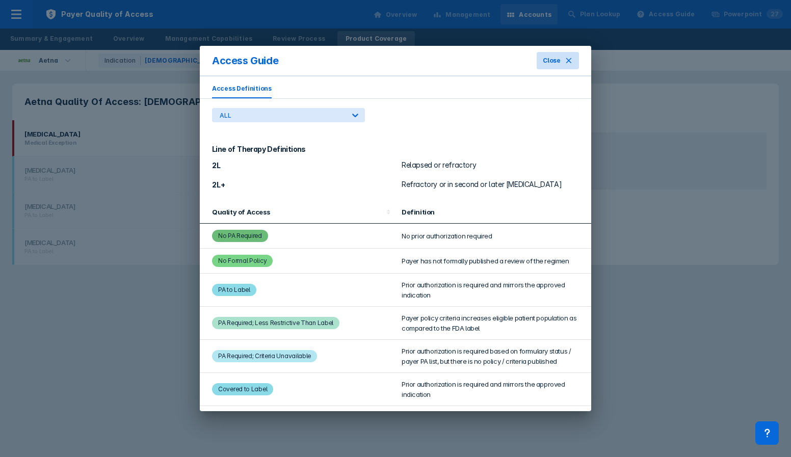
click at [566, 64] on icon at bounding box center [568, 61] width 8 height 8
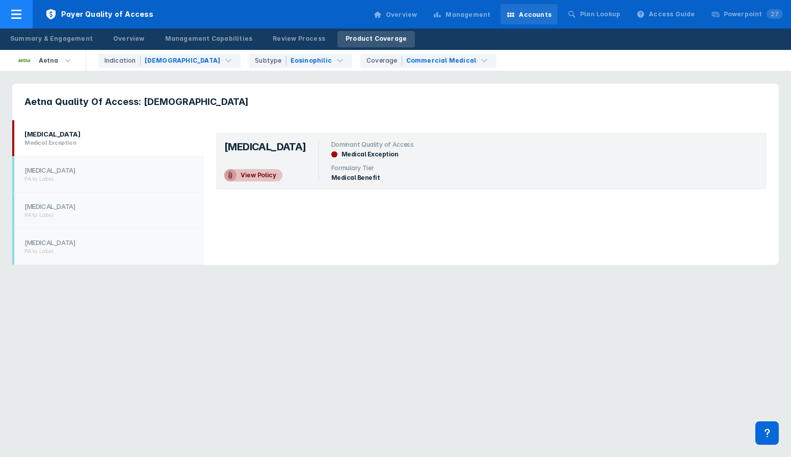
click at [17, 18] on icon at bounding box center [16, 14] width 10 height 9
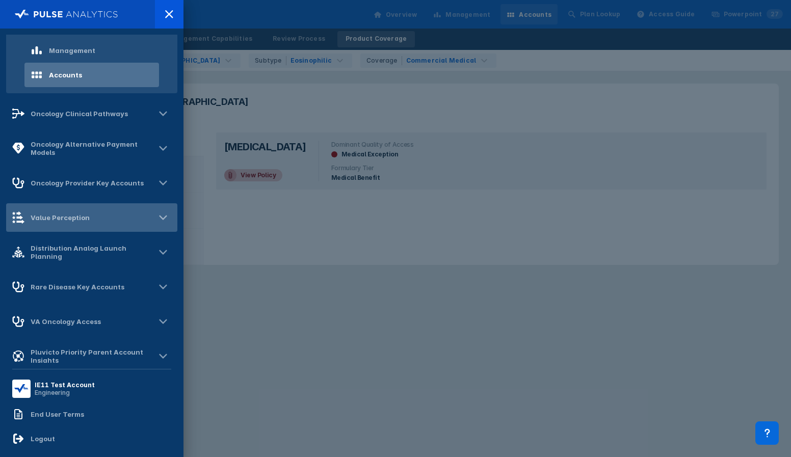
scroll to position [126, 0]
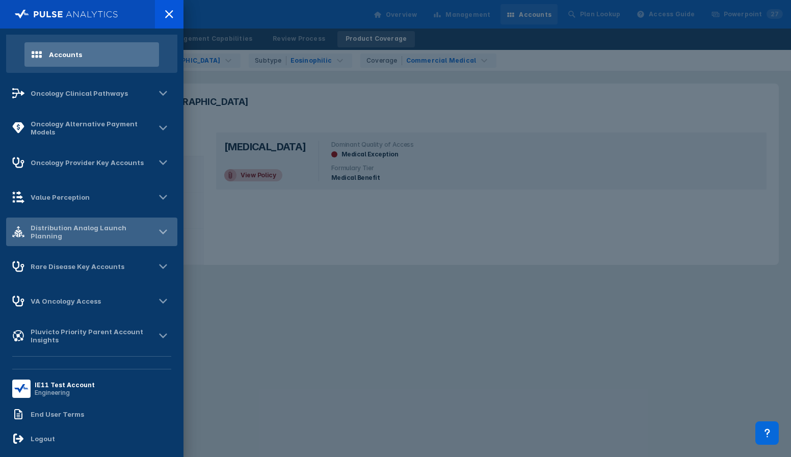
click at [86, 237] on div "Distribution Analog Launch Planning" at bounding box center [83, 232] width 143 height 16
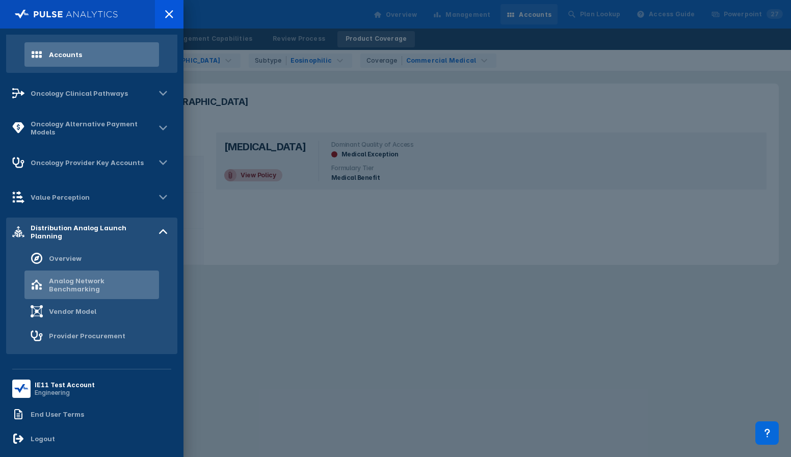
click at [83, 286] on div "Analog Network Benchmarking" at bounding box center [101, 285] width 104 height 16
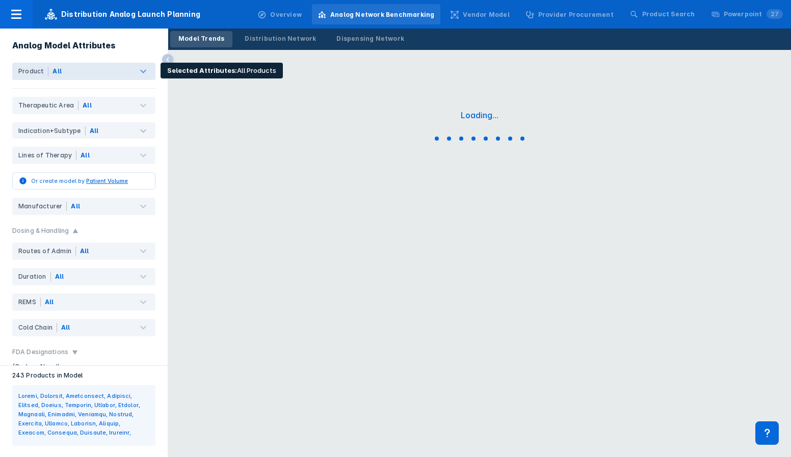
click at [125, 75] on div "All" at bounding box center [101, 71] width 107 height 17
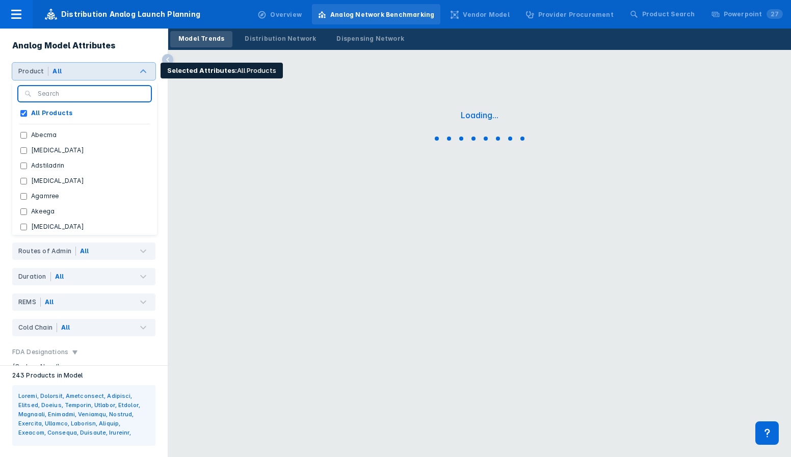
click at [116, 71] on div "All" at bounding box center [101, 71] width 107 height 17
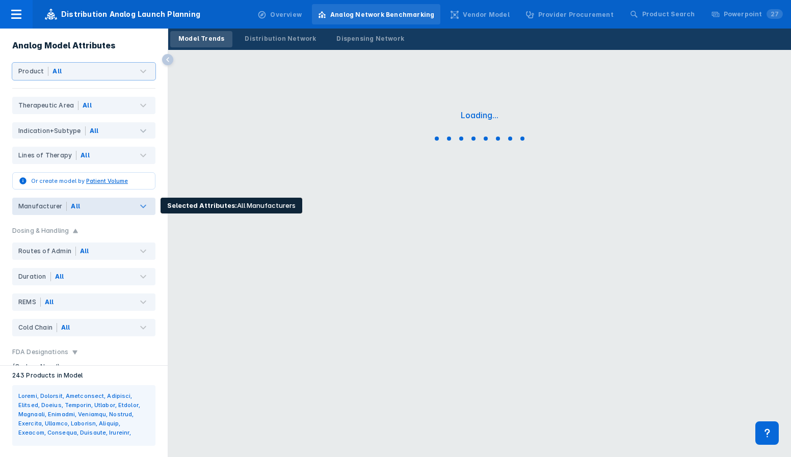
click at [84, 203] on div "All" at bounding box center [111, 206] width 89 height 17
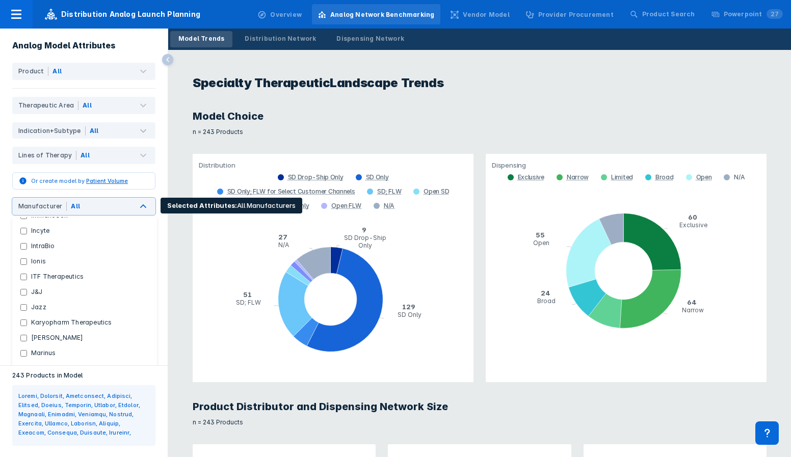
scroll to position [803, 0]
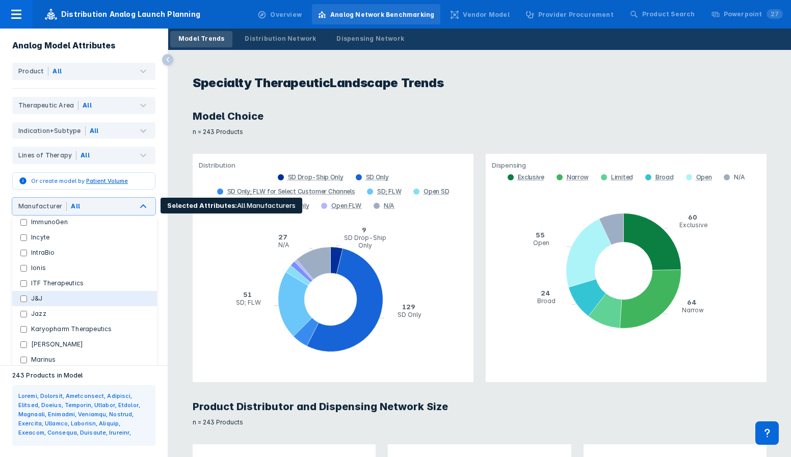
click at [55, 291] on button "J&J" at bounding box center [84, 298] width 145 height 15
checkbox Manufacturers "false"
checkbox input "true"
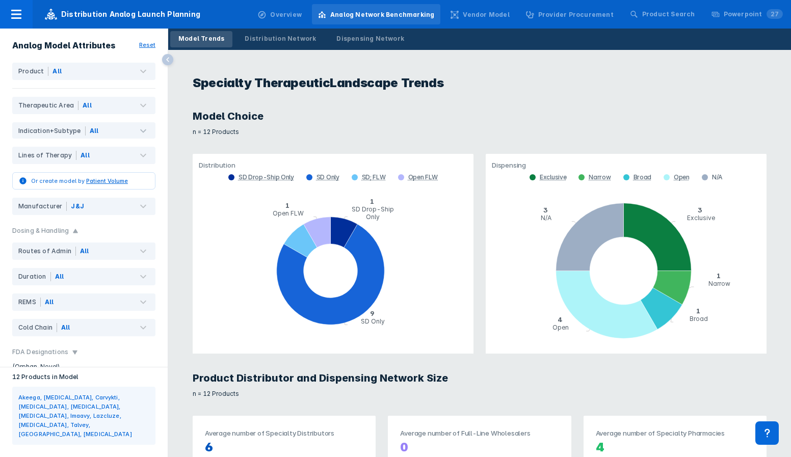
click at [278, 130] on div "n = 12 Products" at bounding box center [480, 128] width 574 height 13
click at [290, 41] on div "Distribution Network" at bounding box center [280, 38] width 71 height 9
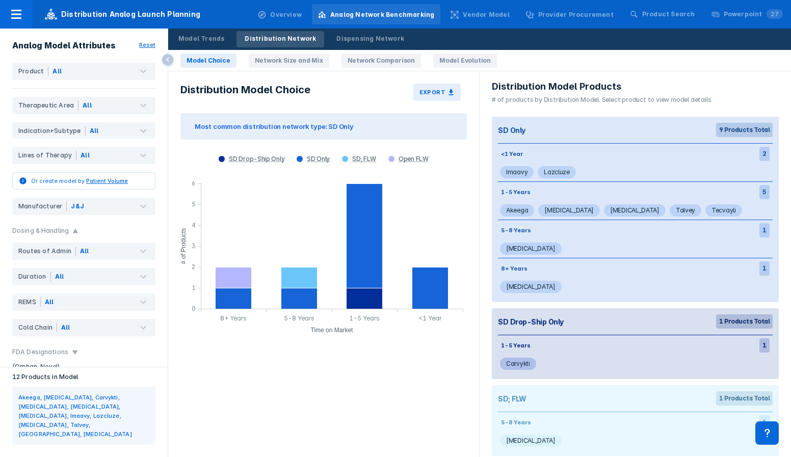
click at [296, 57] on link "Network Size and Mix" at bounding box center [289, 60] width 80 height 14
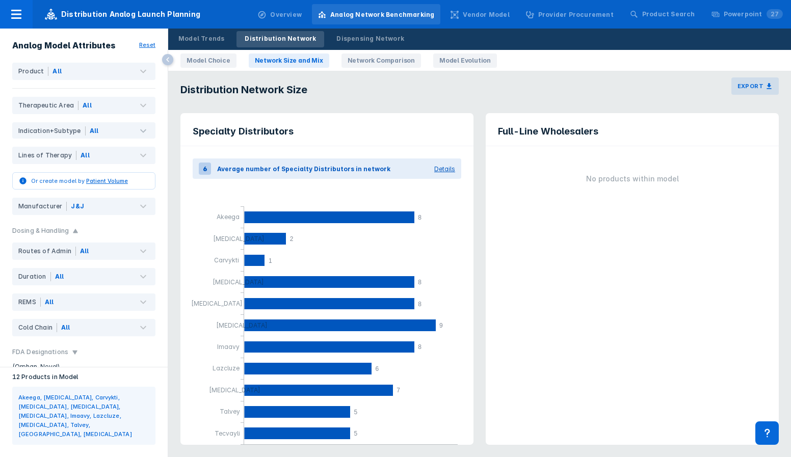
click at [384, 63] on link "Network Comparison" at bounding box center [380, 60] width 79 height 14
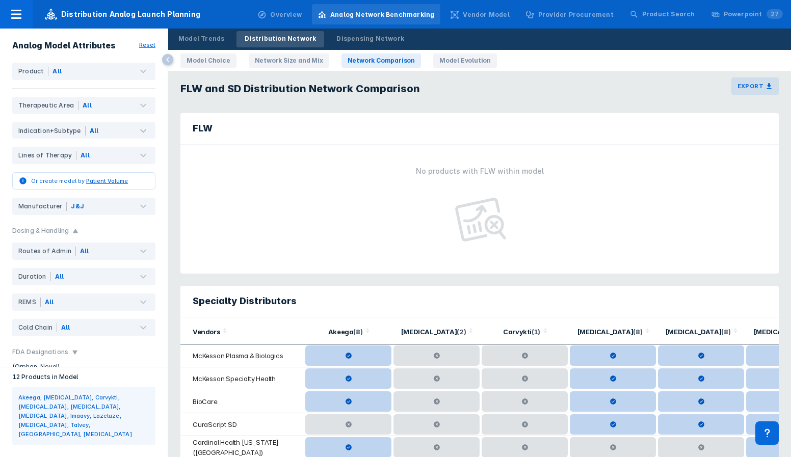
click at [463, 58] on link "Model Evolution" at bounding box center [465, 60] width 64 height 14
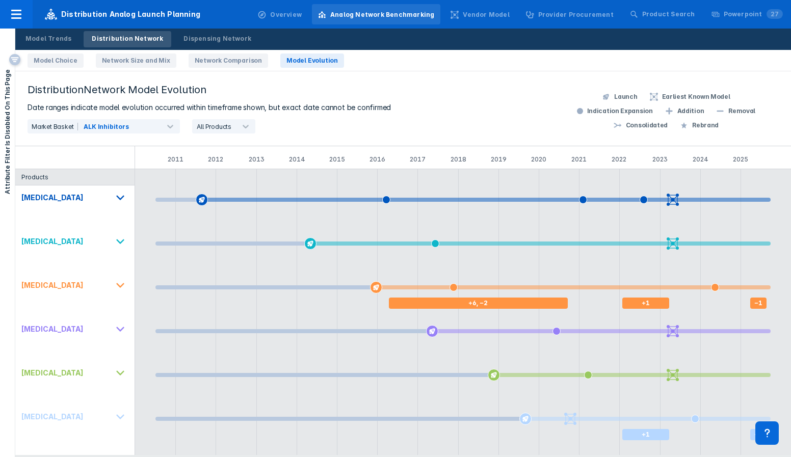
click at [556, 18] on div "Provider Procurement" at bounding box center [575, 14] width 75 height 9
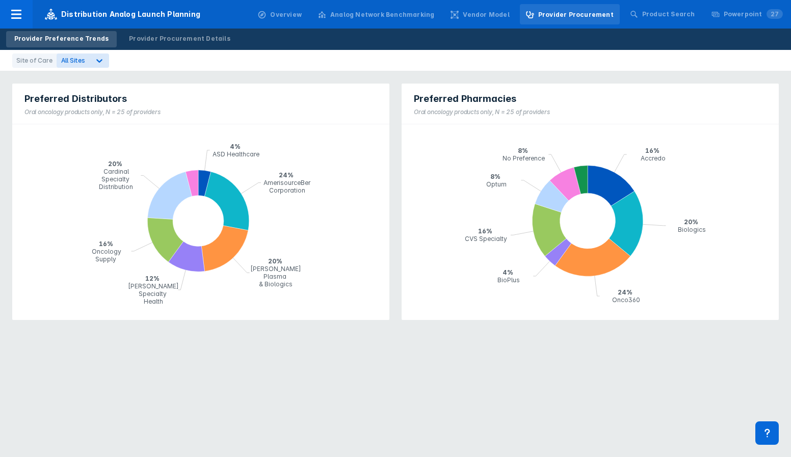
click at [498, 15] on div "Vendor Model" at bounding box center [486, 14] width 46 height 9
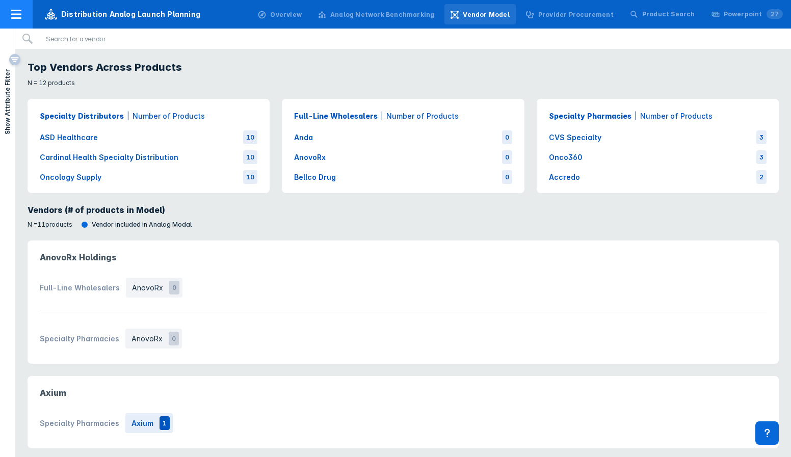
click at [17, 15] on icon at bounding box center [16, 14] width 10 height 9
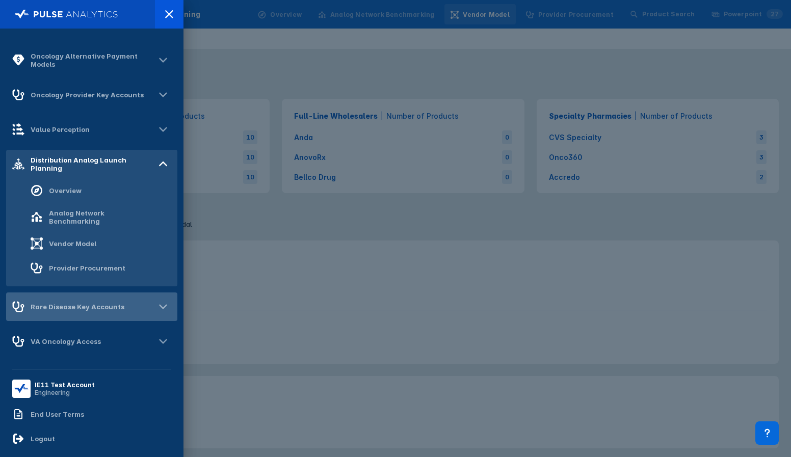
scroll to position [151, 0]
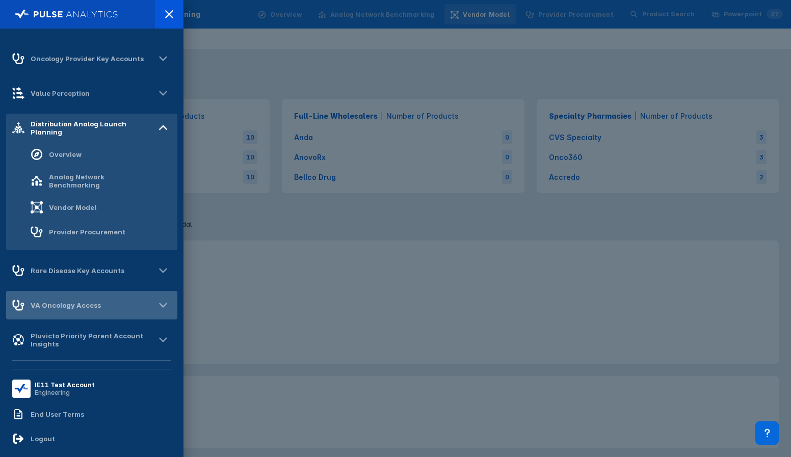
click at [70, 301] on div "VA Oncology Access" at bounding box center [66, 305] width 70 height 8
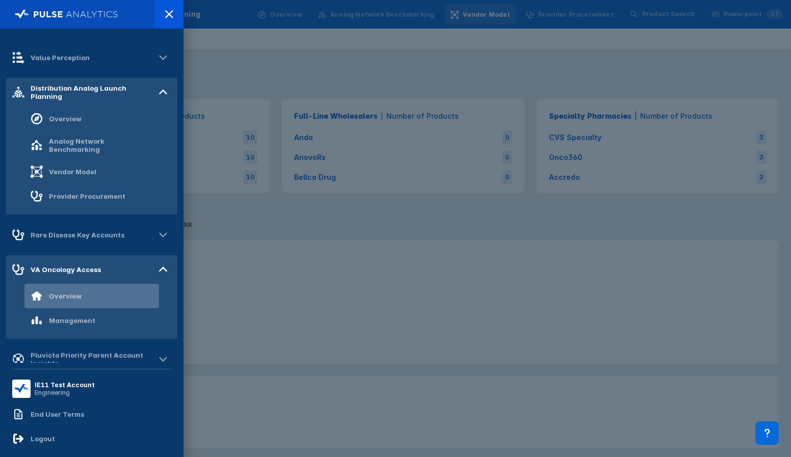
scroll to position [206, 0]
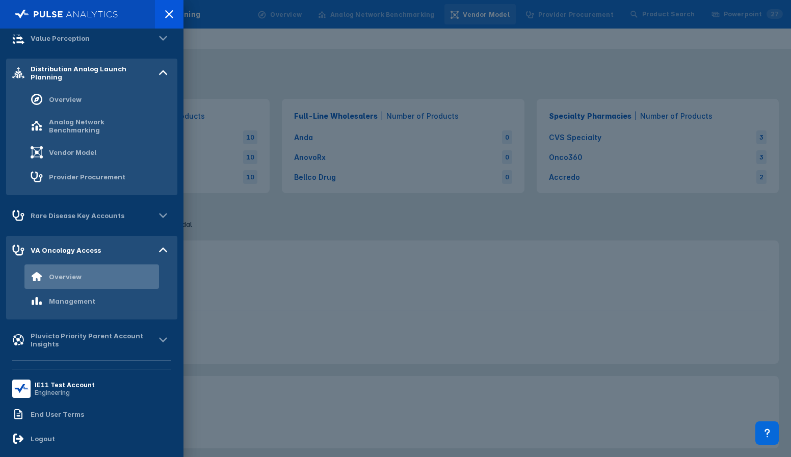
click at [70, 278] on div "Overview" at bounding box center [56, 277] width 51 height 12
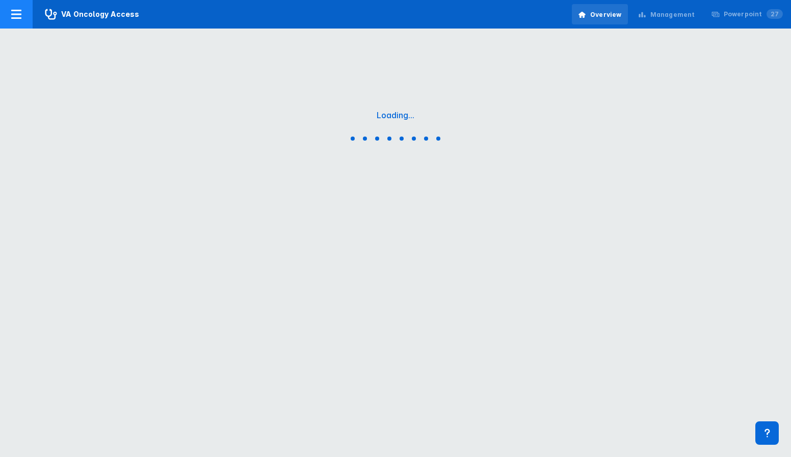
click at [23, 18] on div at bounding box center [16, 14] width 33 height 29
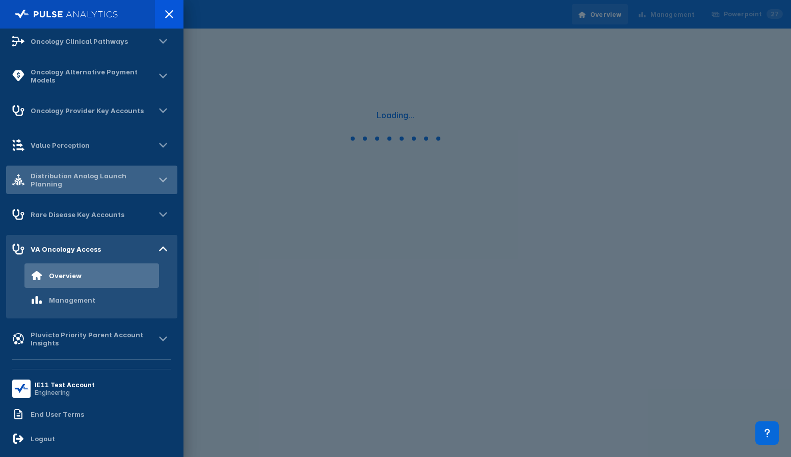
scroll to position [102, 0]
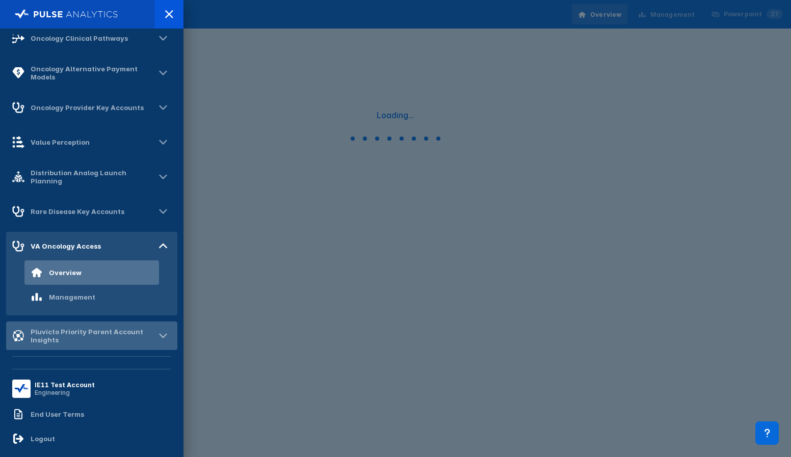
click at [71, 335] on div "Pluvicto Priority Parent Account Insights" at bounding box center [93, 336] width 124 height 16
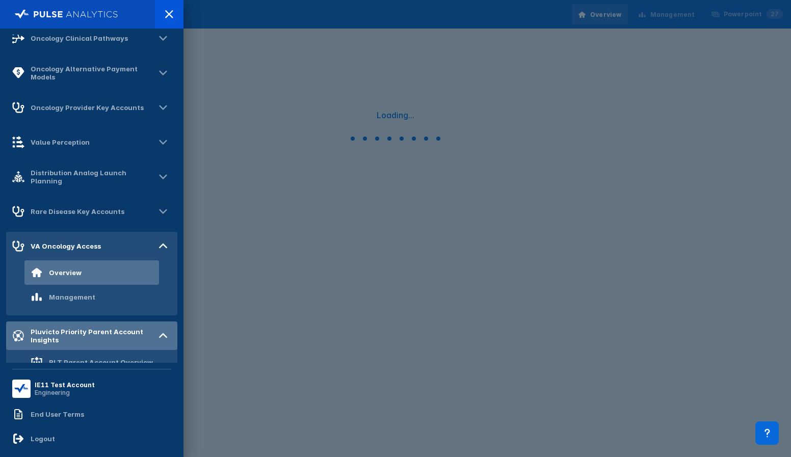
scroll to position [132, 0]
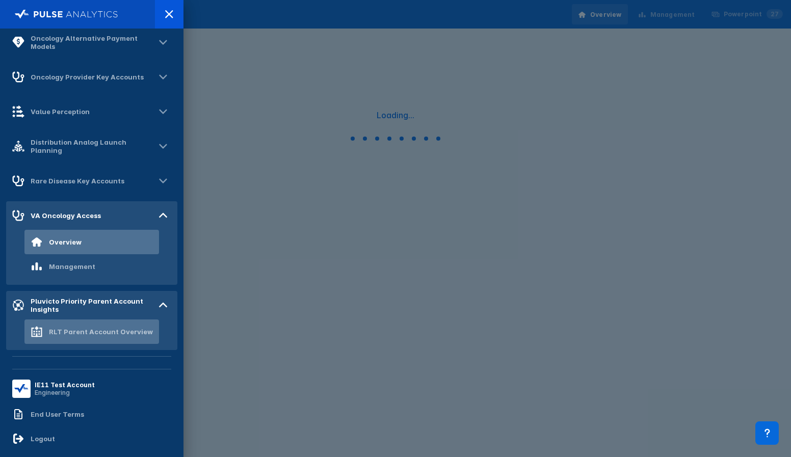
click at [70, 336] on div "RLT Parent Account Overview" at bounding box center [92, 332] width 122 height 12
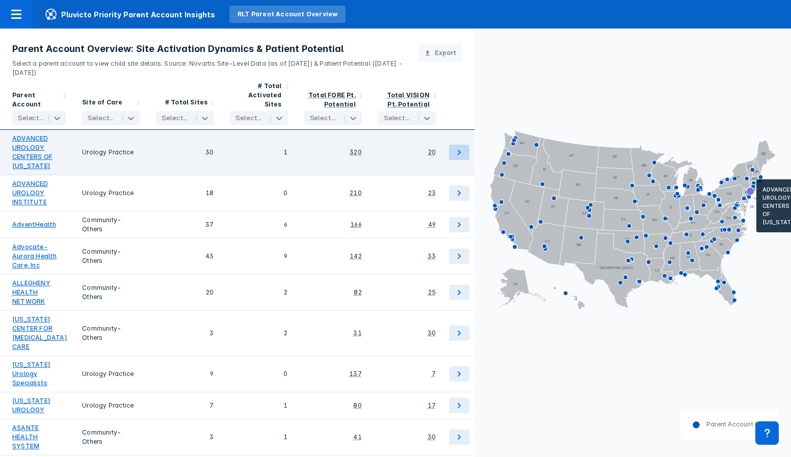
click at [458, 146] on icon at bounding box center [459, 152] width 12 height 12
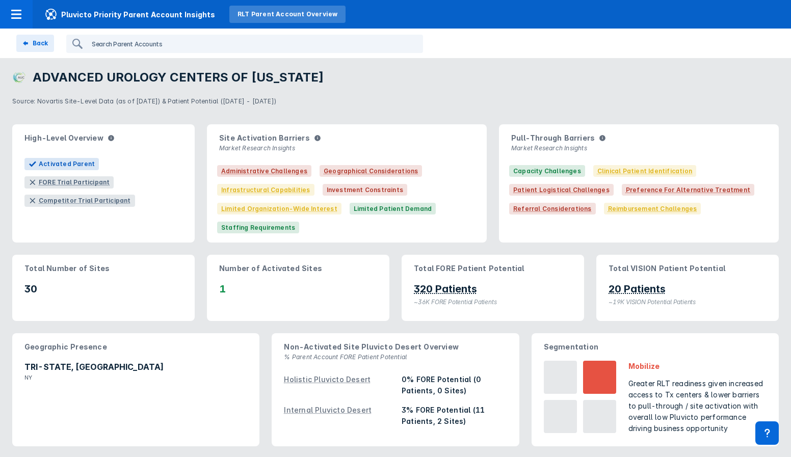
click at [118, 49] on input "search" at bounding box center [241, 44] width 306 height 16
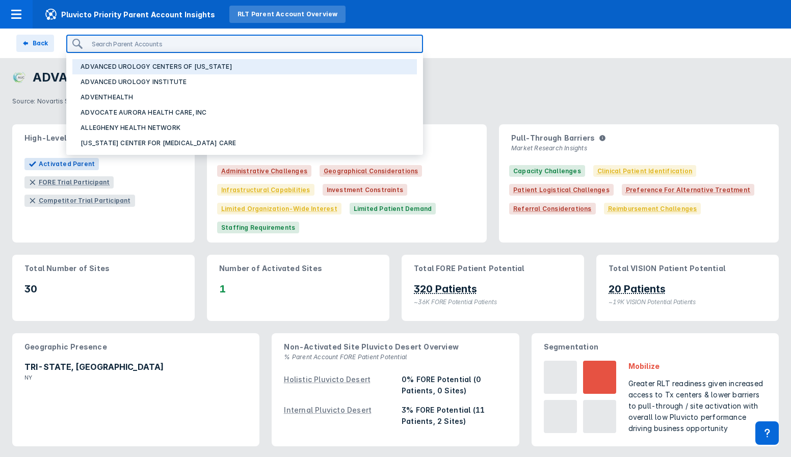
click at [118, 67] on p "ADVANCED UROLOGY CENTERS OF NEW YORK" at bounding box center [156, 66] width 152 height 9
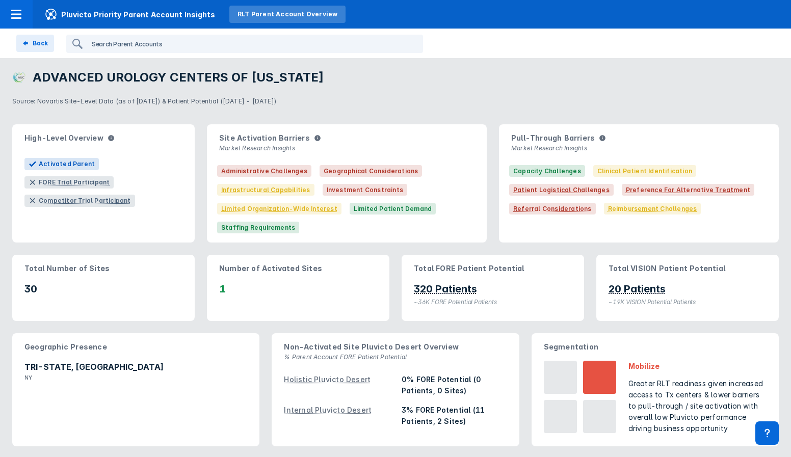
click at [150, 43] on input "search" at bounding box center [241, 44] width 306 height 16
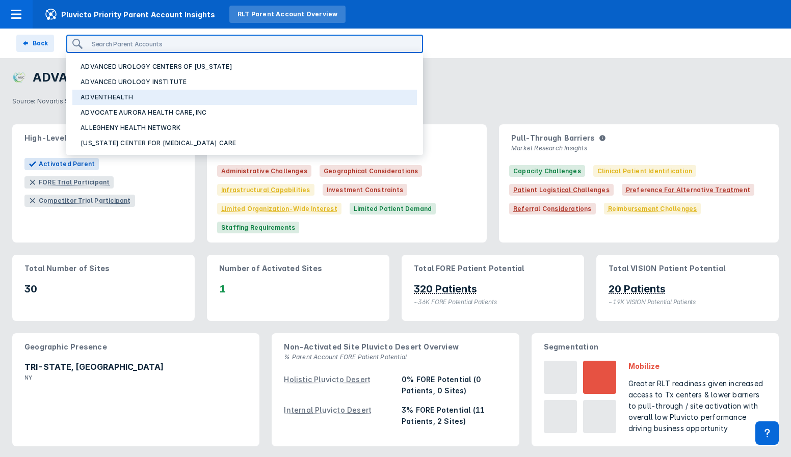
click at [137, 100] on button "ADVENTHEALTH" at bounding box center [244, 97] width 344 height 15
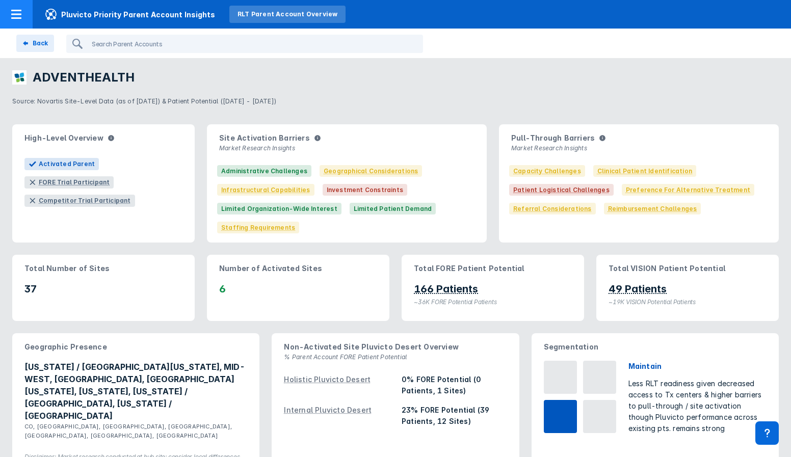
click at [16, 7] on div at bounding box center [16, 14] width 33 height 29
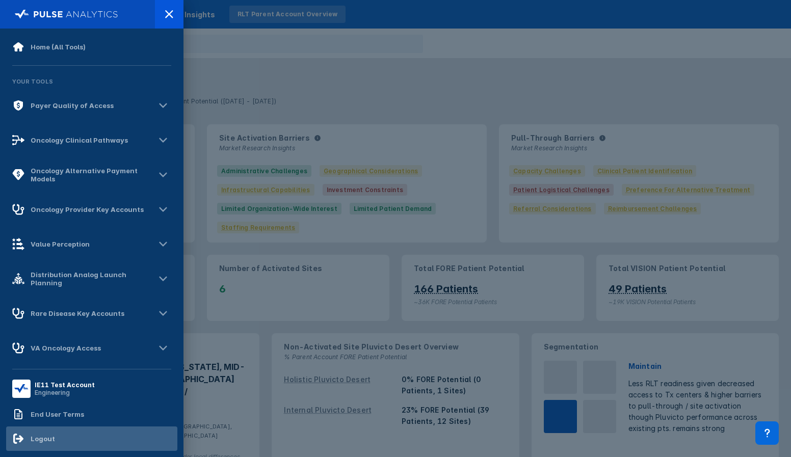
click at [74, 441] on div "Logout" at bounding box center [91, 438] width 171 height 24
